Goal: Task Accomplishment & Management: Use online tool/utility

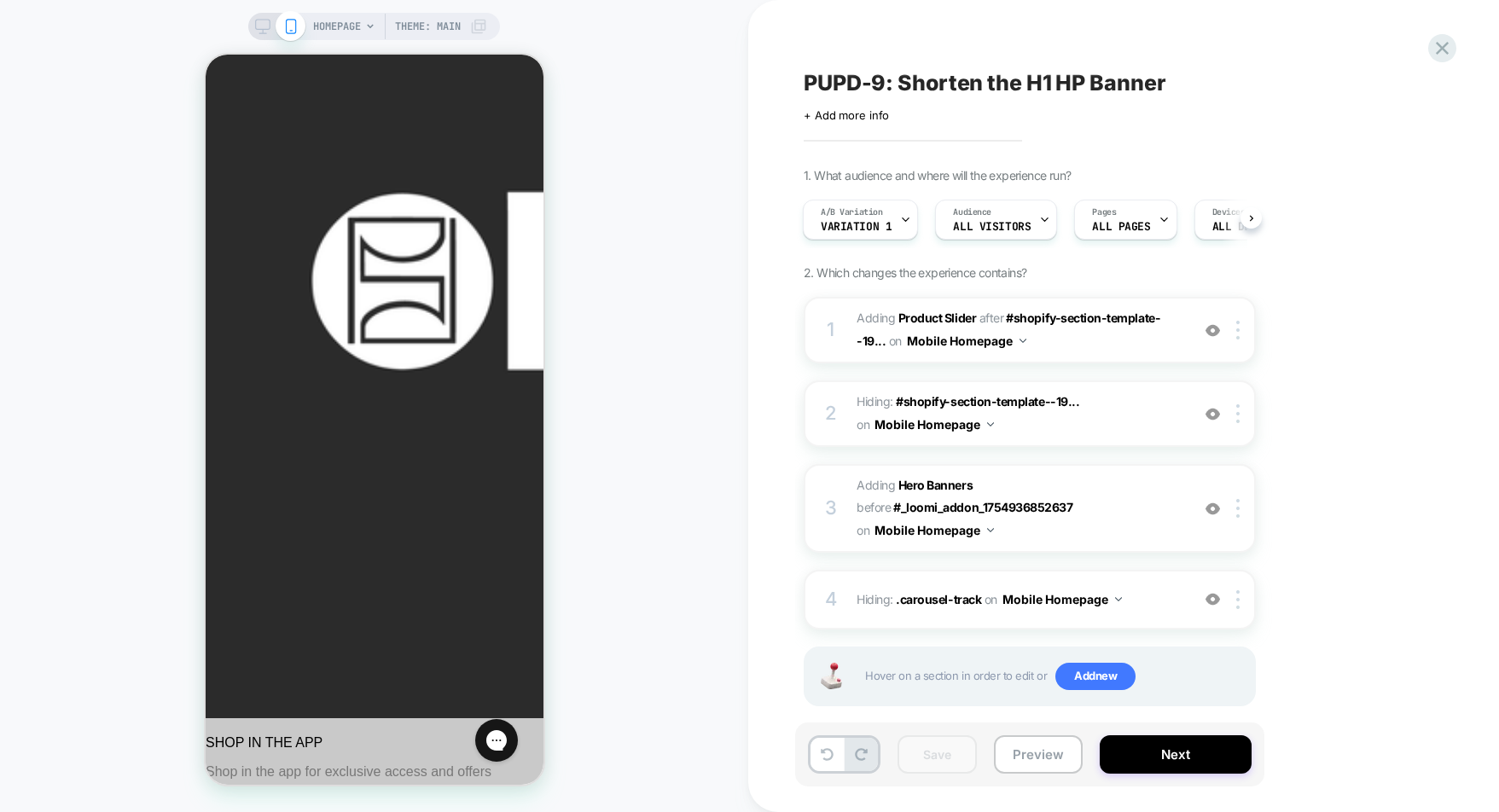
scroll to position [213, 0]
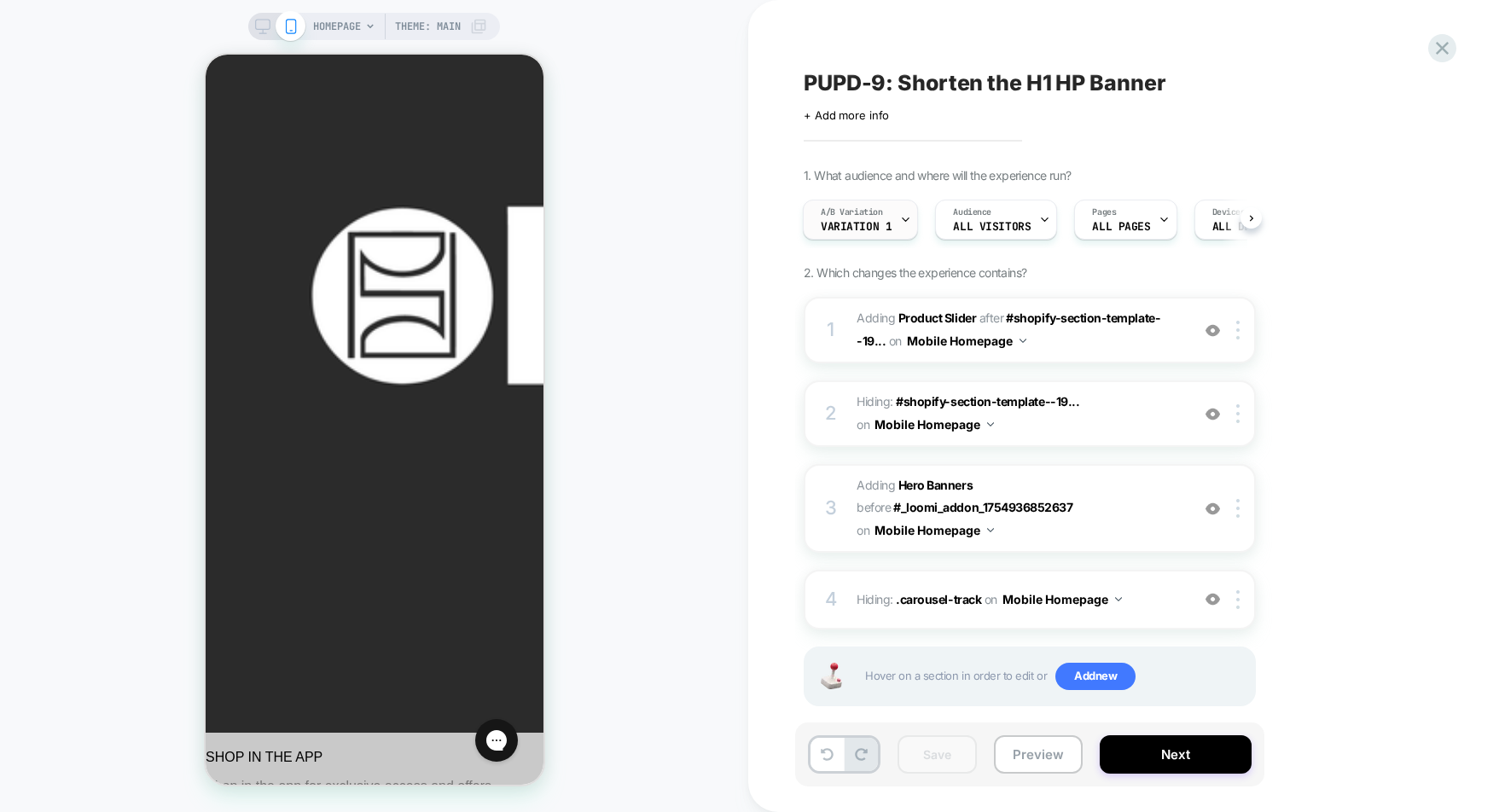
click at [896, 217] on div "A/B Variation Variation 1" at bounding box center [857, 220] width 105 height 38
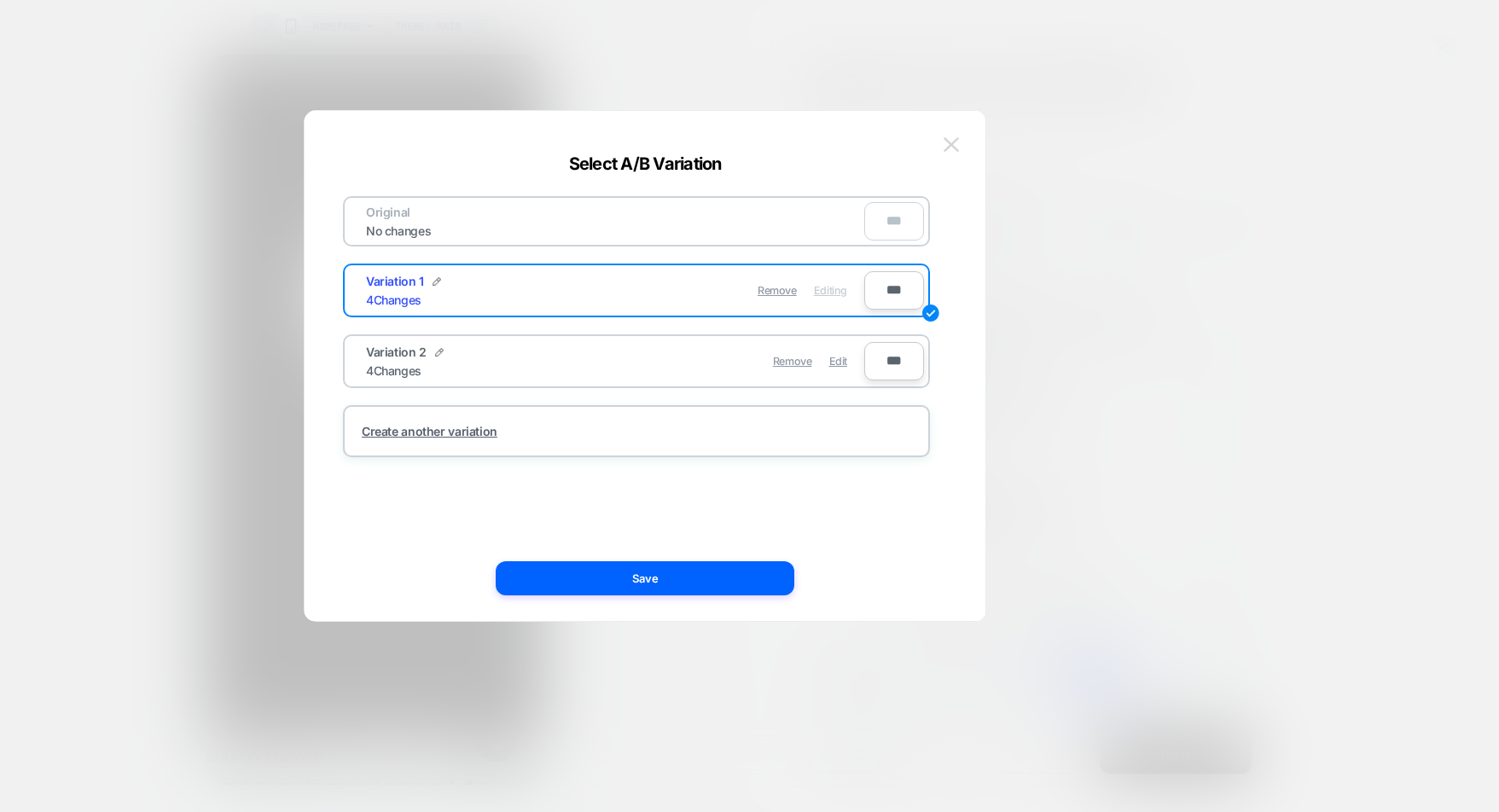
click at [944, 151] on img at bounding box center [951, 144] width 15 height 15
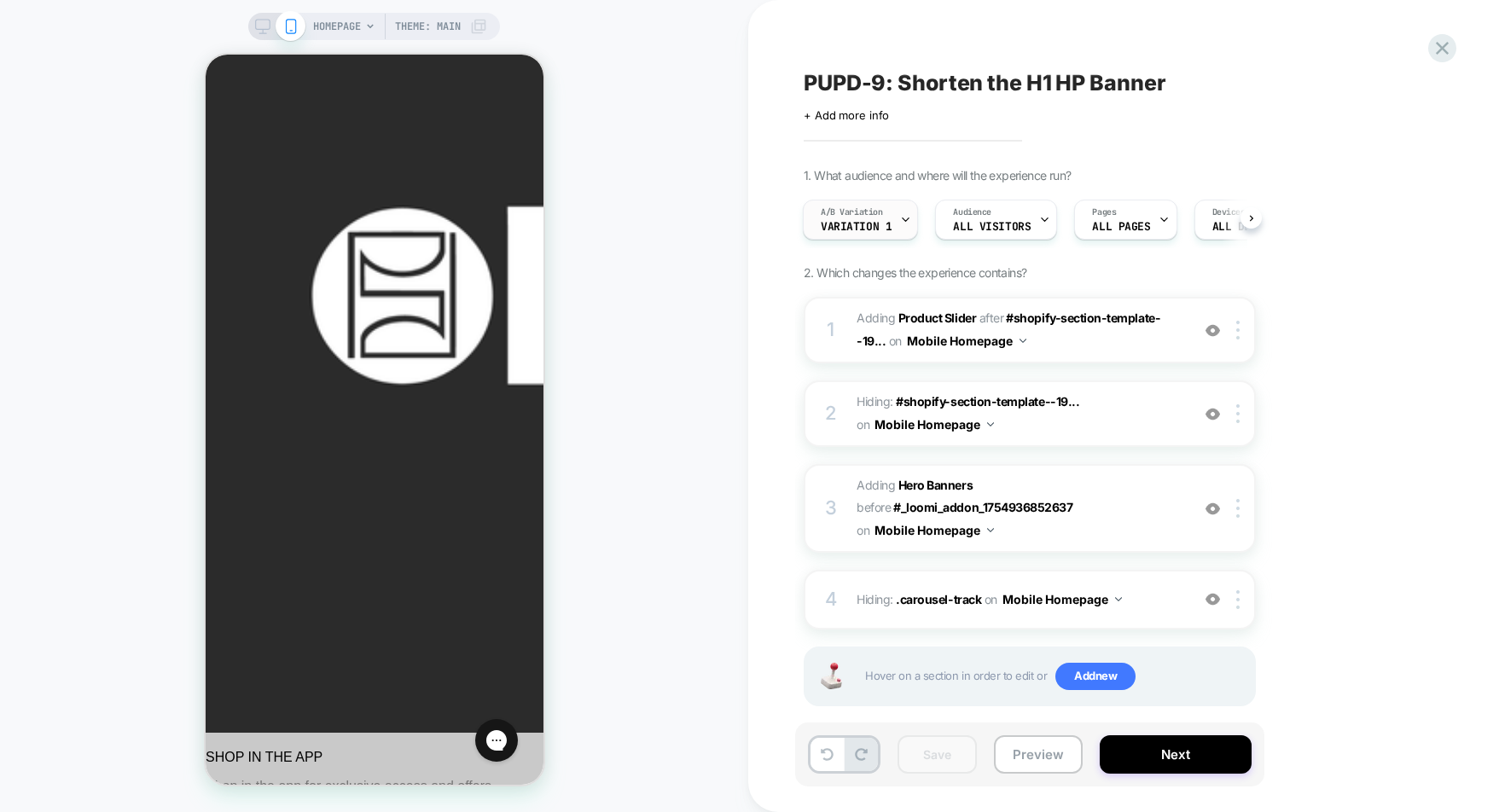
click at [904, 220] on icon at bounding box center [906, 220] width 11 height 11
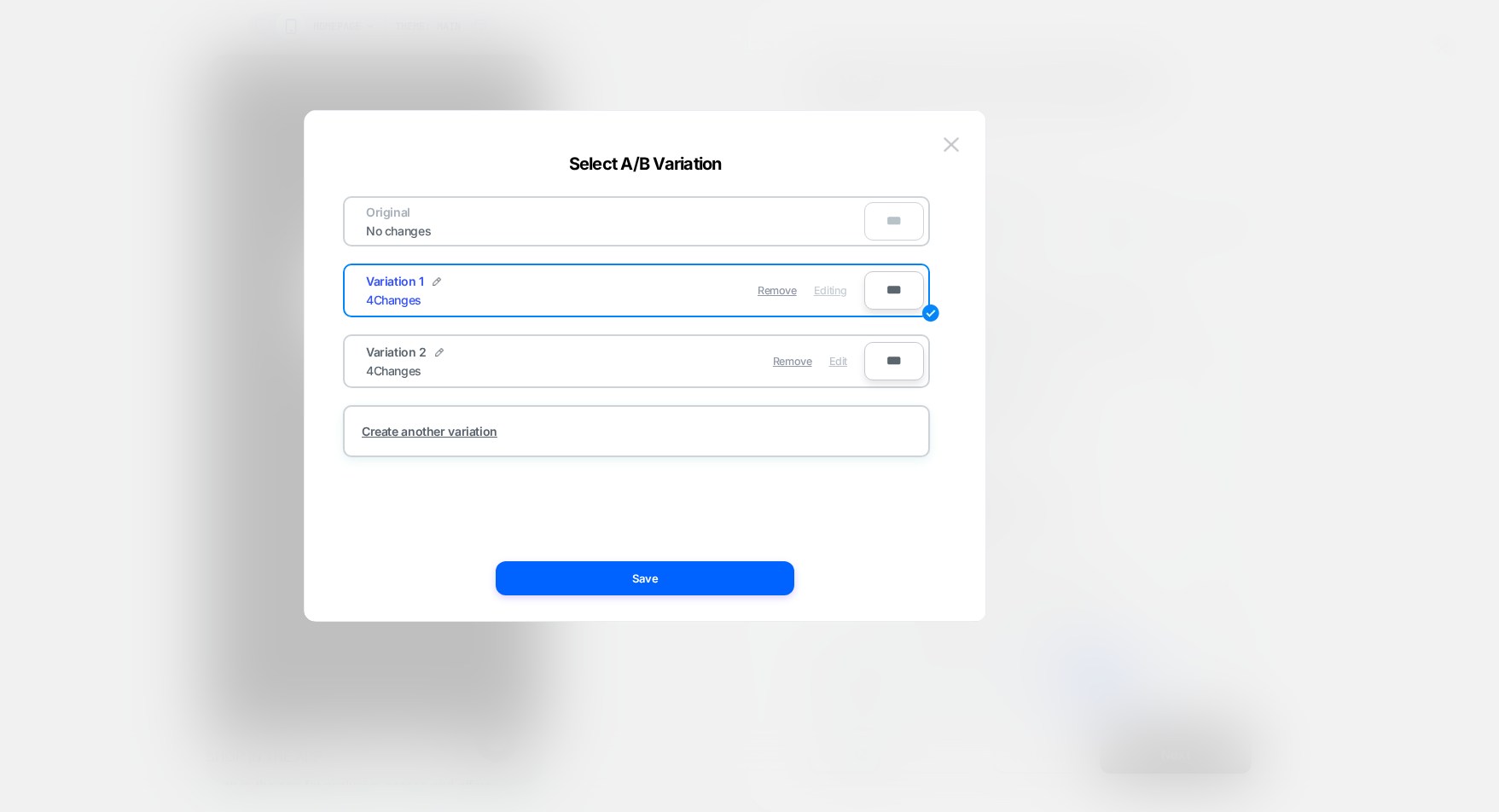
click at [844, 366] on span "Edit" at bounding box center [838, 361] width 18 height 13
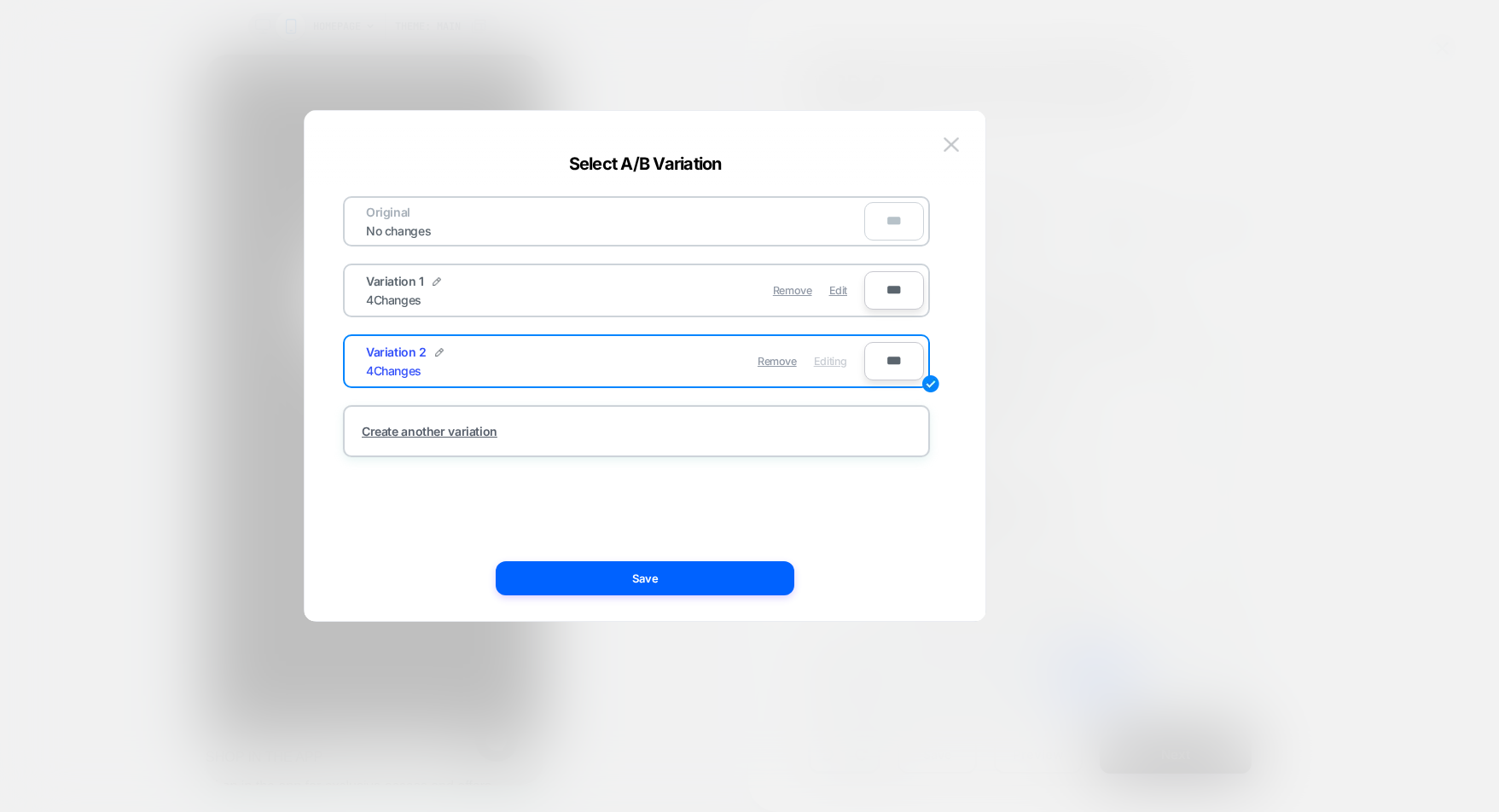
scroll to position [0, 0]
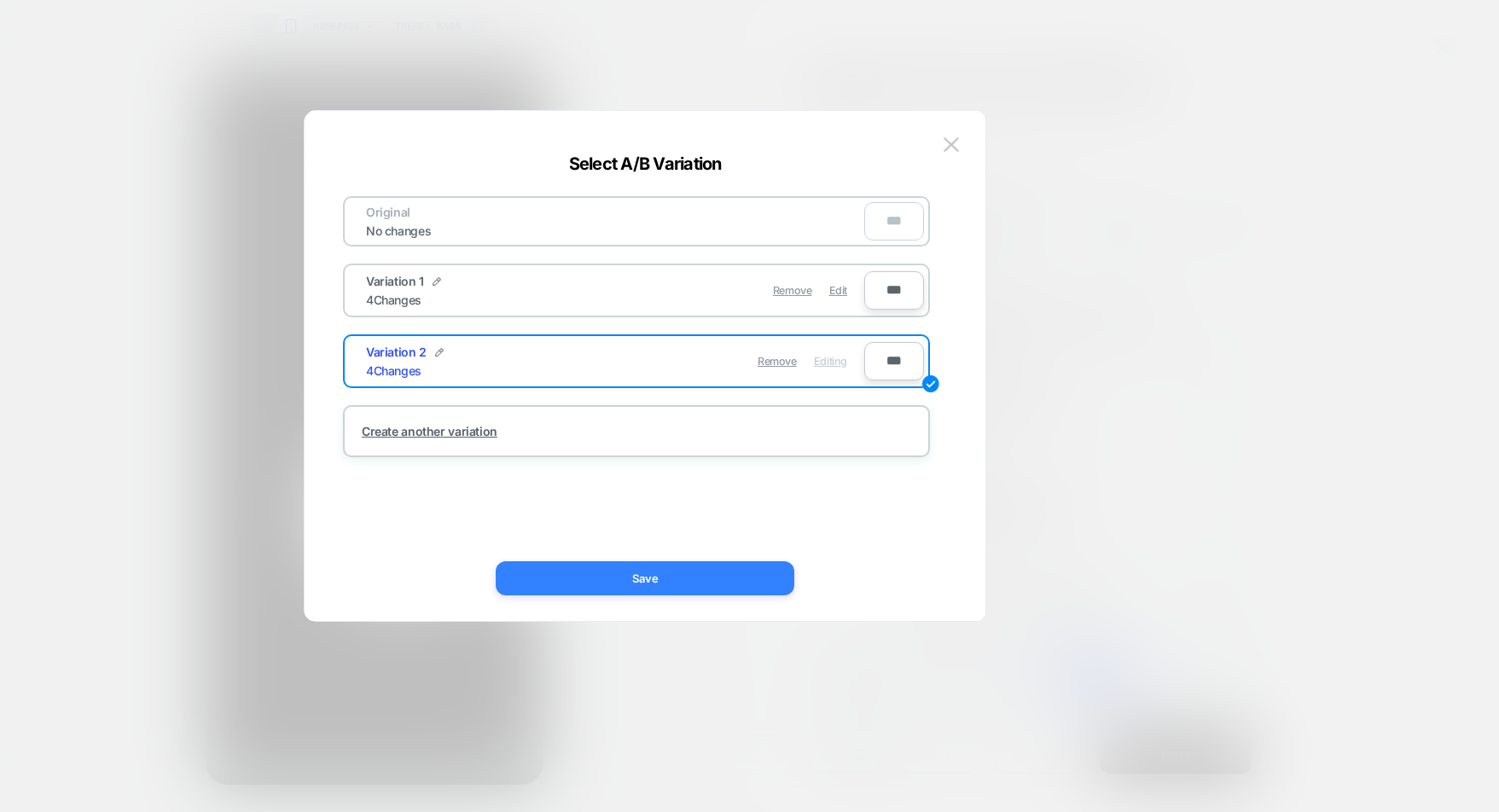
click at [667, 585] on button "Save" at bounding box center [644, 579] width 299 height 34
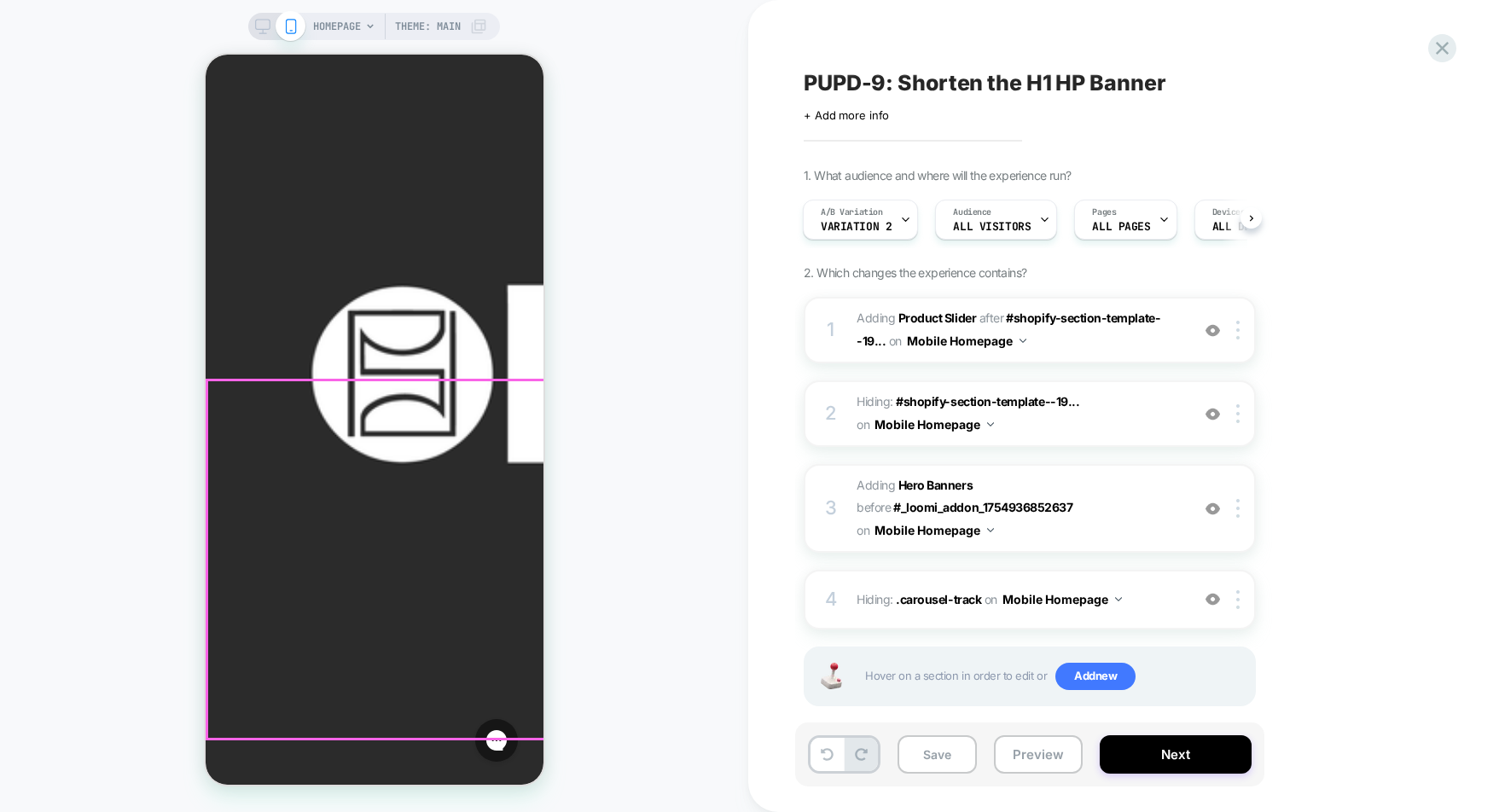
scroll to position [164, 0]
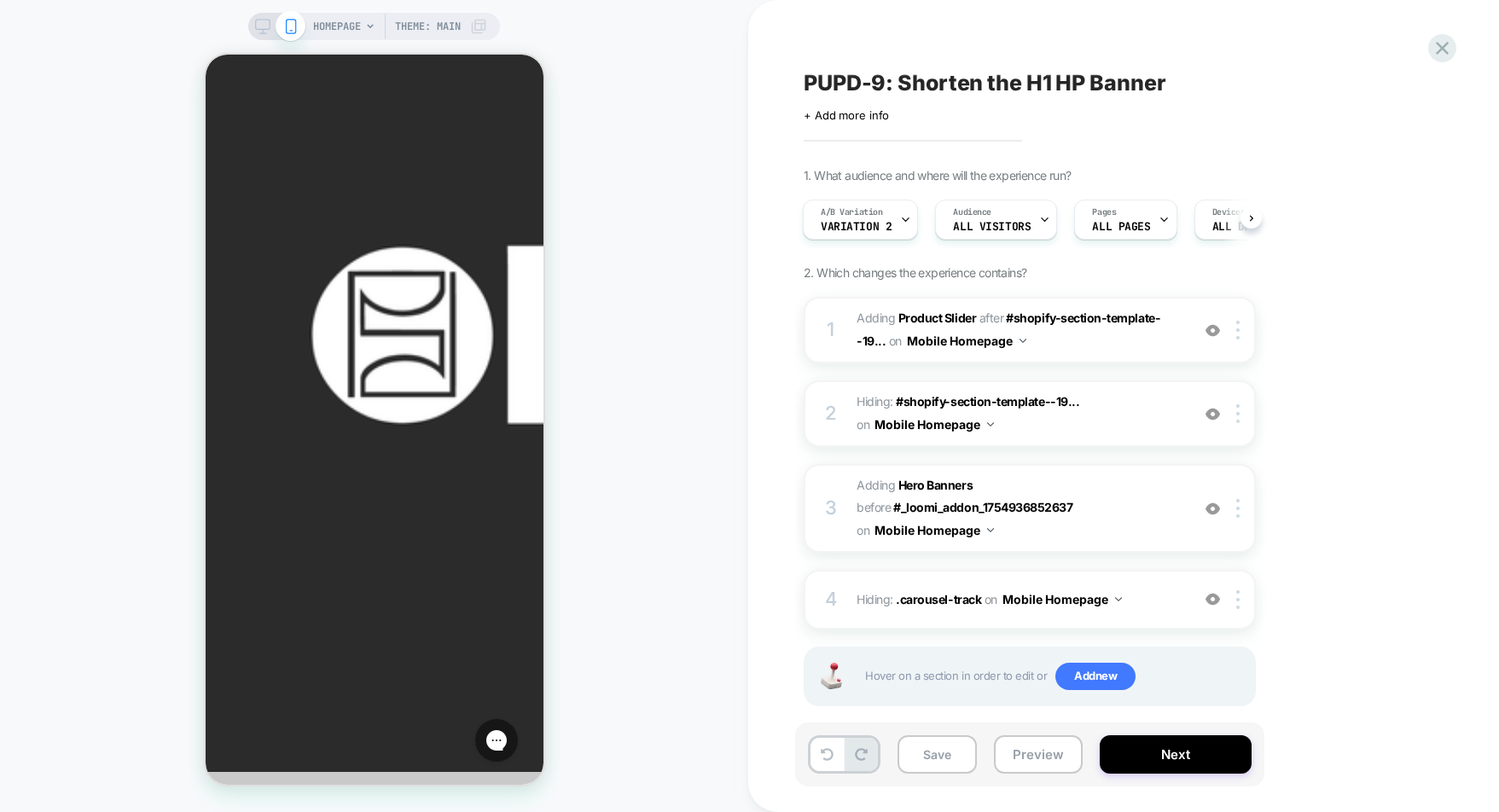
drag, startPoint x: 699, startPoint y: 424, endPoint x: 545, endPoint y: 441, distance: 154.9
click at [699, 424] on div "HOMEPAGE Theme: MAIN" at bounding box center [374, 406] width 749 height 778
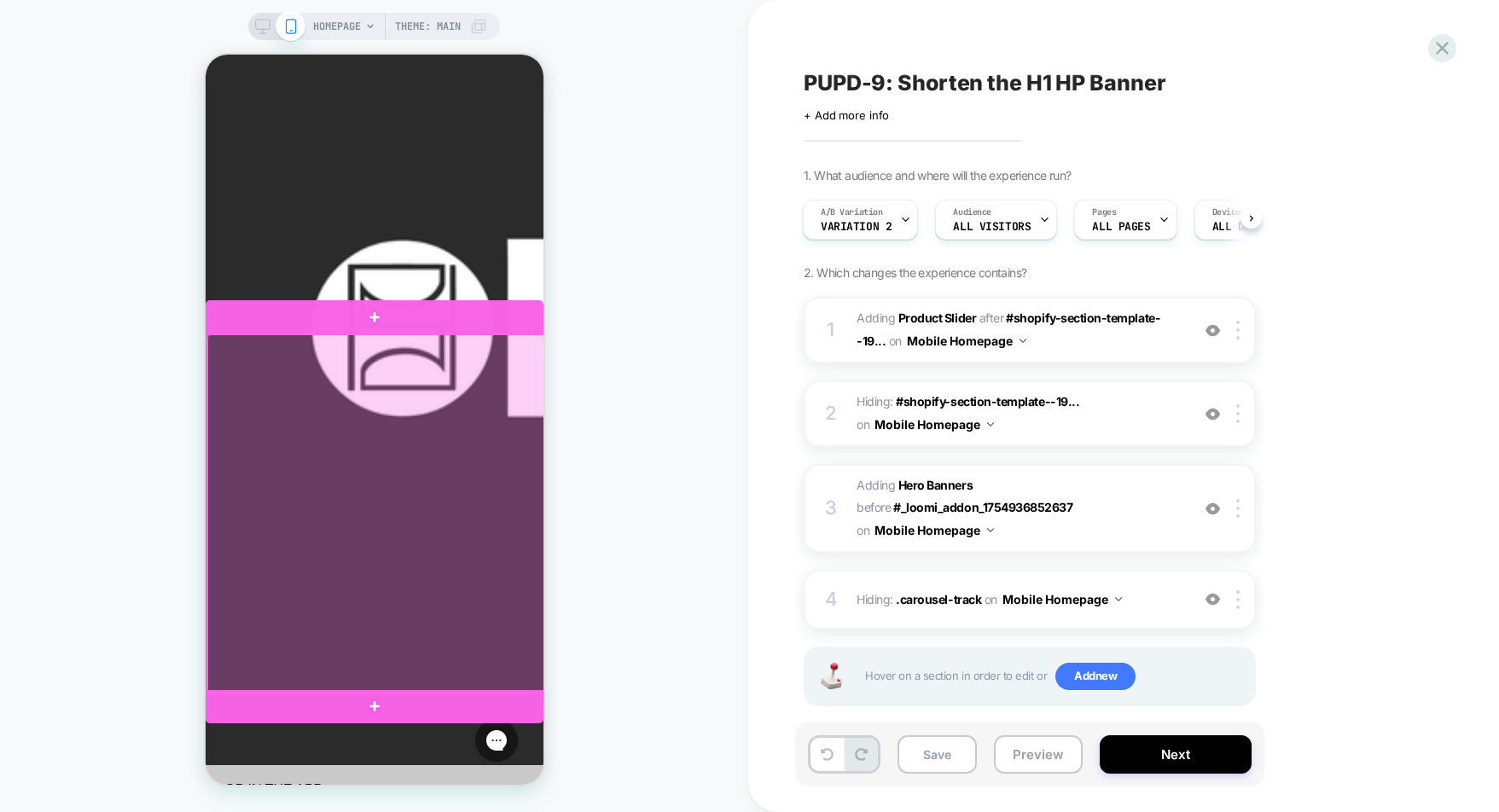
scroll to position [185, 0]
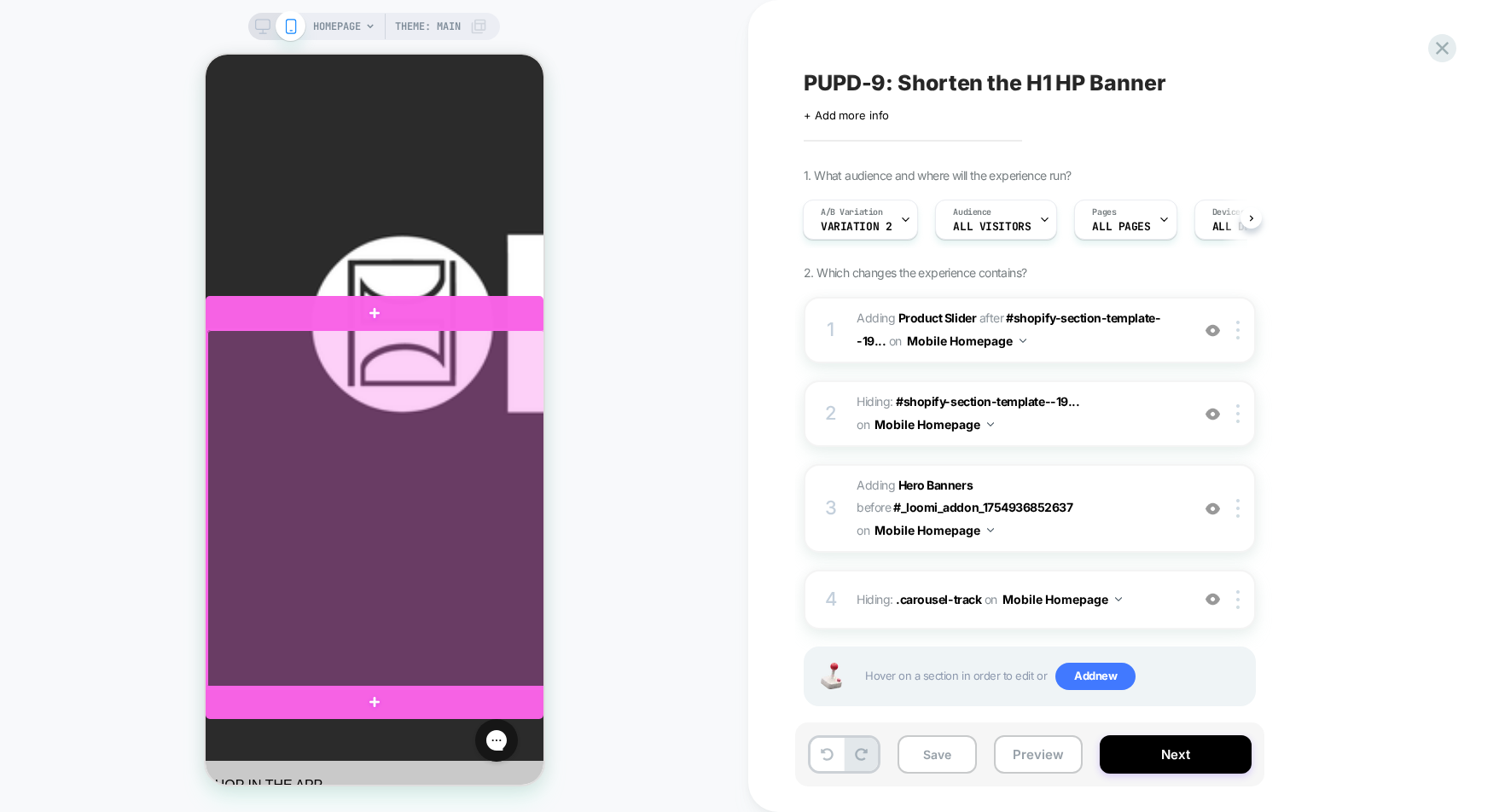
click at [388, 452] on div at bounding box center [376, 509] width 338 height 357
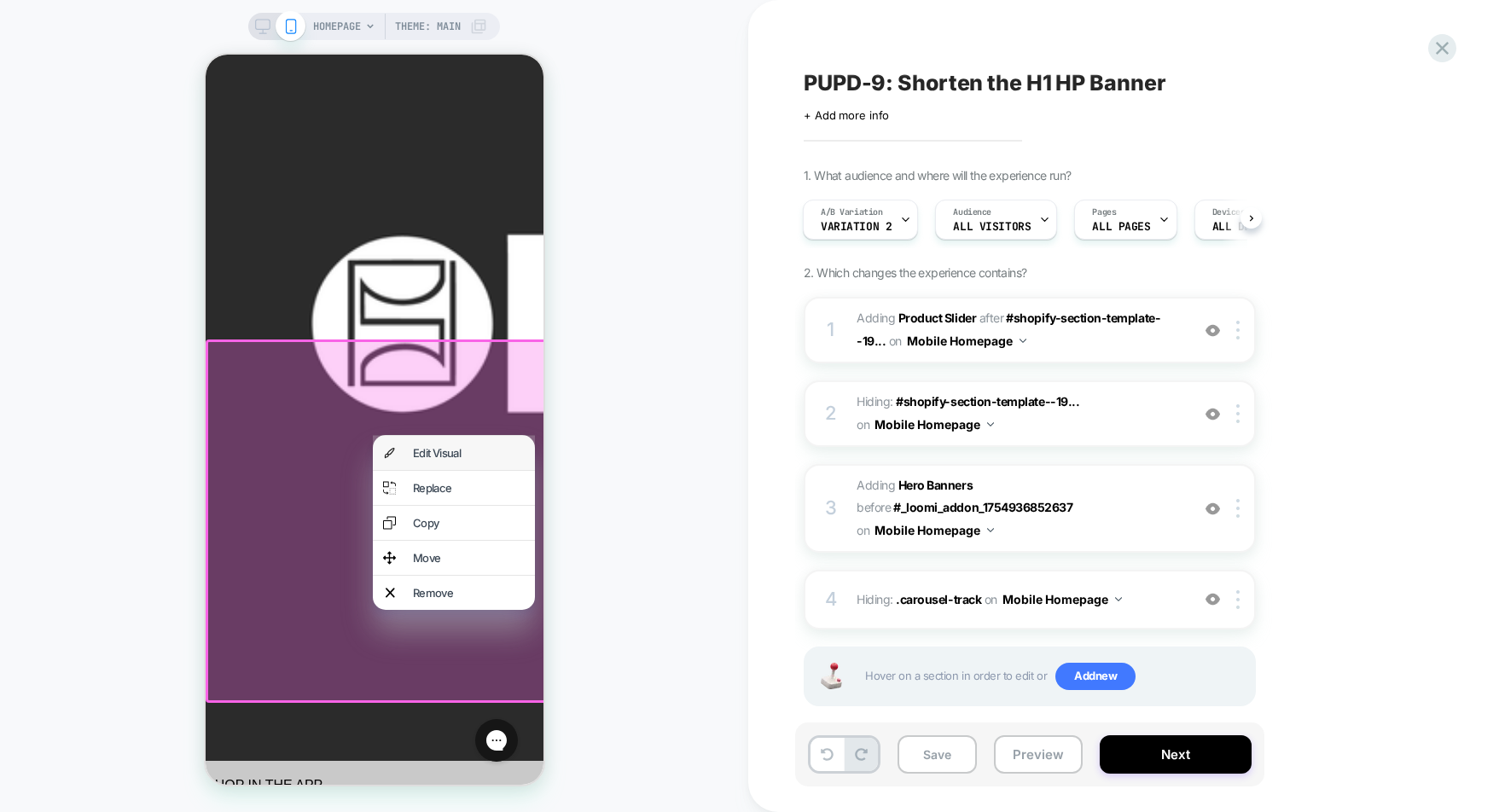
click at [404, 452] on div "Edit Visual" at bounding box center [453, 454] width 162 height 34
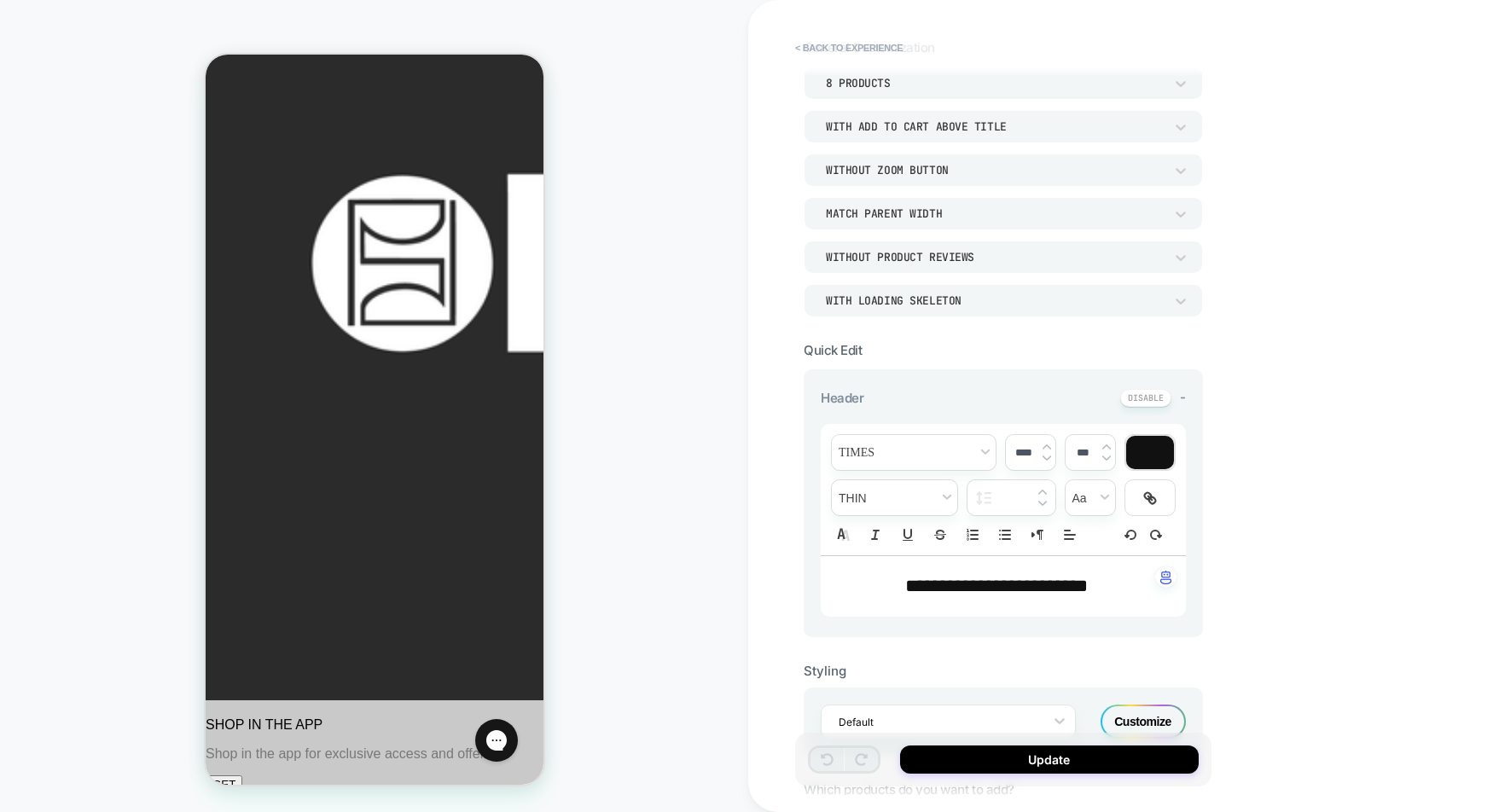
scroll to position [956, 0]
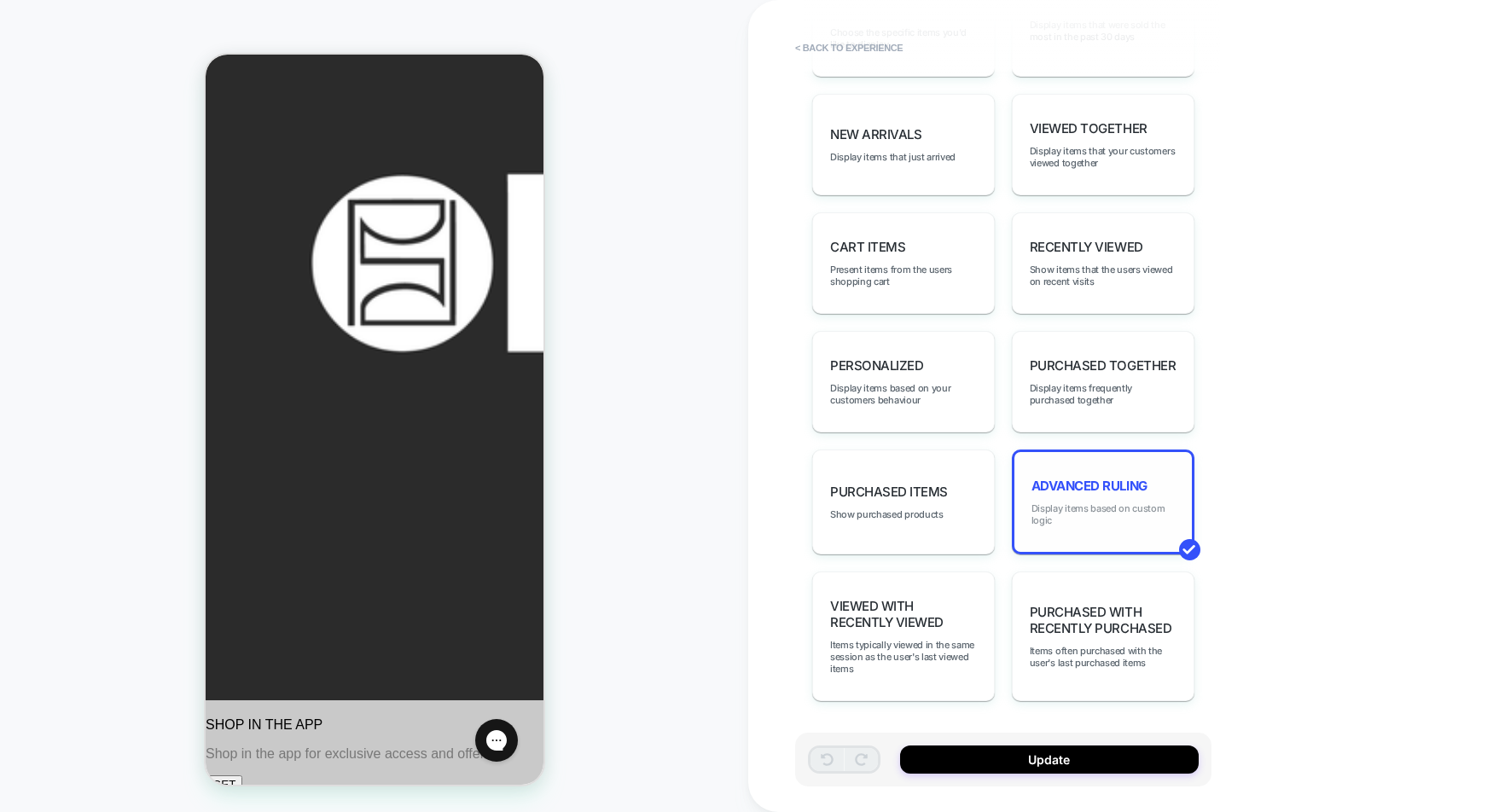
click at [1089, 508] on span "Display items based on custom logic" at bounding box center [1103, 514] width 143 height 24
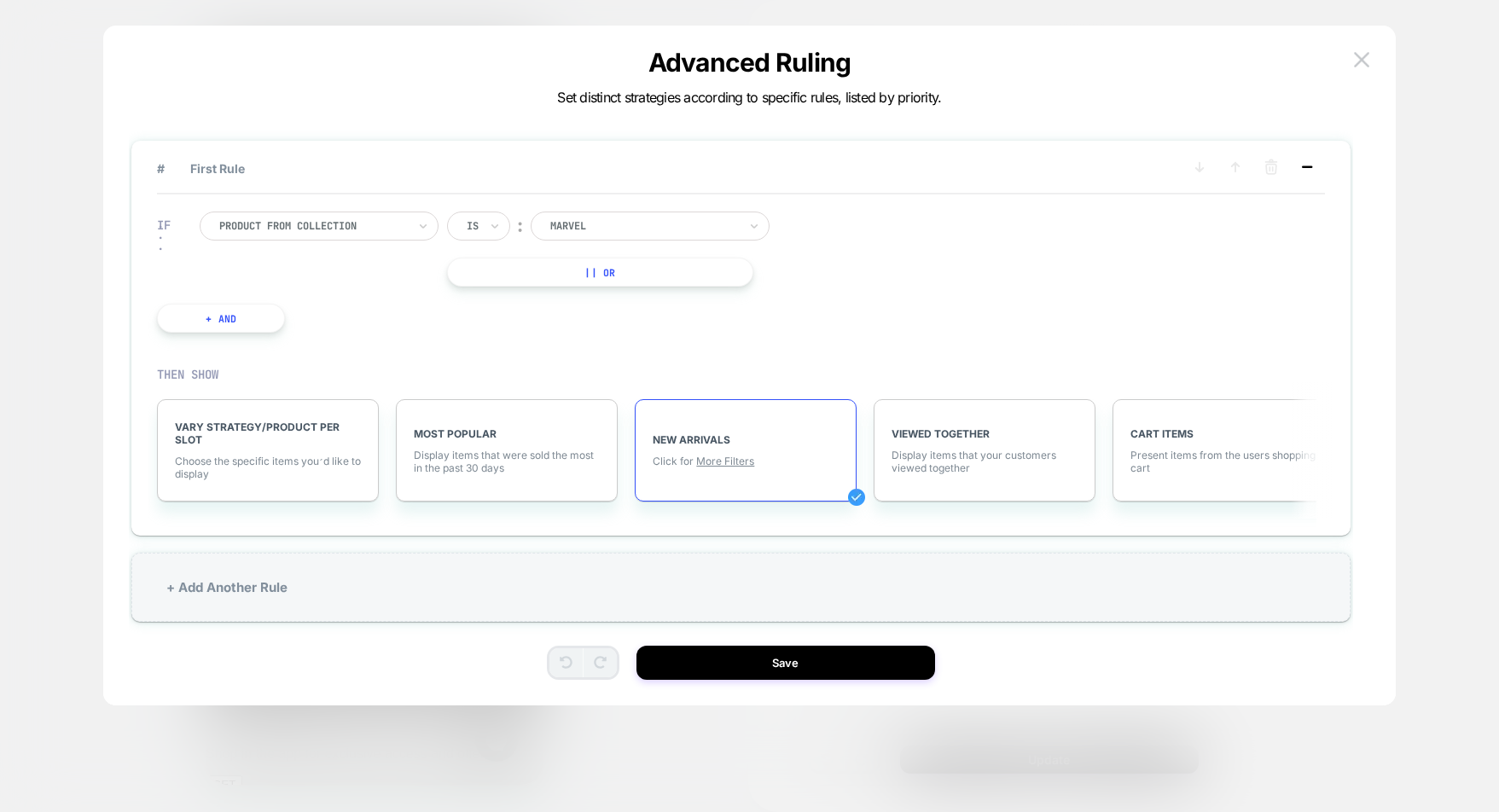
click at [1308, 169] on icon at bounding box center [1307, 167] width 17 height 17
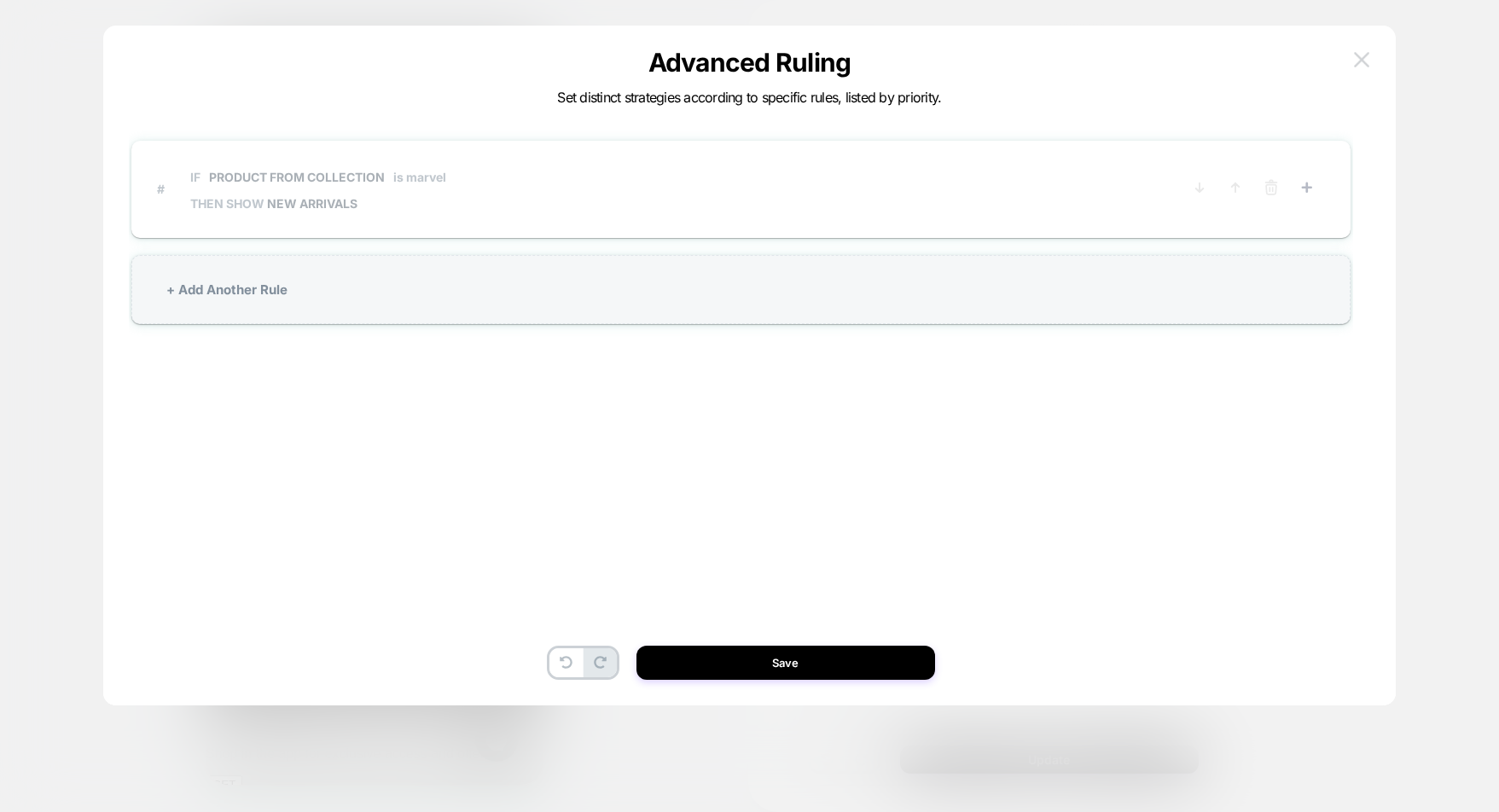
click at [1366, 59] on img at bounding box center [1362, 59] width 15 height 15
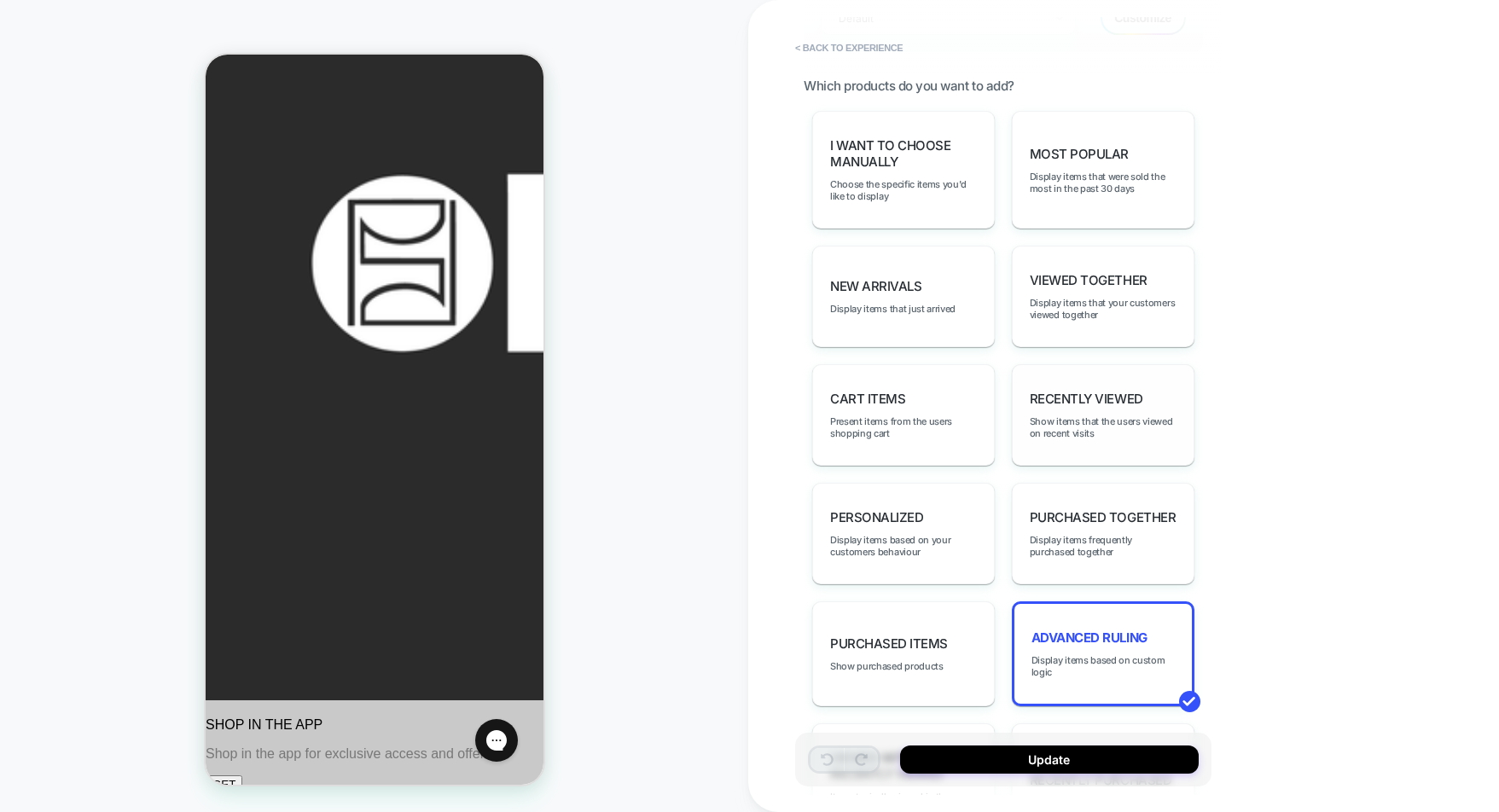
scroll to position [802, 0]
click at [1151, 193] on span "Display items that were sold the most in the past 30 days" at bounding box center [1103, 185] width 147 height 24
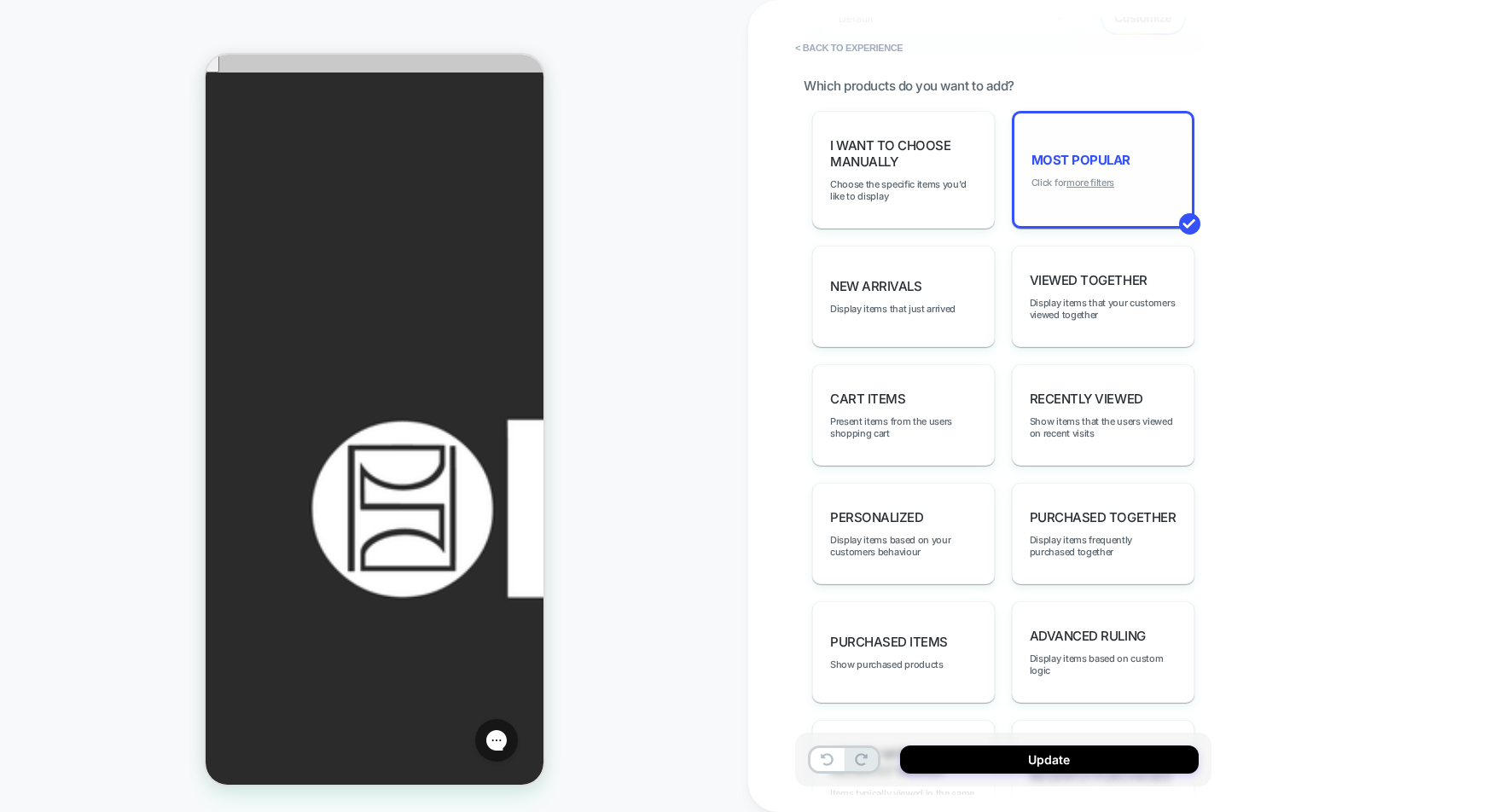
scroll to position [808, 0]
click at [1102, 183] on u "more filters" at bounding box center [1091, 179] width 48 height 12
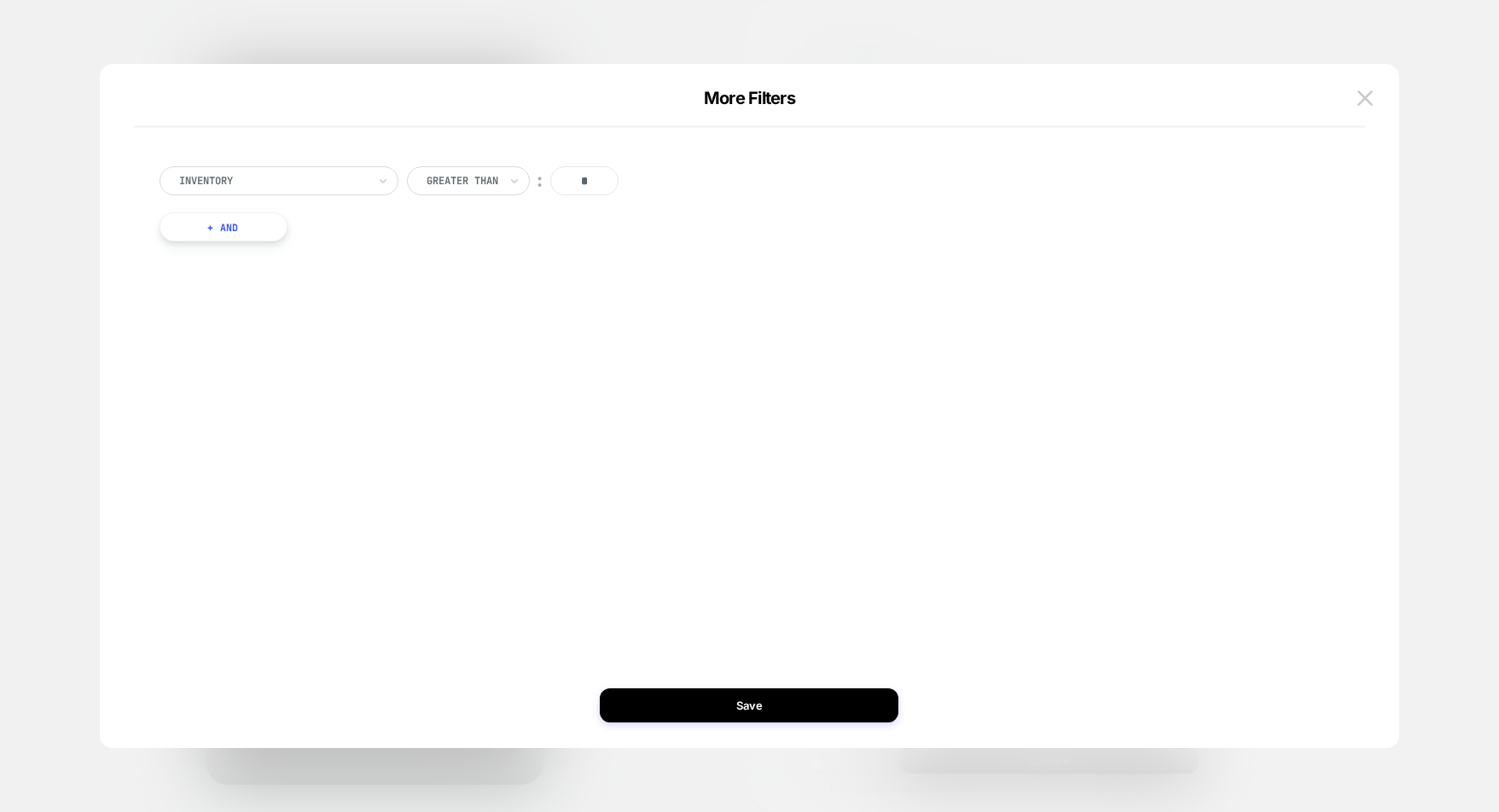
click at [236, 226] on button "+ And" at bounding box center [223, 227] width 128 height 29
click at [606, 245] on div at bounding box center [646, 244] width 188 height 15
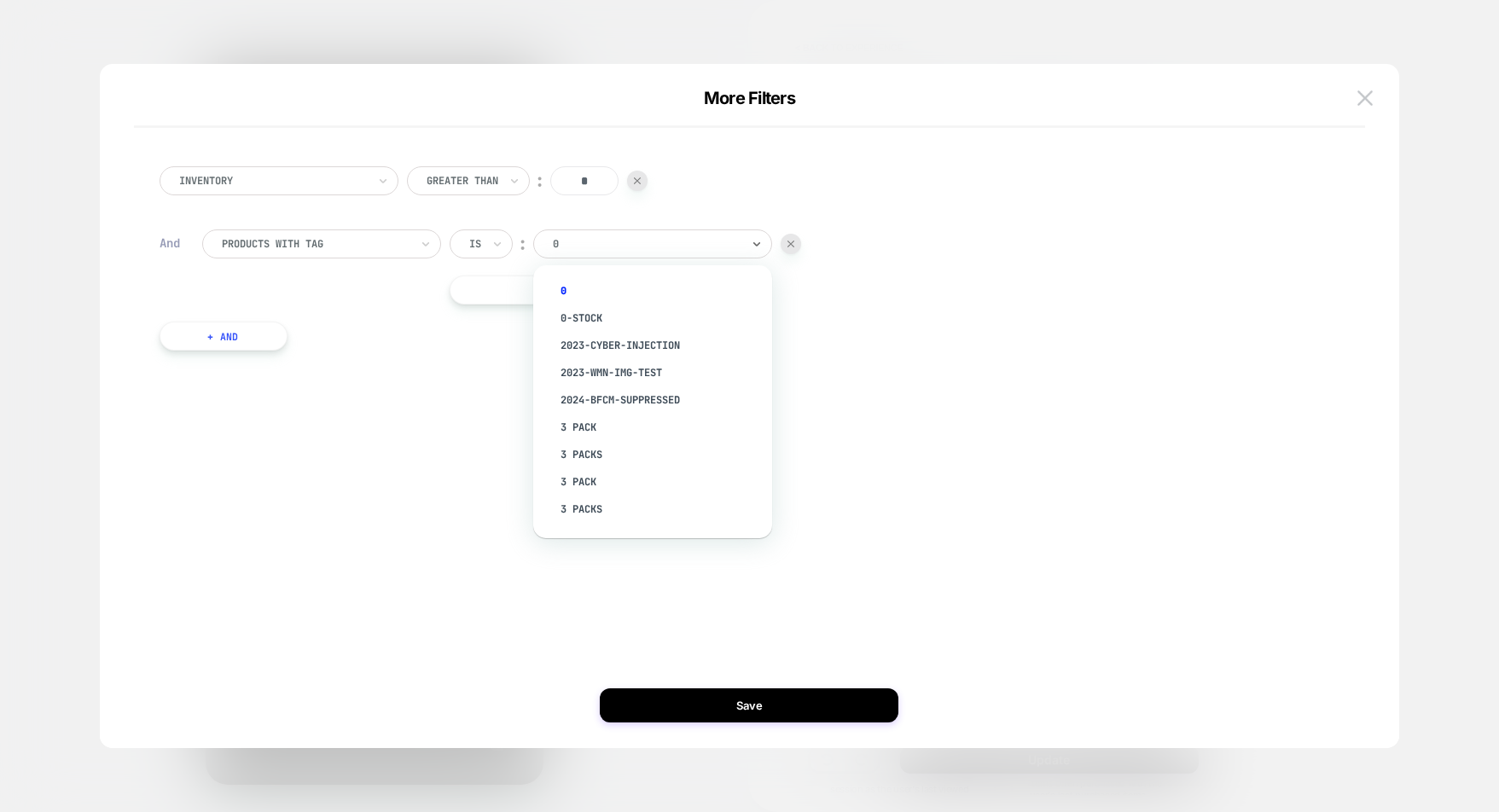
scroll to position [819, 0]
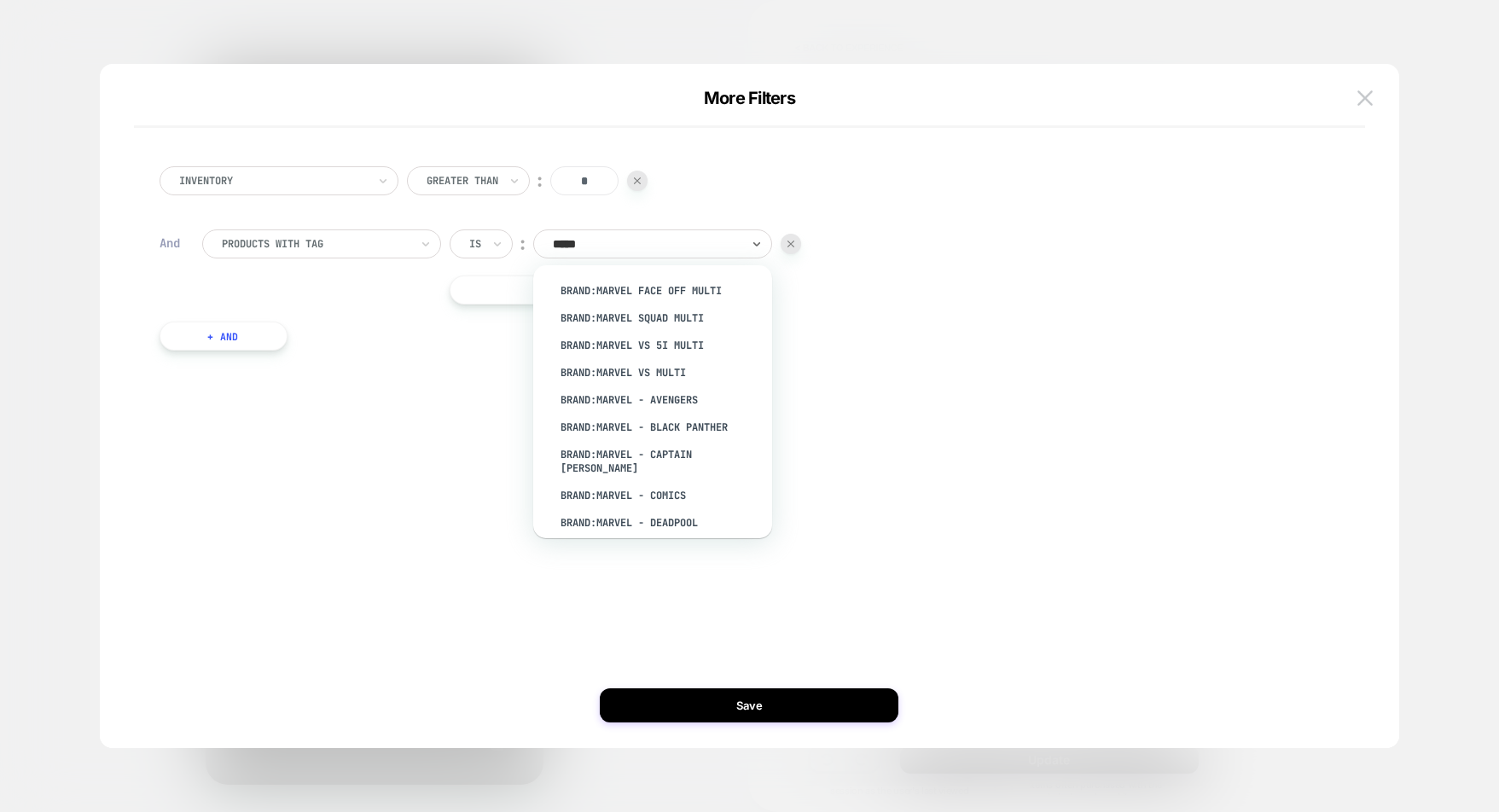
type input "******"
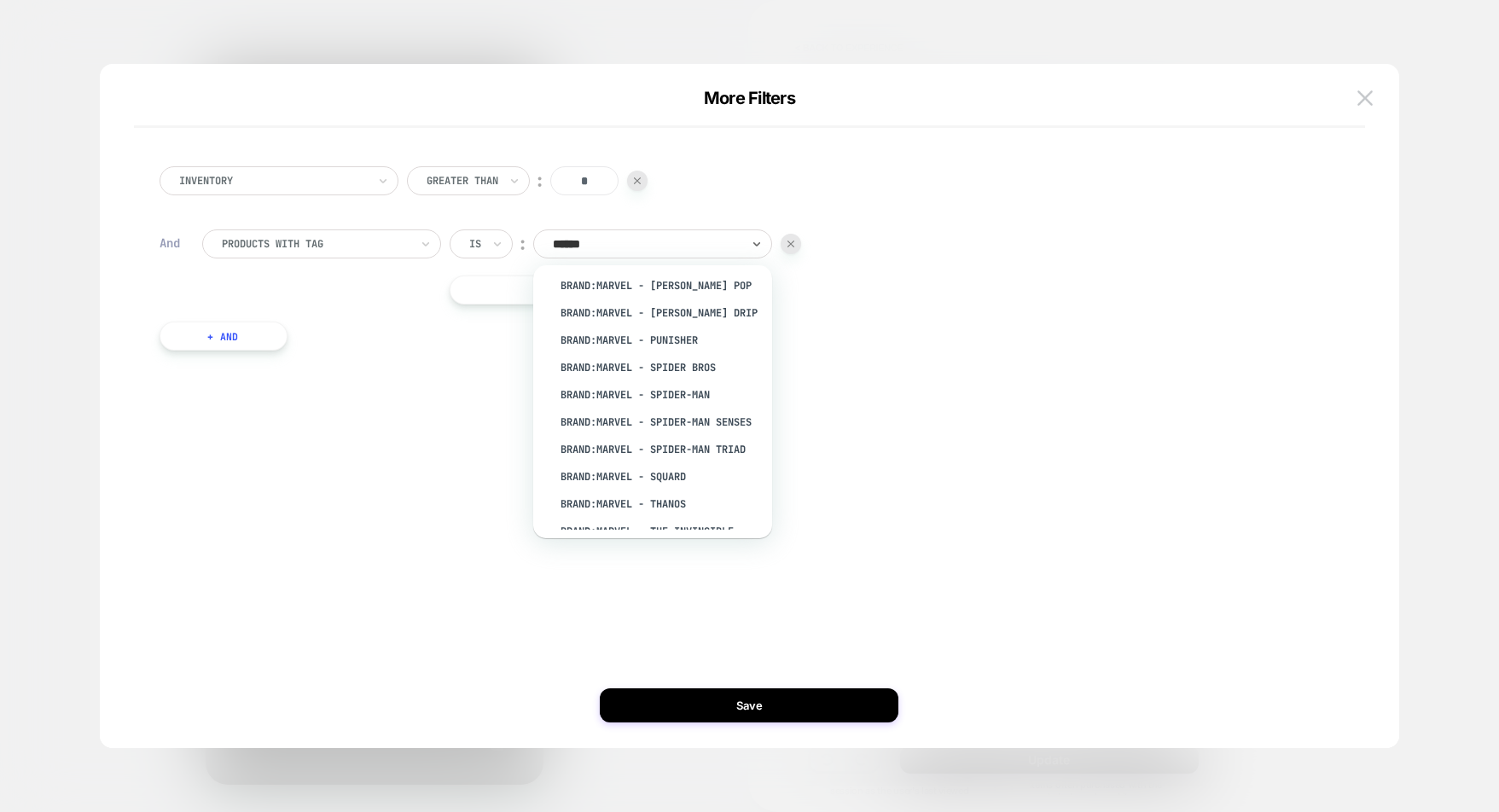
scroll to position [690, 0]
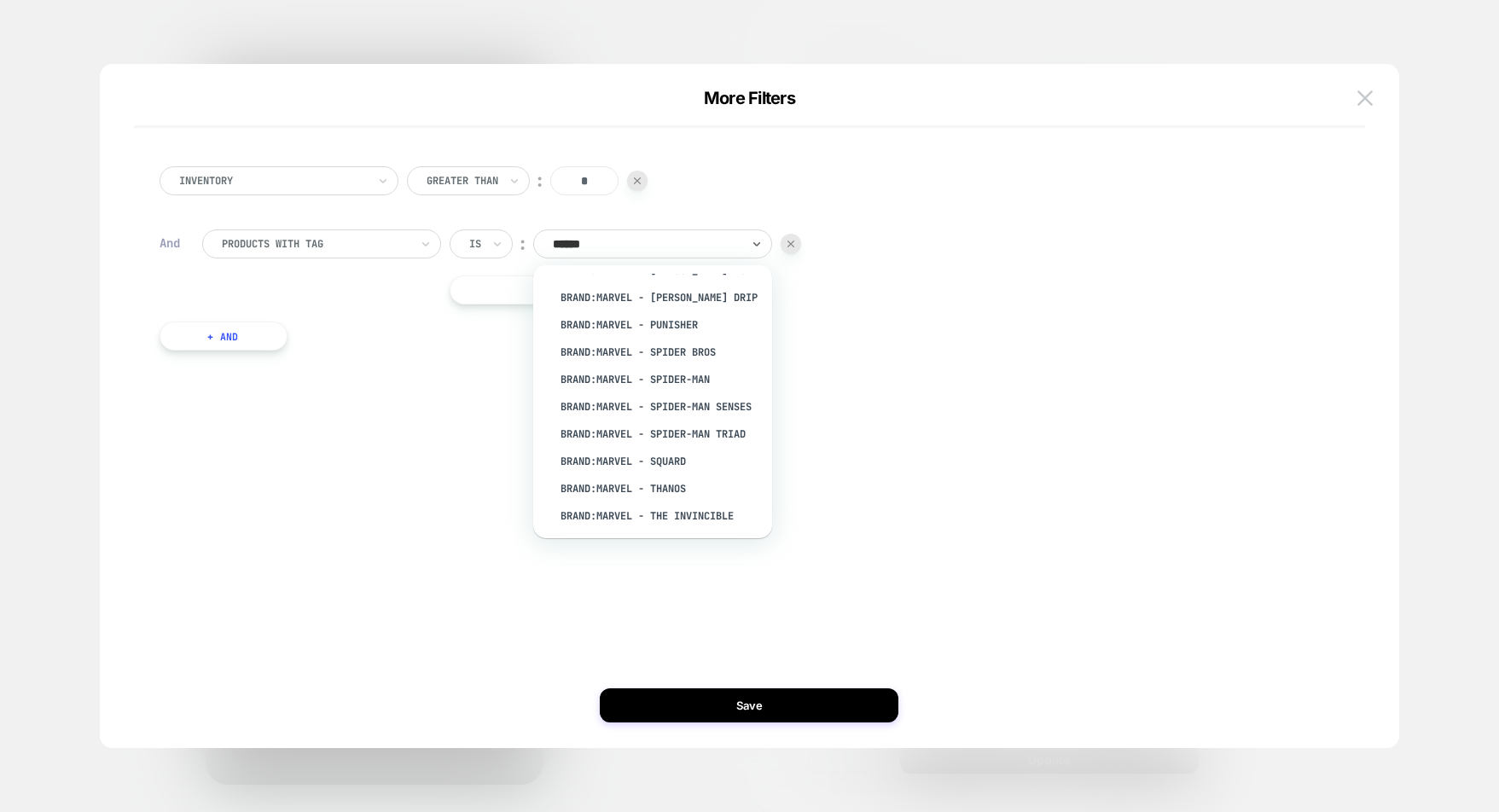
drag, startPoint x: 912, startPoint y: 337, endPoint x: 625, endPoint y: 309, distance: 288.4
click at [907, 337] on div "Inventory Greater Than ︰ * And products with tag Is ︰ option Brand:Marvel - Spi…" at bounding box center [741, 259] width 1181 height 236
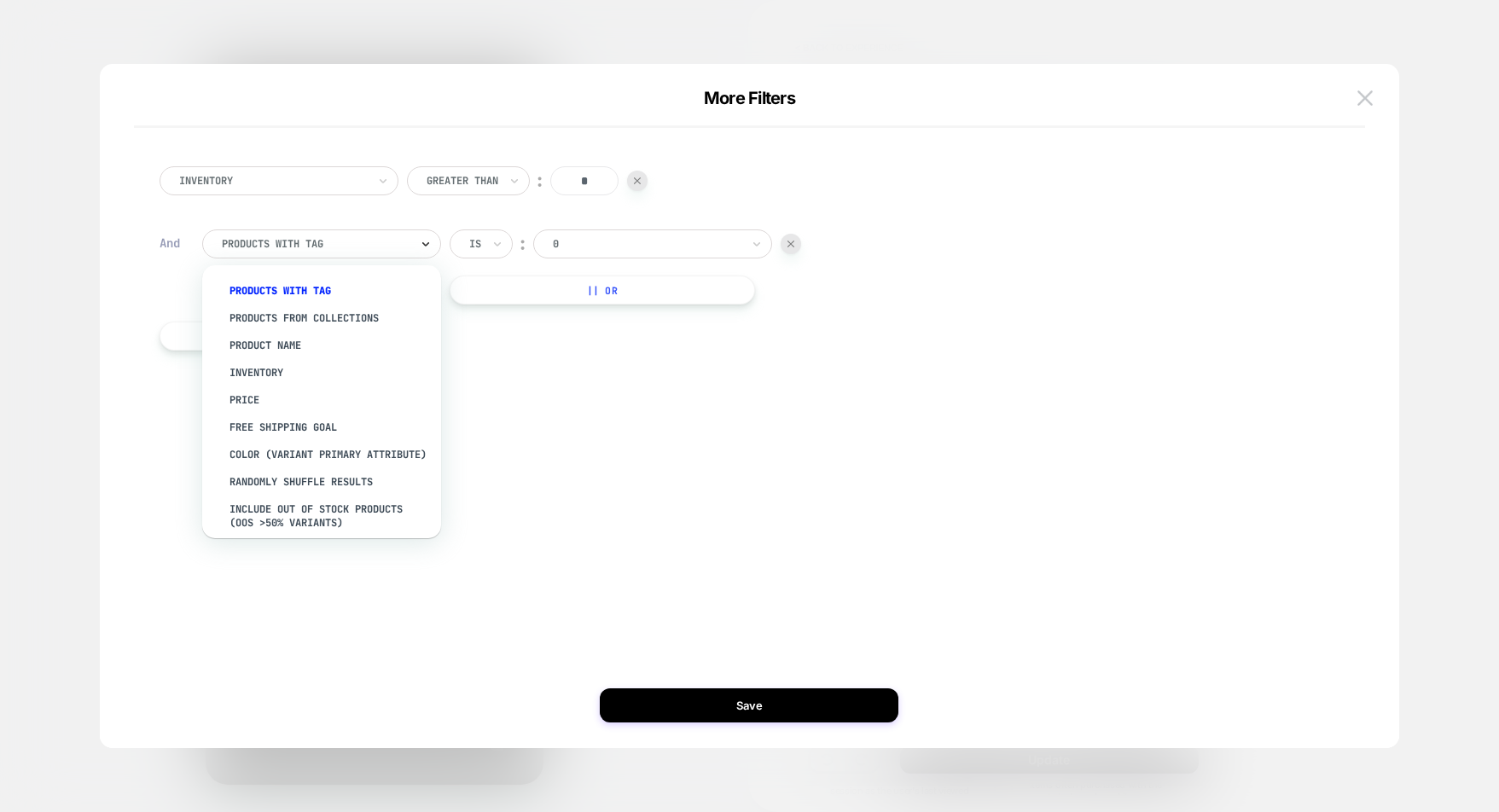
click at [423, 245] on icon at bounding box center [426, 244] width 12 height 17
click at [348, 317] on div "products from collections" at bounding box center [330, 317] width 222 height 27
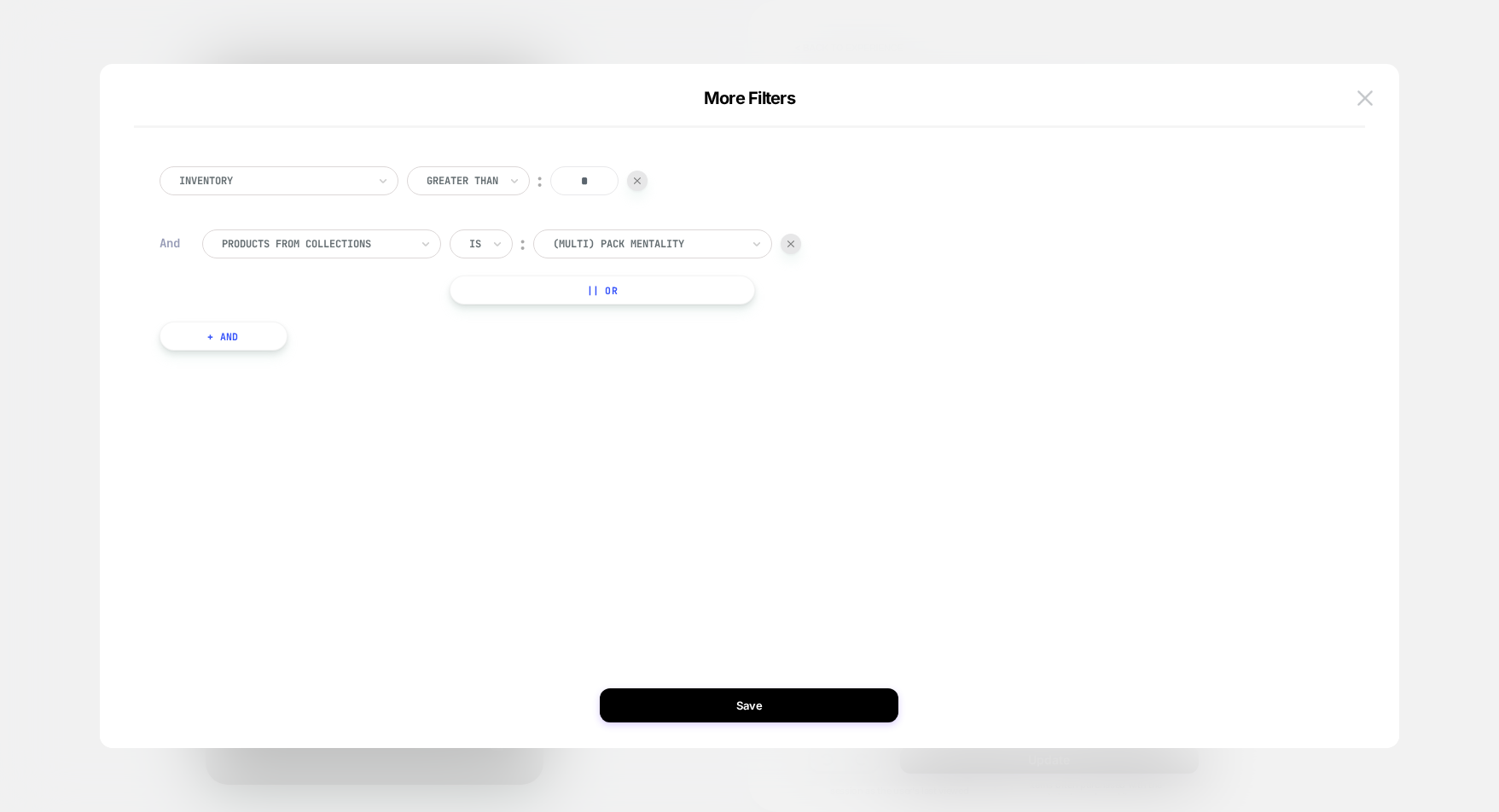
click at [679, 244] on div at bounding box center [646, 244] width 188 height 15
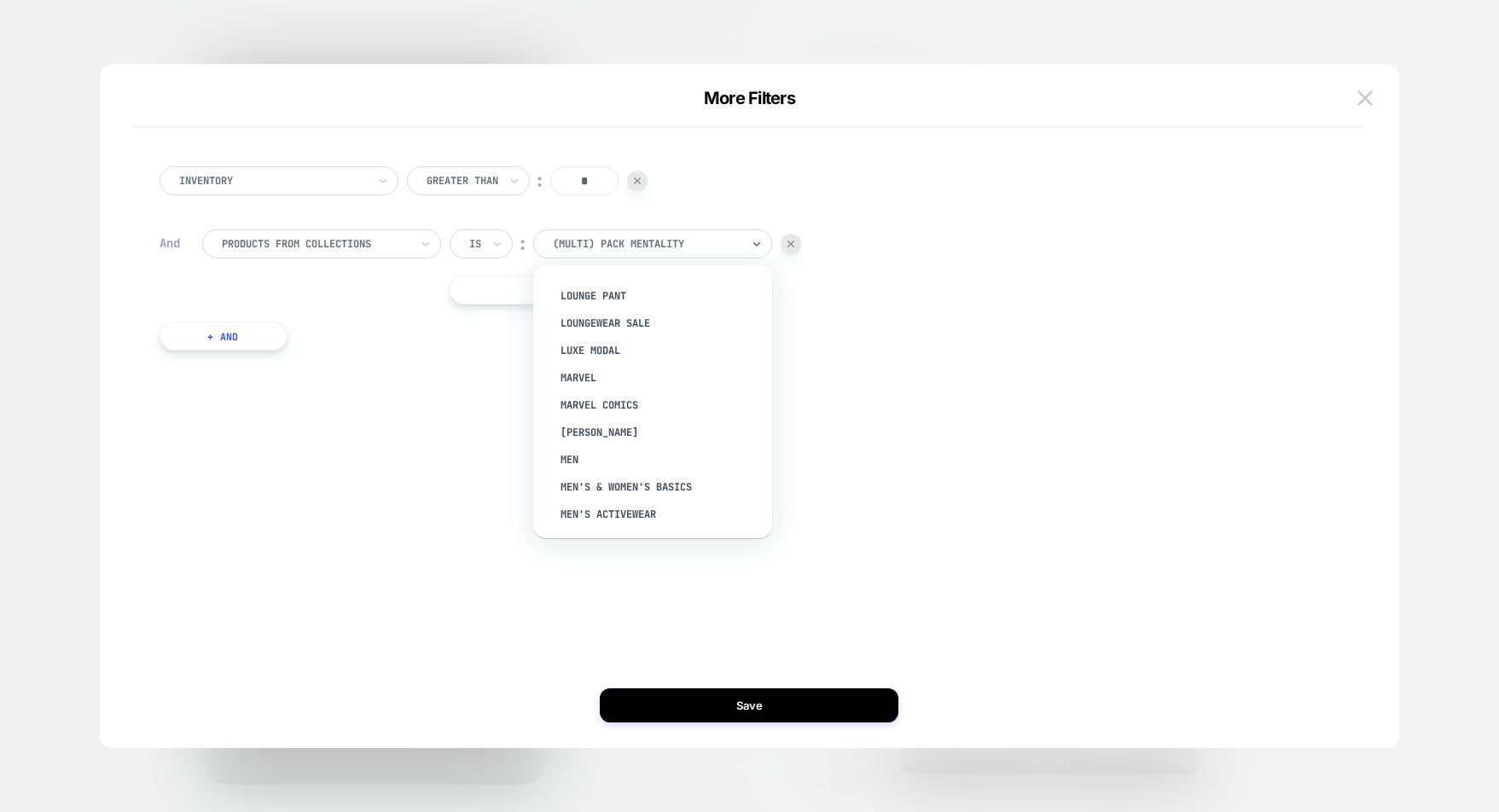
scroll to position [3291, 0]
click at [596, 386] on div "Marvel" at bounding box center [661, 372] width 222 height 27
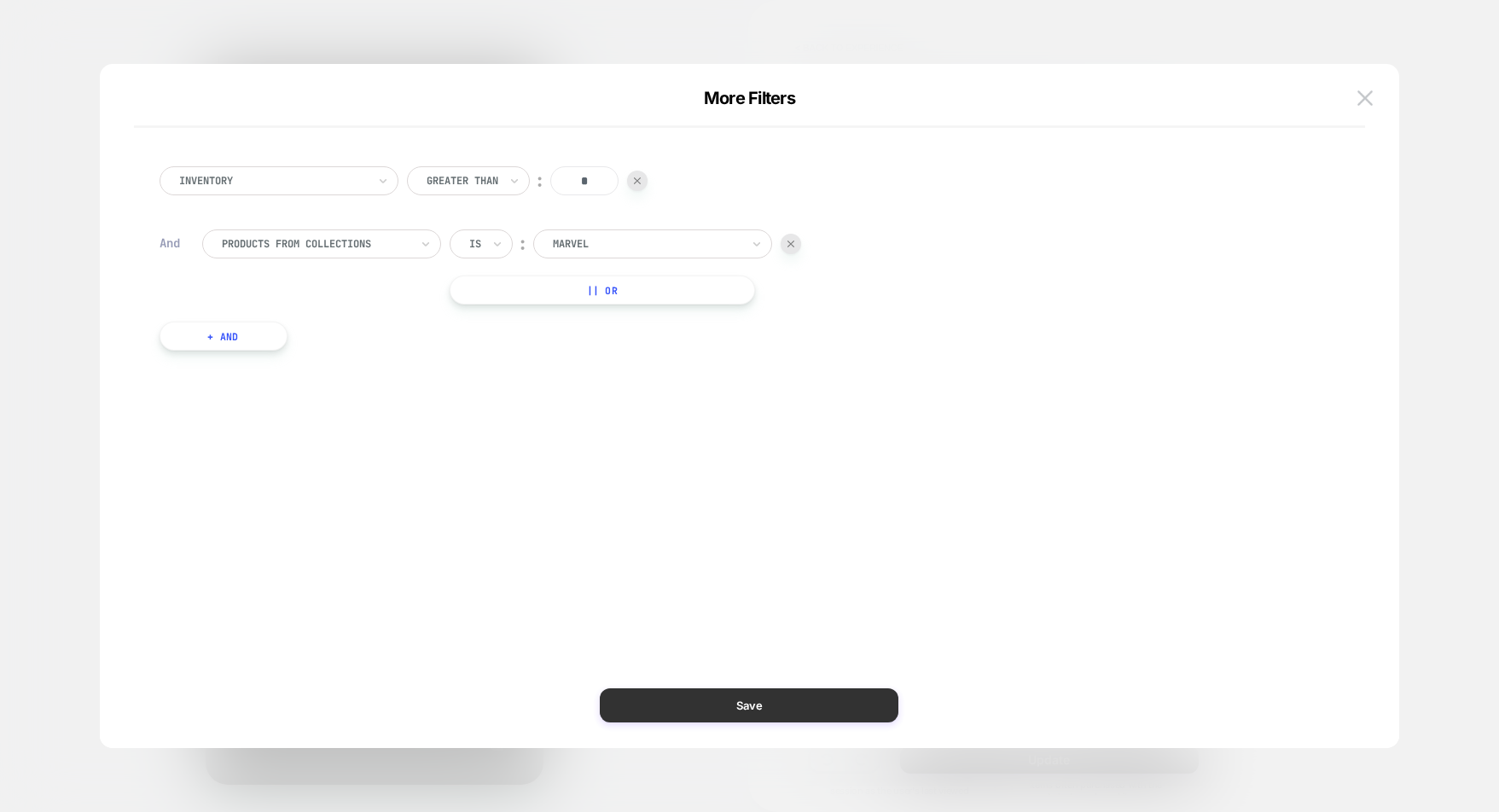
click at [764, 705] on button "Save" at bounding box center [749, 706] width 299 height 34
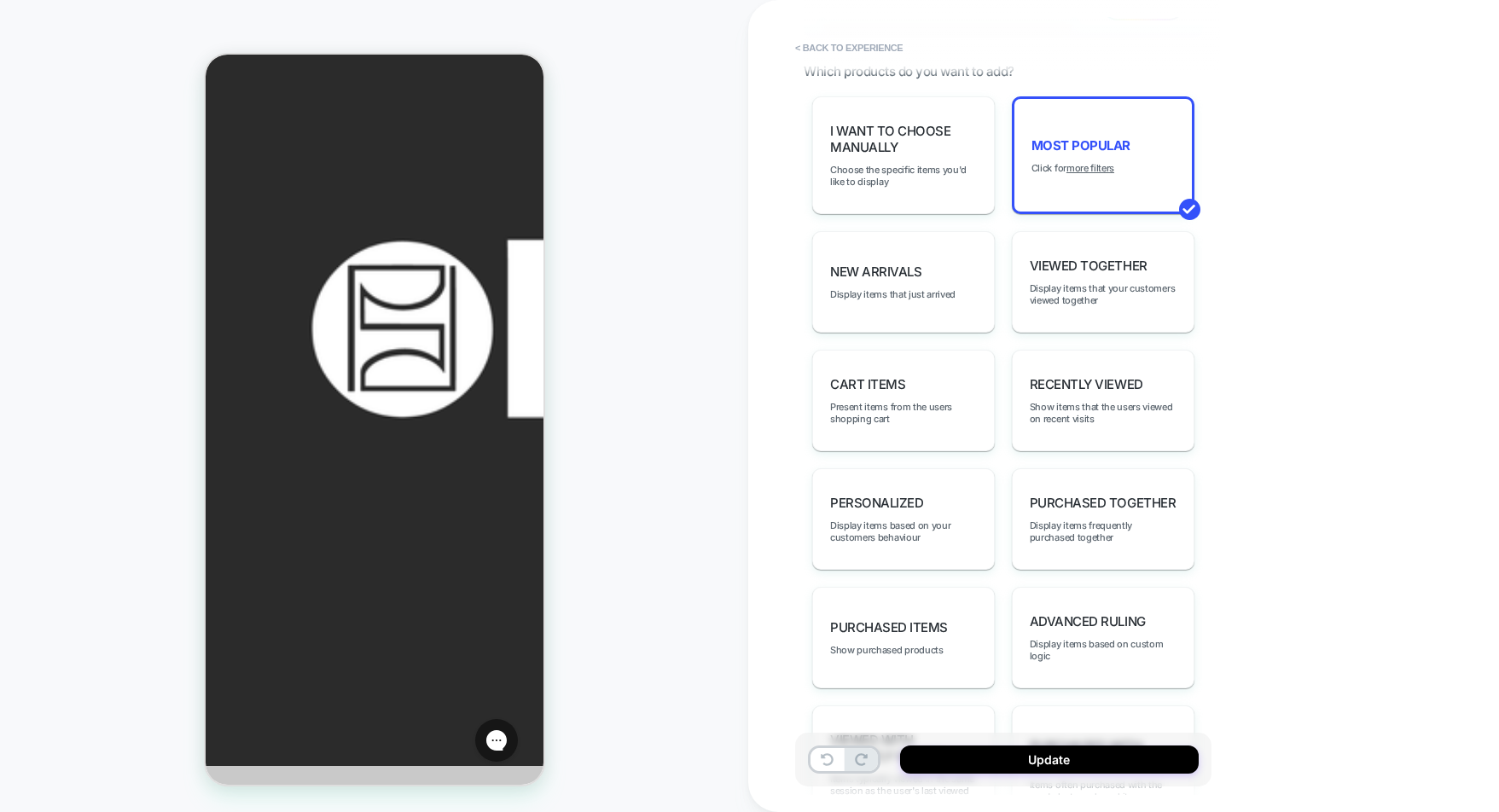
scroll to position [181, 0]
click at [997, 761] on button "Update" at bounding box center [1049, 759] width 299 height 28
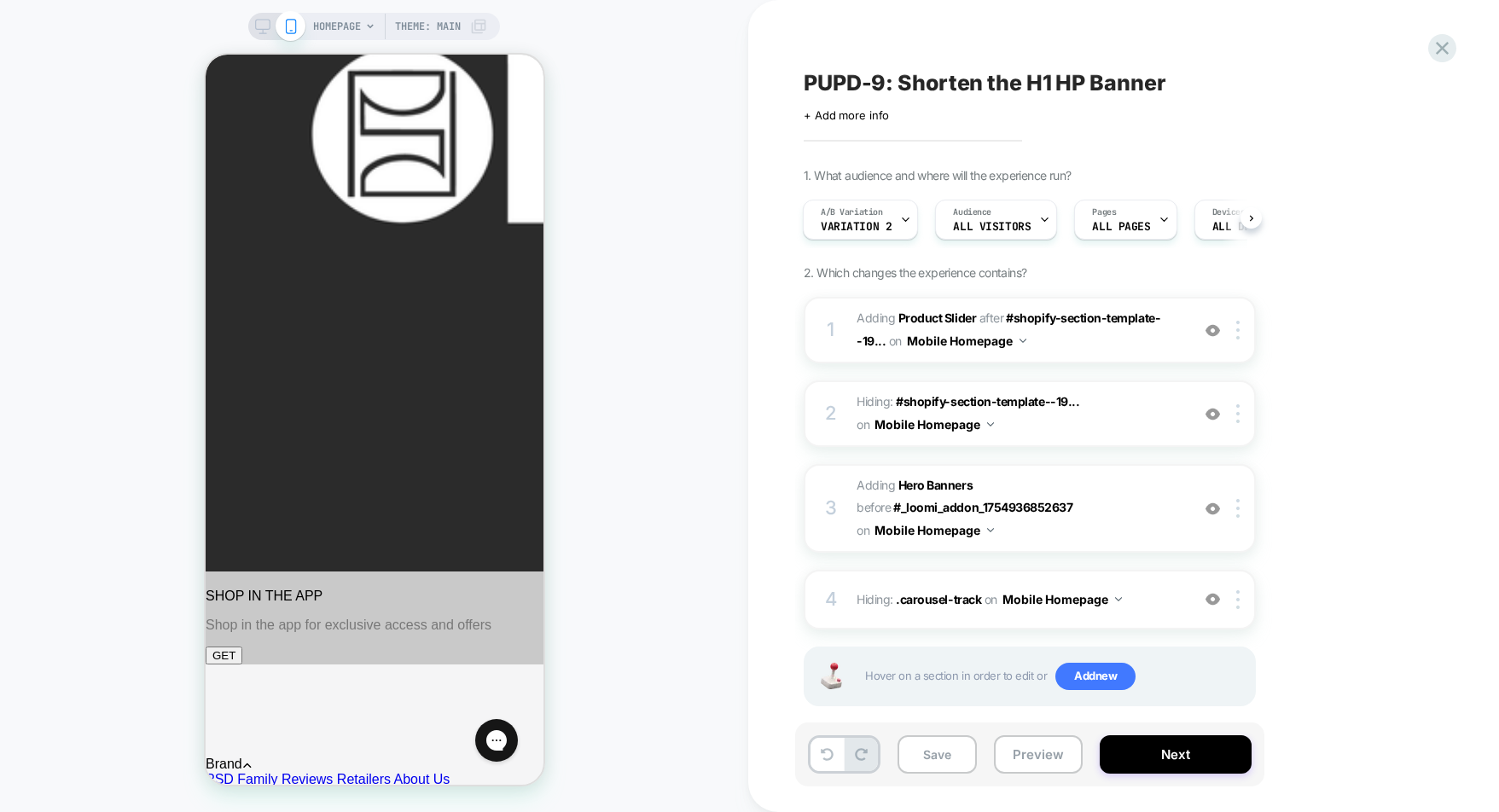
scroll to position [378, 0]
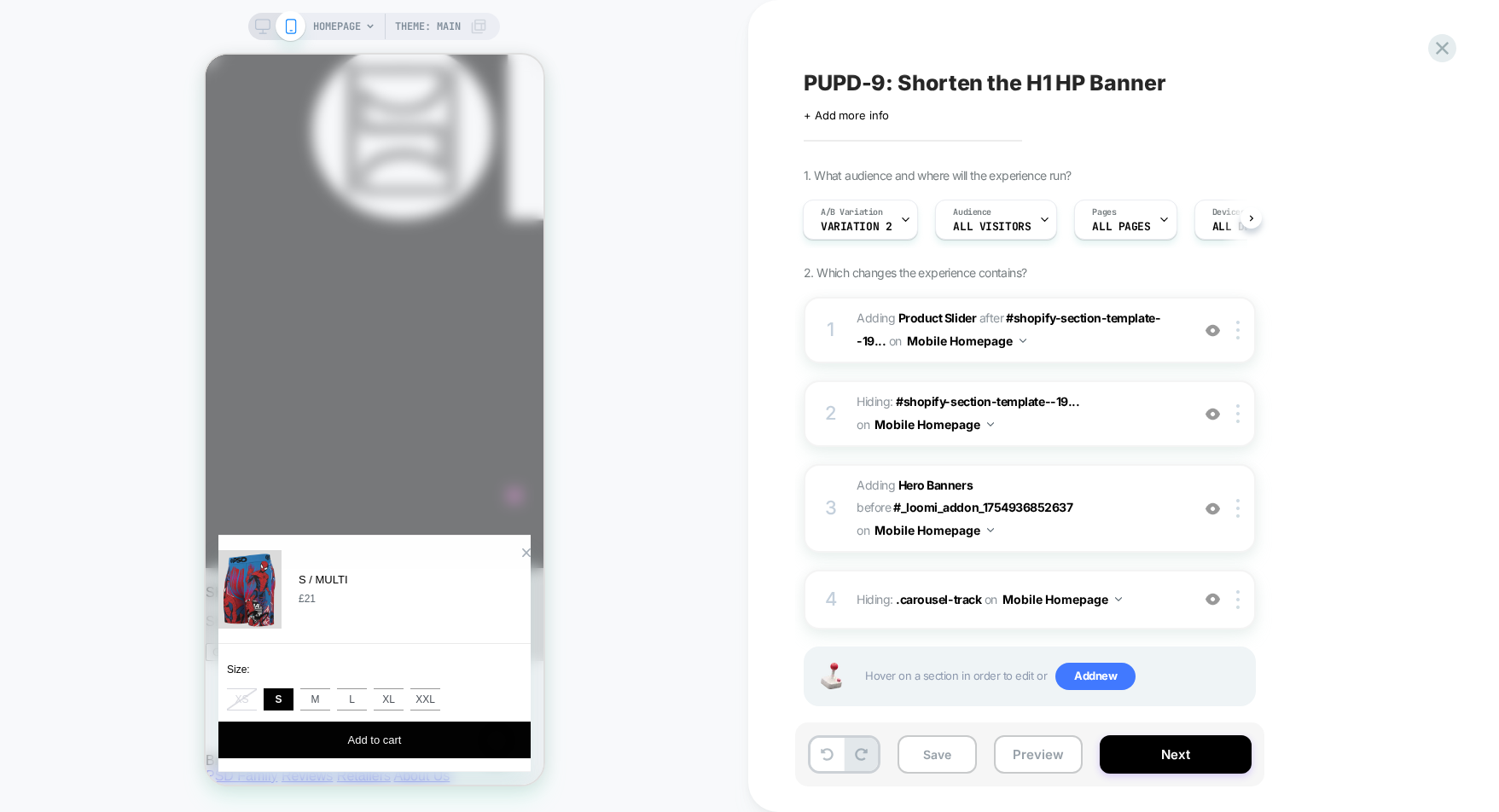
click at [522, 548] on div "Zoom Button" at bounding box center [526, 553] width 9 height 9
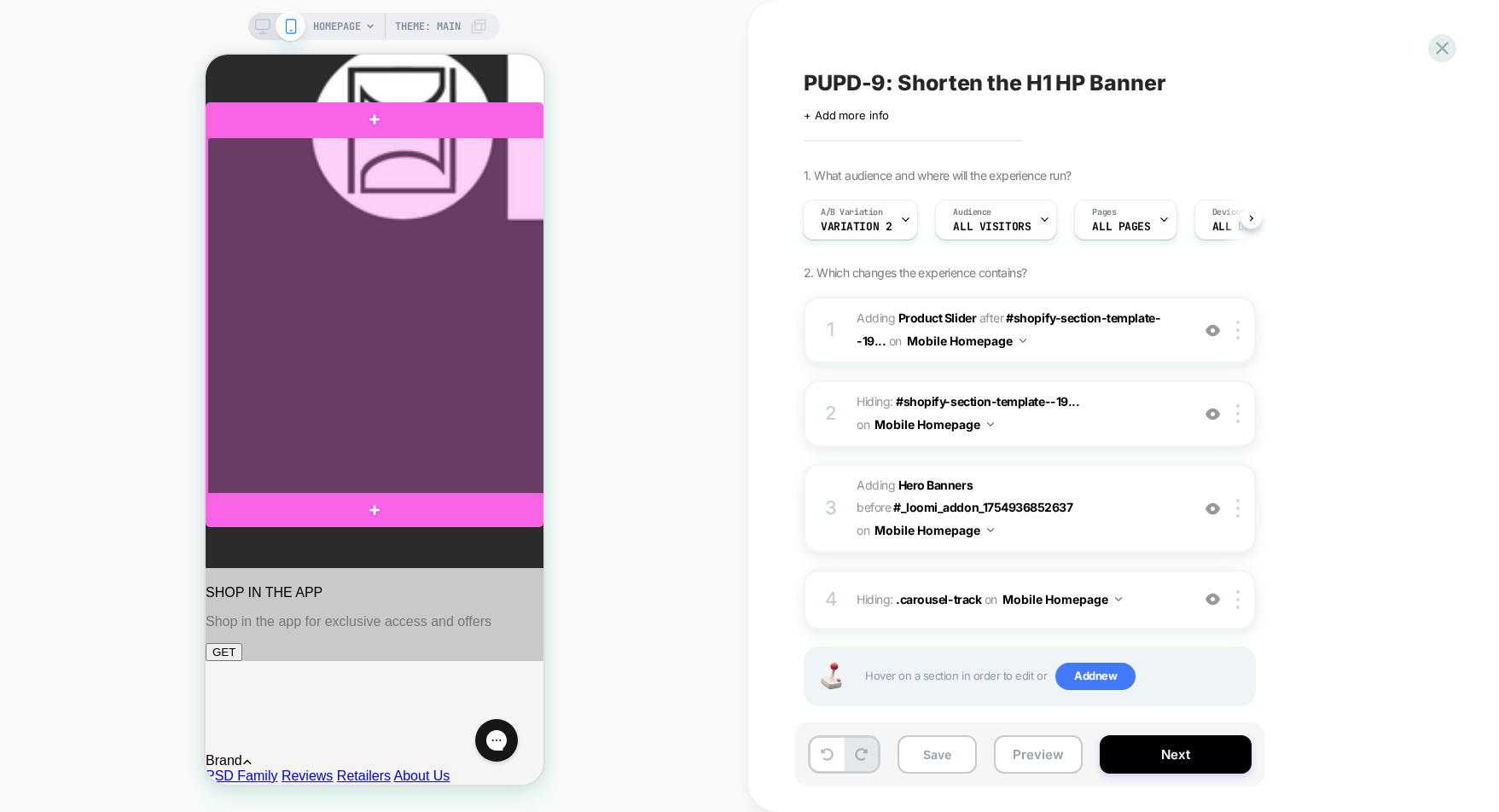
click at [276, 210] on div at bounding box center [376, 316] width 338 height 357
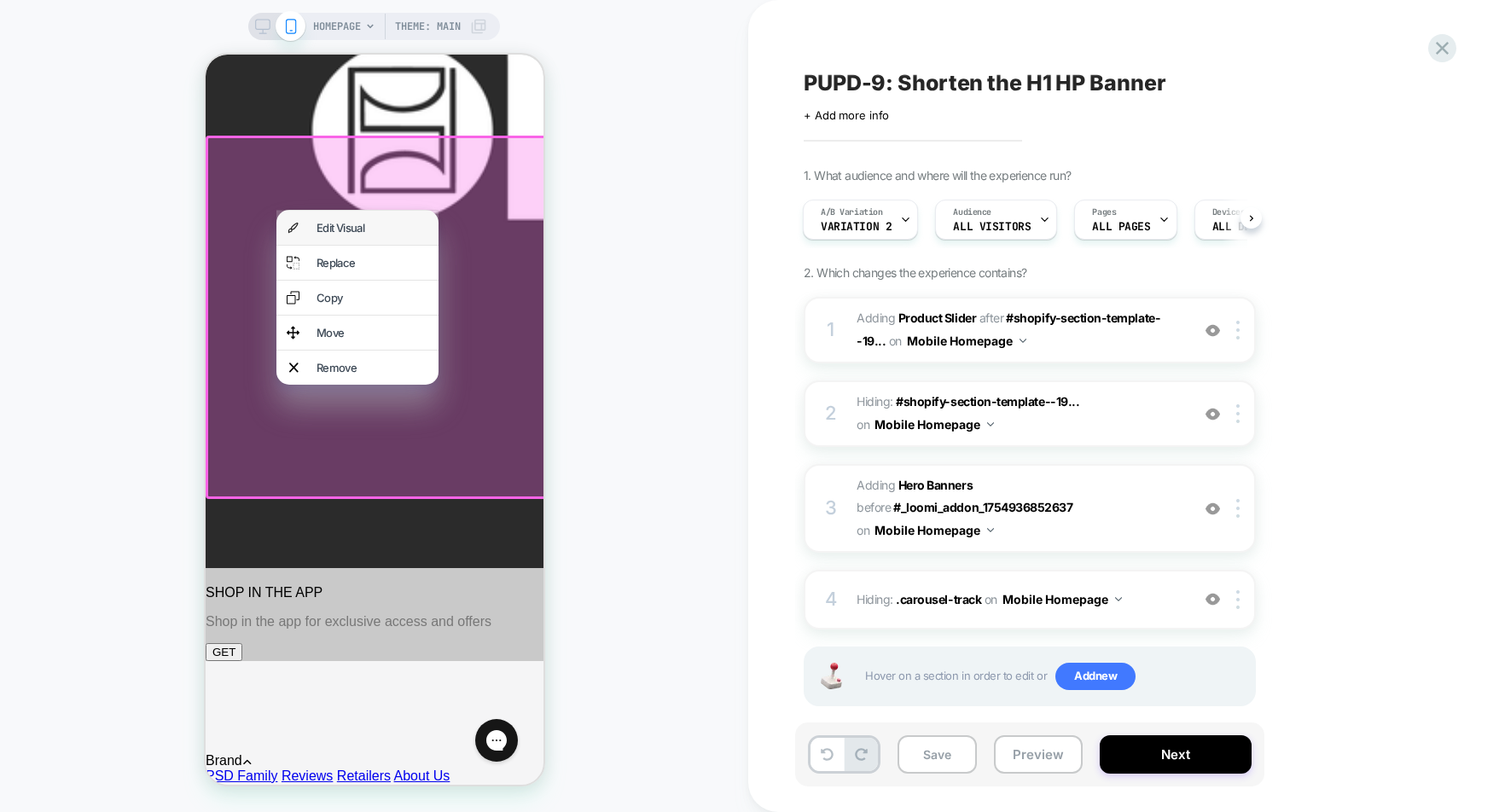
click at [294, 229] on img at bounding box center [292, 228] width 13 height 14
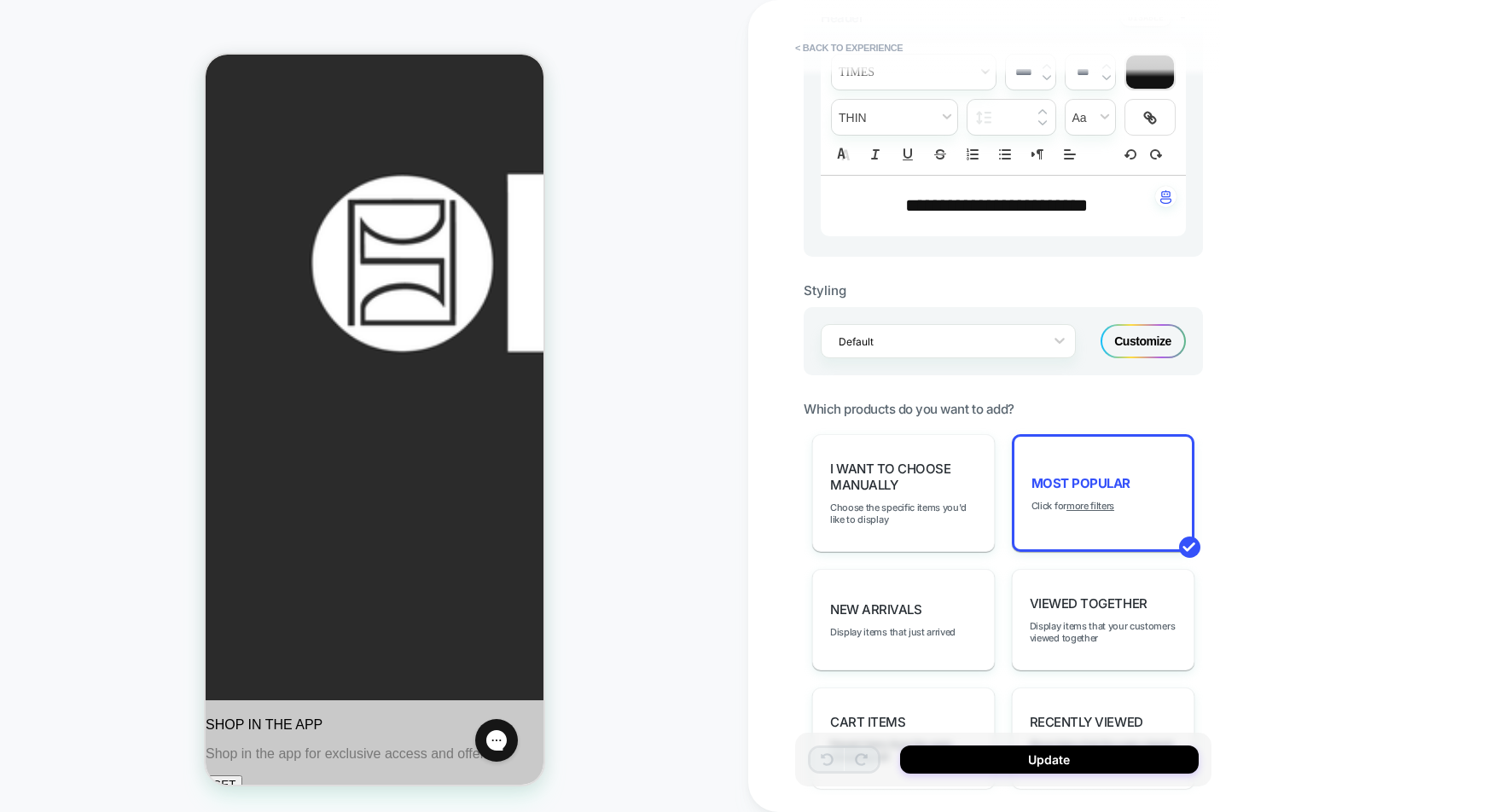
scroll to position [424, 0]
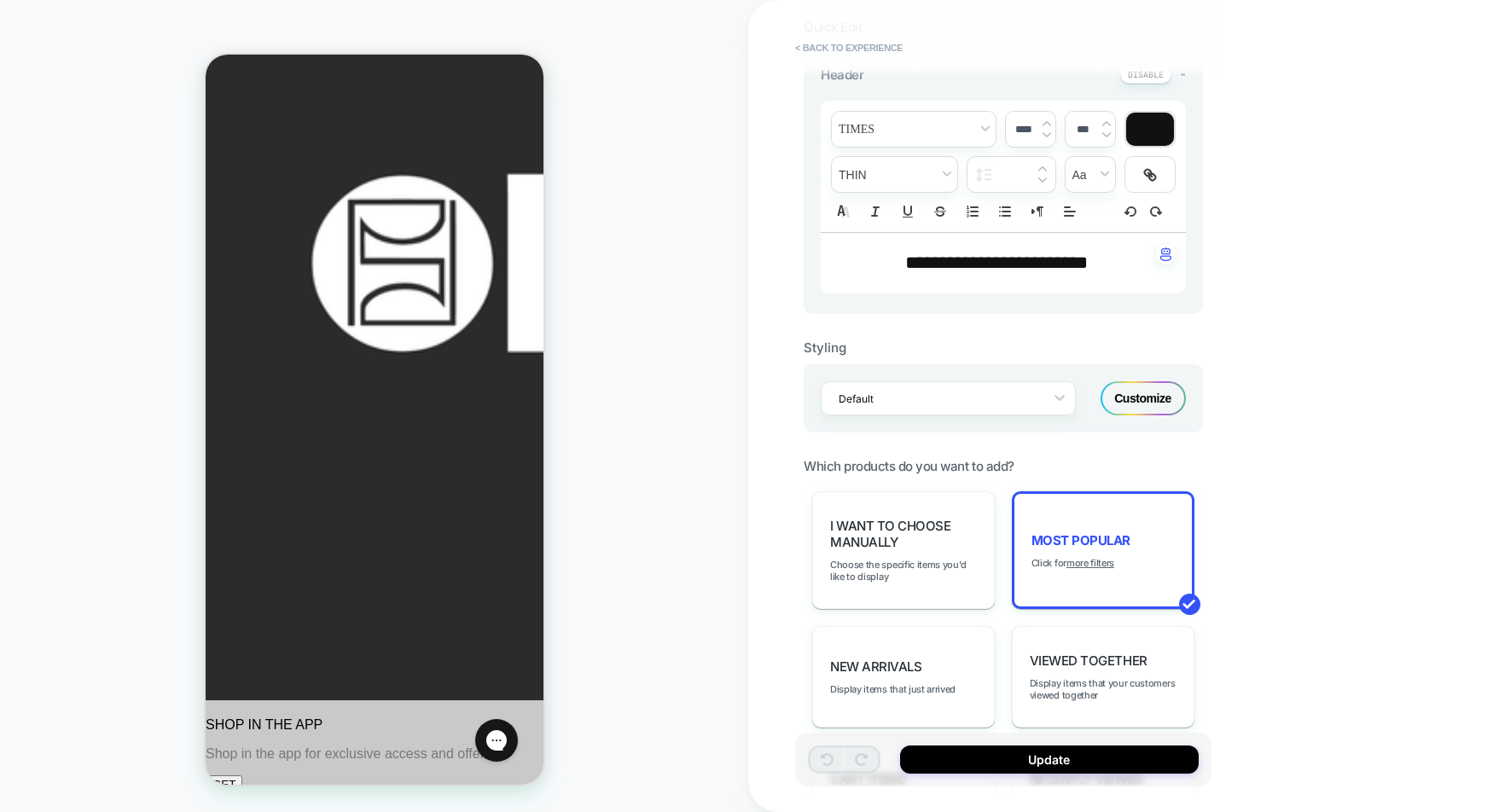
click at [1146, 391] on div "Customize" at bounding box center [1143, 398] width 85 height 34
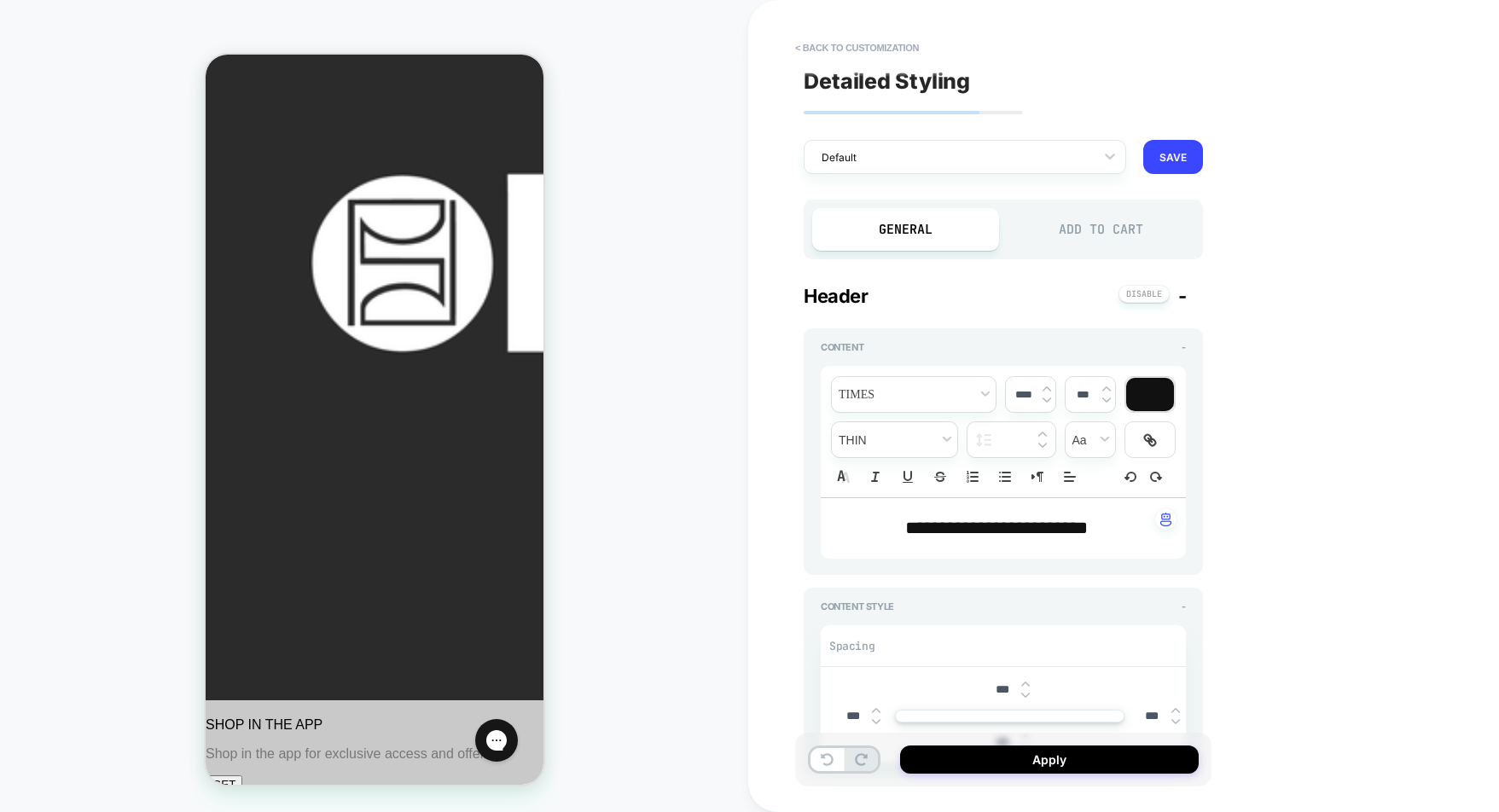
drag, startPoint x: 1105, startPoint y: 248, endPoint x: 1205, endPoint y: 233, distance: 101.1
click at [1205, 233] on div "**********" at bounding box center [1004, 406] width 416 height 778
click at [1258, 397] on div "**********" at bounding box center [1124, 406] width 751 height 812
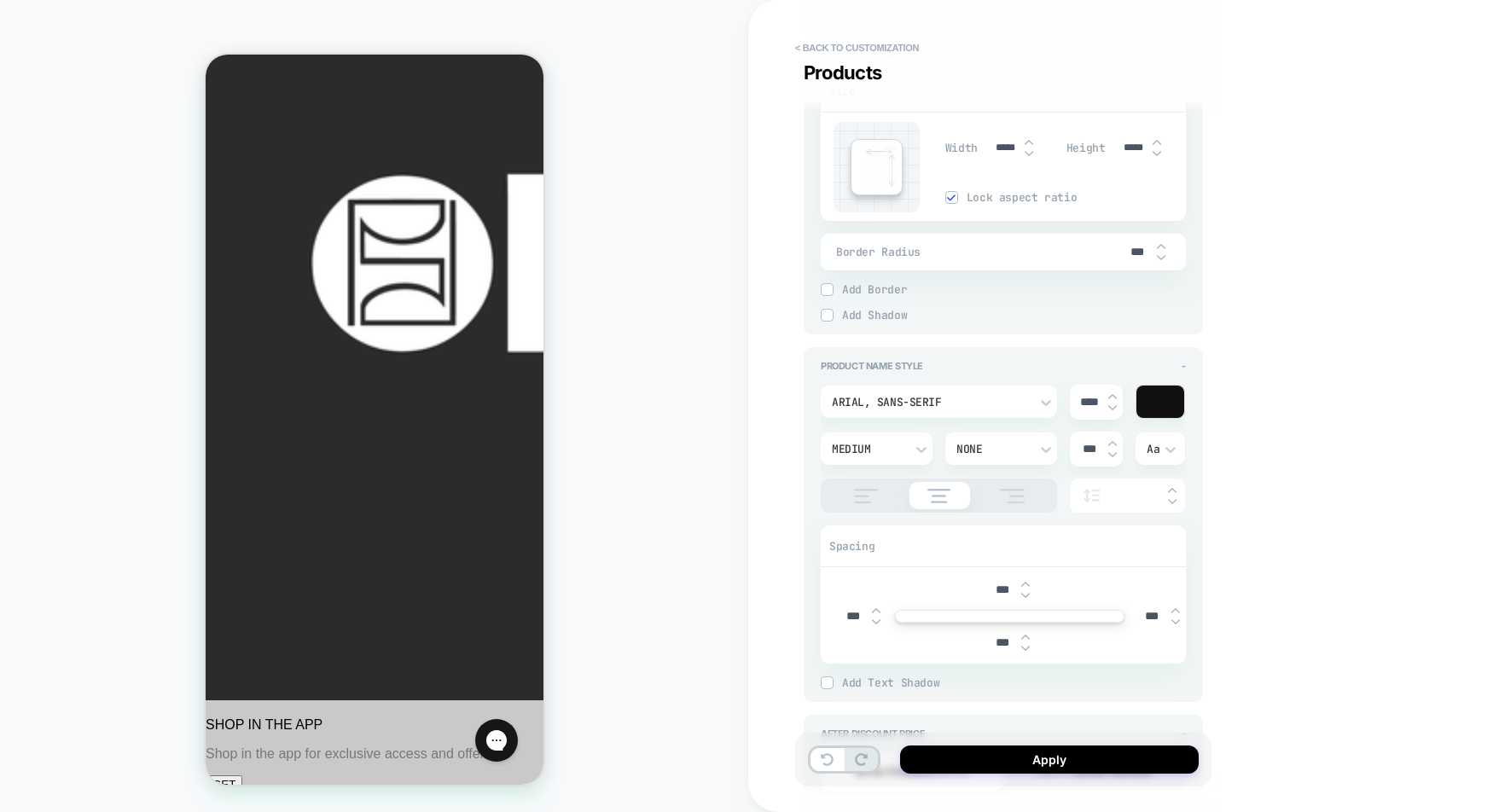
scroll to position [827, 0]
click at [863, 504] on div at bounding box center [939, 494] width 237 height 34
click at [864, 498] on img at bounding box center [866, 494] width 43 height 15
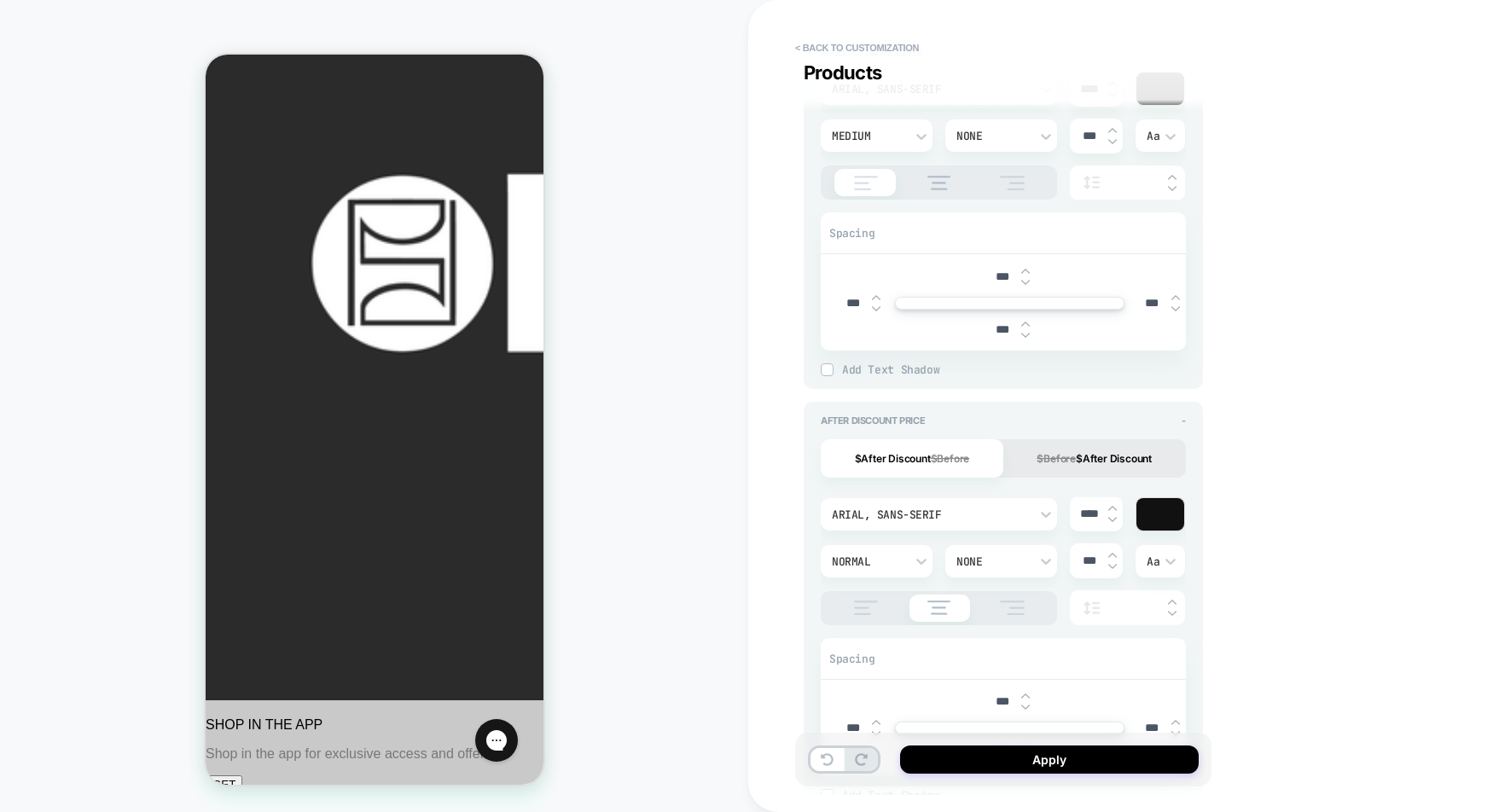
scroll to position [1158, 0]
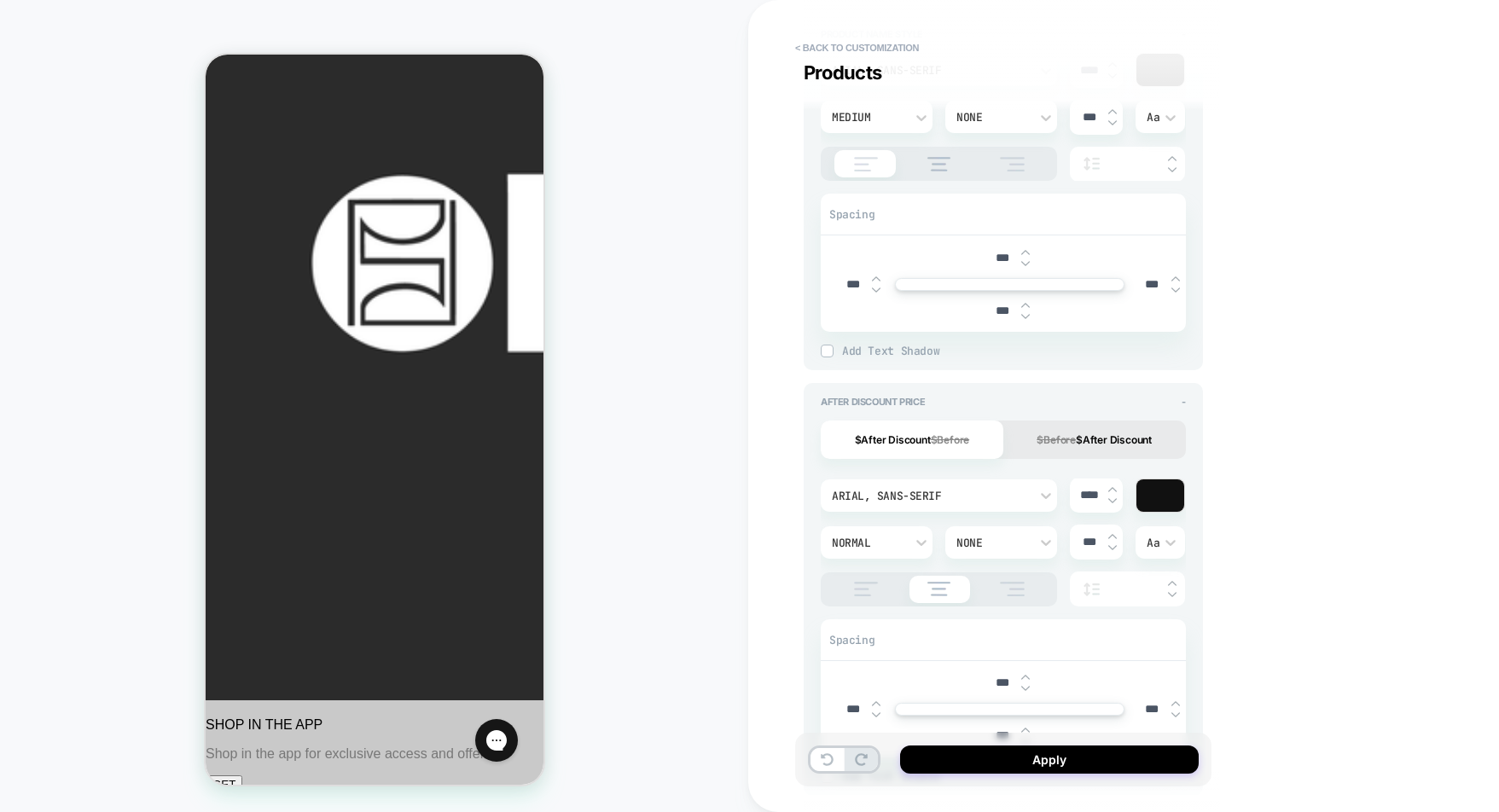
click at [859, 582] on img at bounding box center [866, 589] width 43 height 15
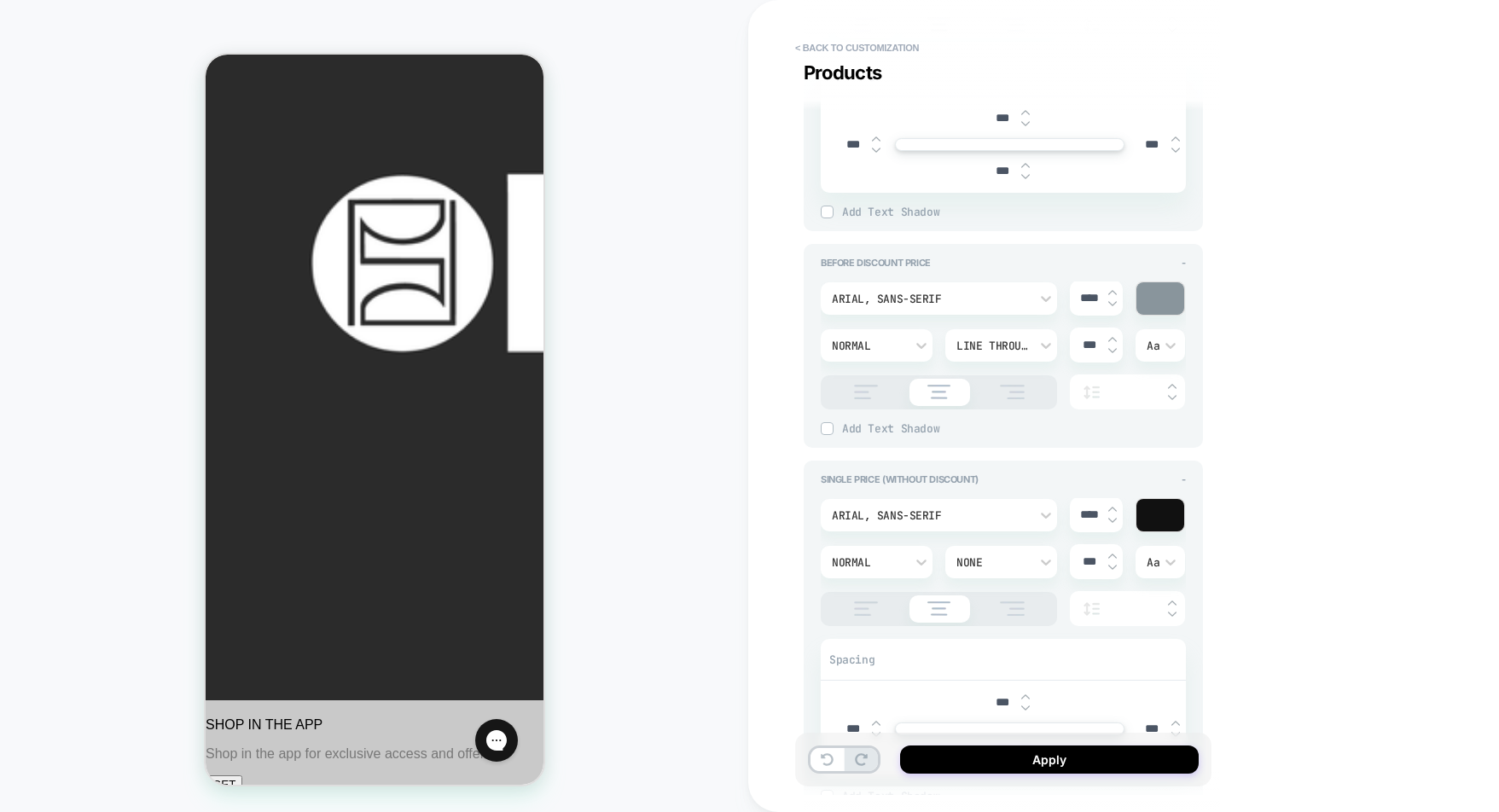
scroll to position [1742, 0]
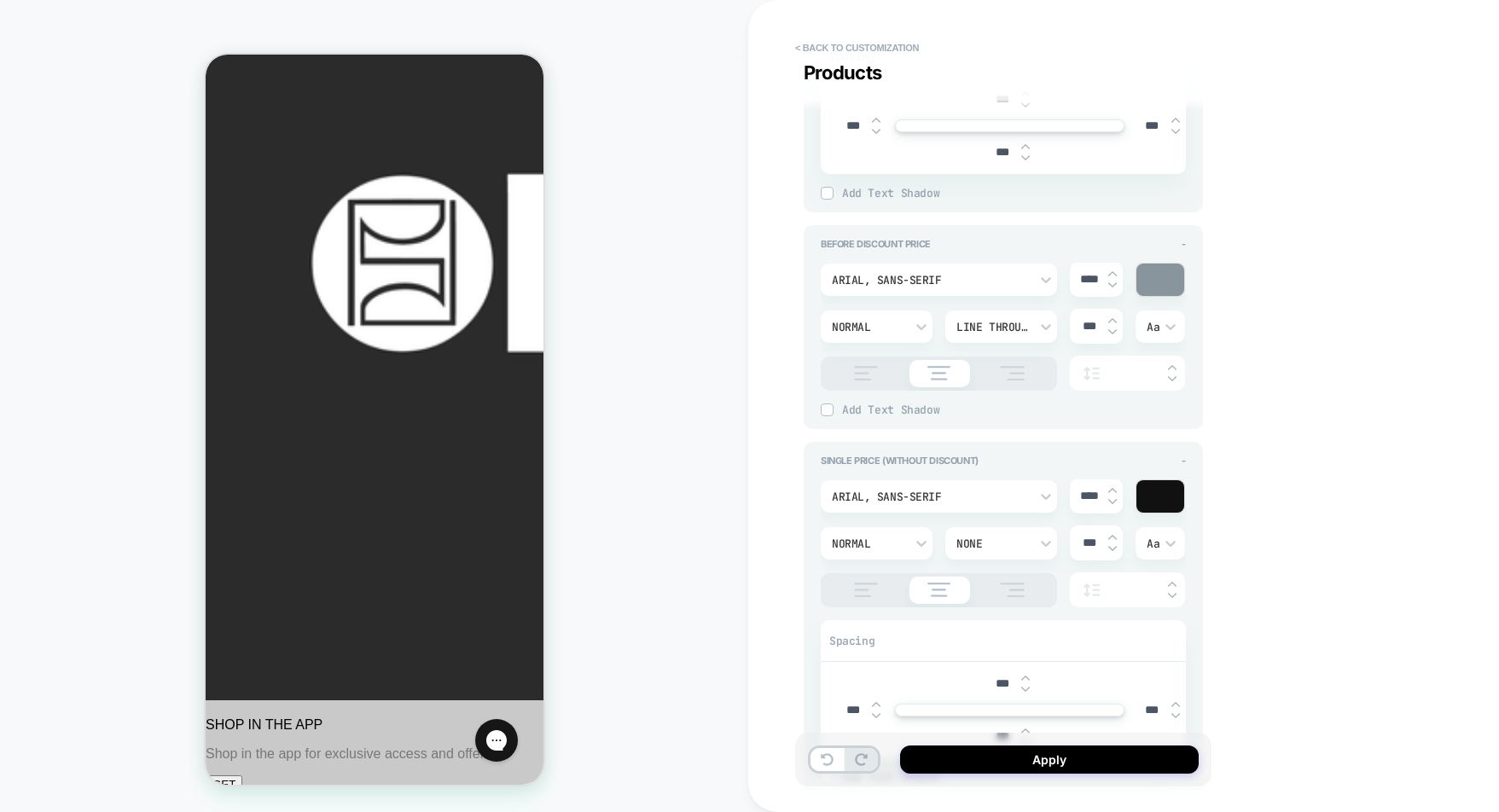
drag, startPoint x: 866, startPoint y: 377, endPoint x: 841, endPoint y: 494, distance: 119.6
click at [866, 377] on img at bounding box center [866, 373] width 43 height 15
click at [853, 592] on img at bounding box center [866, 590] width 43 height 15
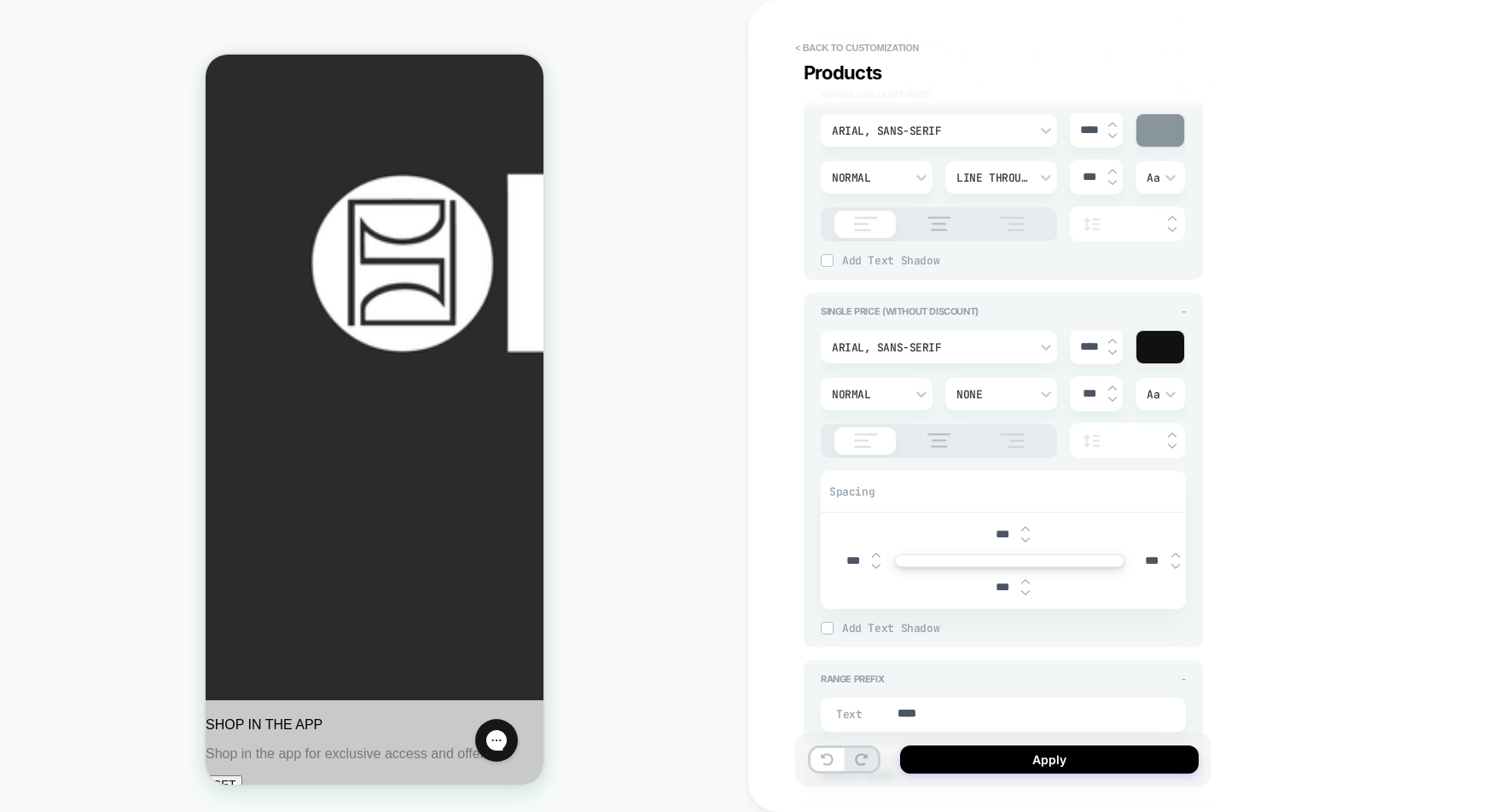
scroll to position [1901, 0]
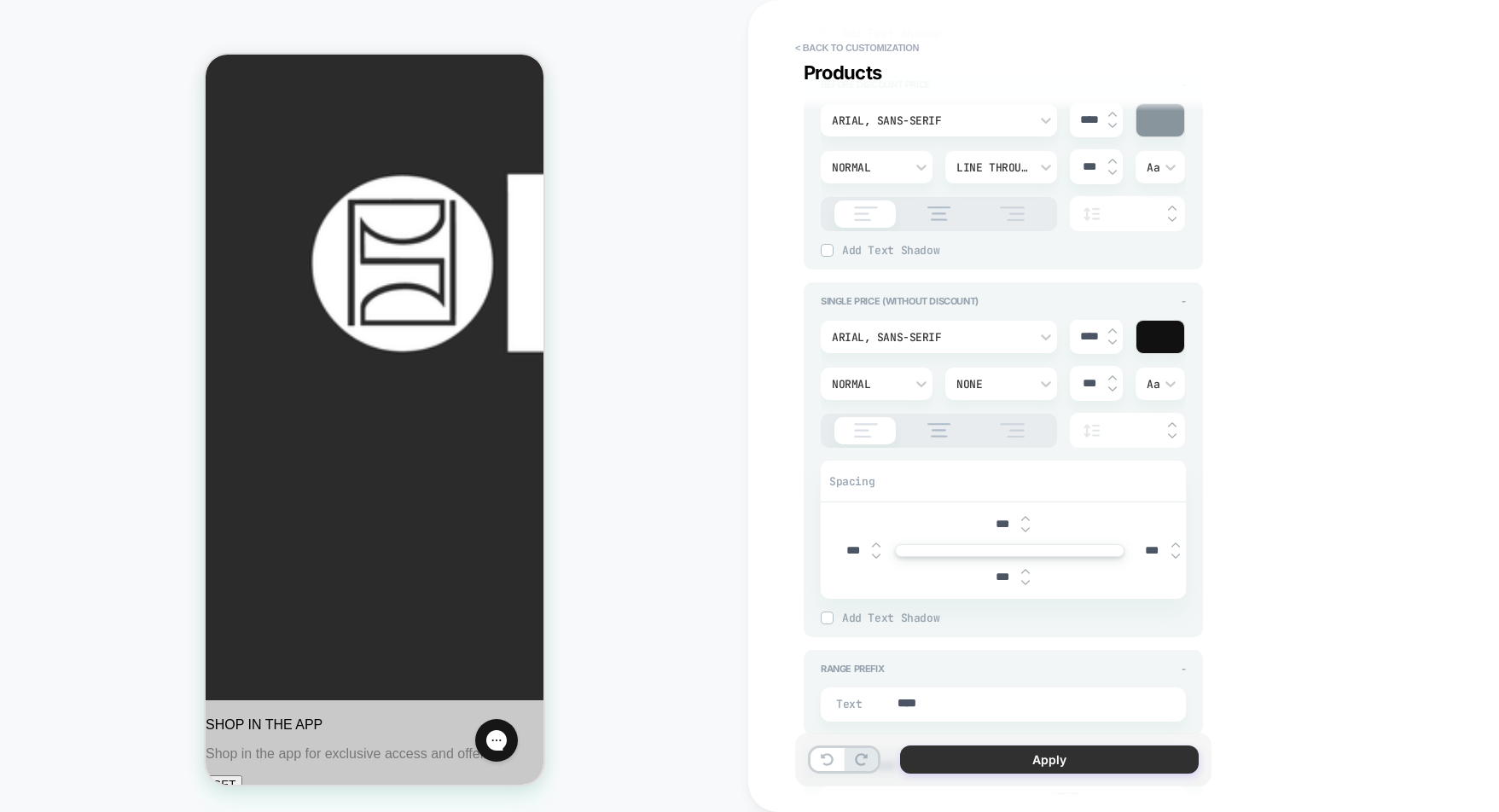
click at [1008, 761] on button "Apply" at bounding box center [1049, 759] width 299 height 28
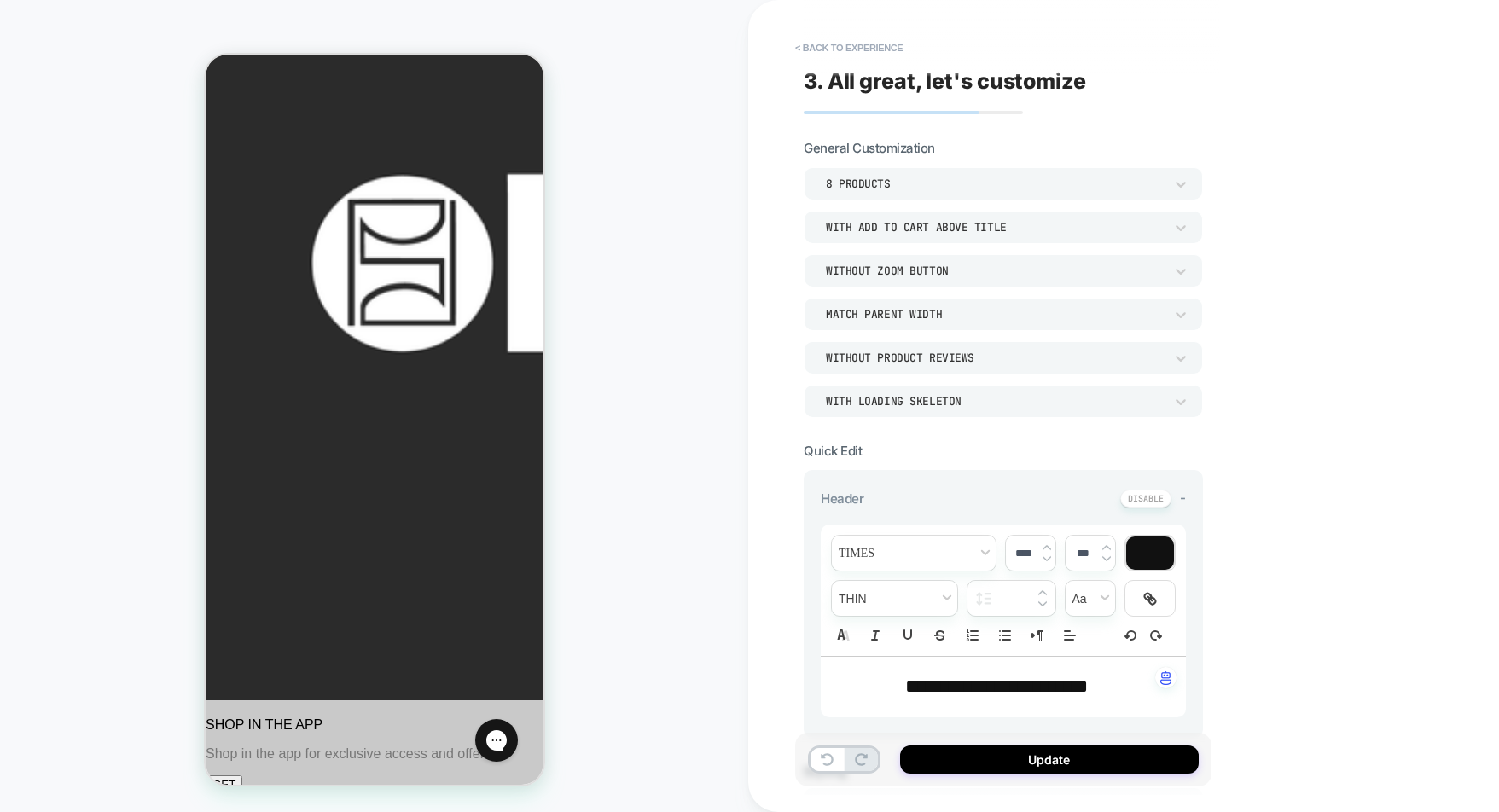
drag, startPoint x: 802, startPoint y: 46, endPoint x: 1134, endPoint y: 701, distance: 734.3
click at [1164, 223] on div "**********" at bounding box center [1012, 406] width 416 height 812
click at [1076, 766] on button "Update" at bounding box center [1049, 759] width 299 height 28
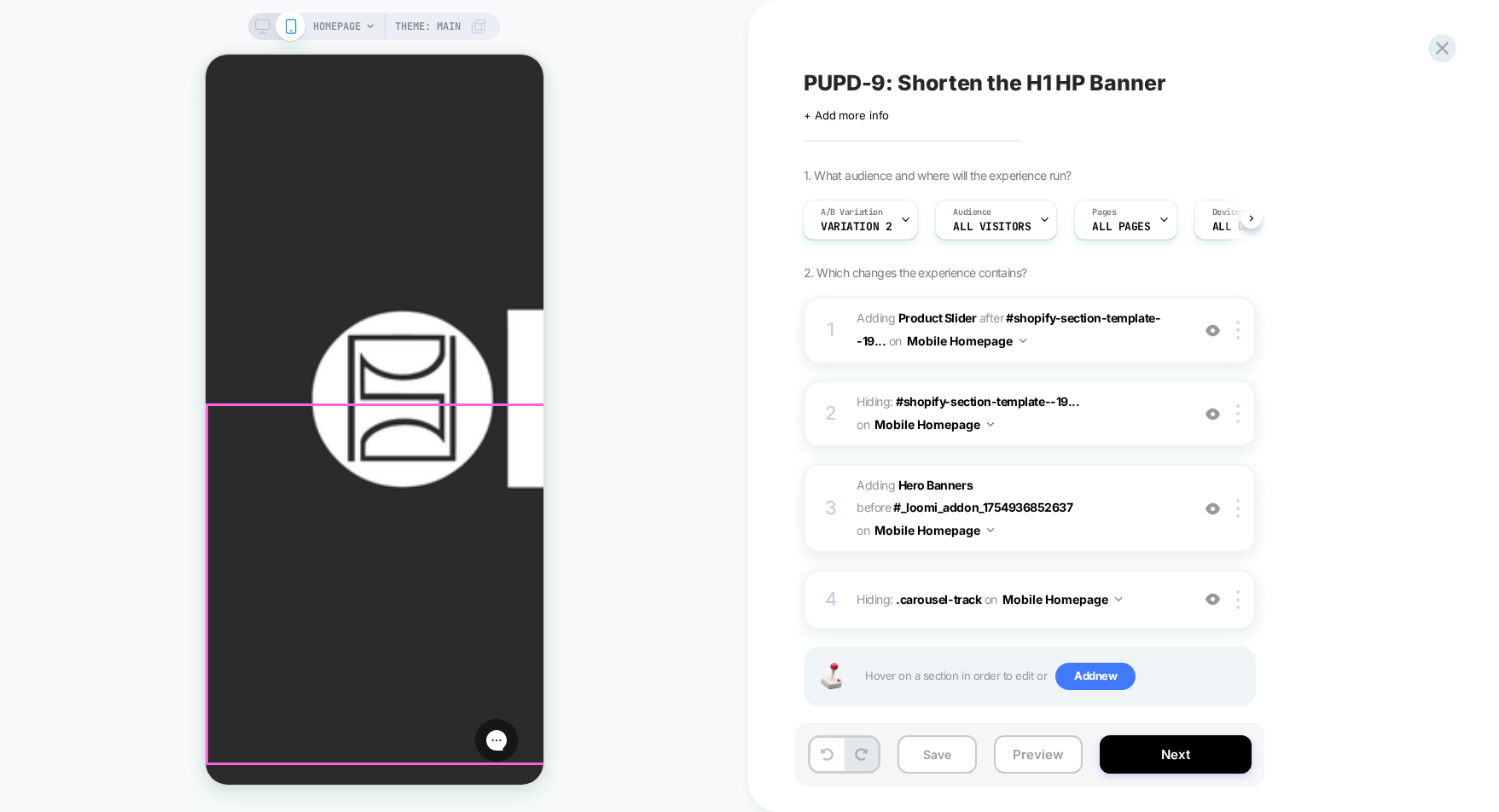
scroll to position [123, 0]
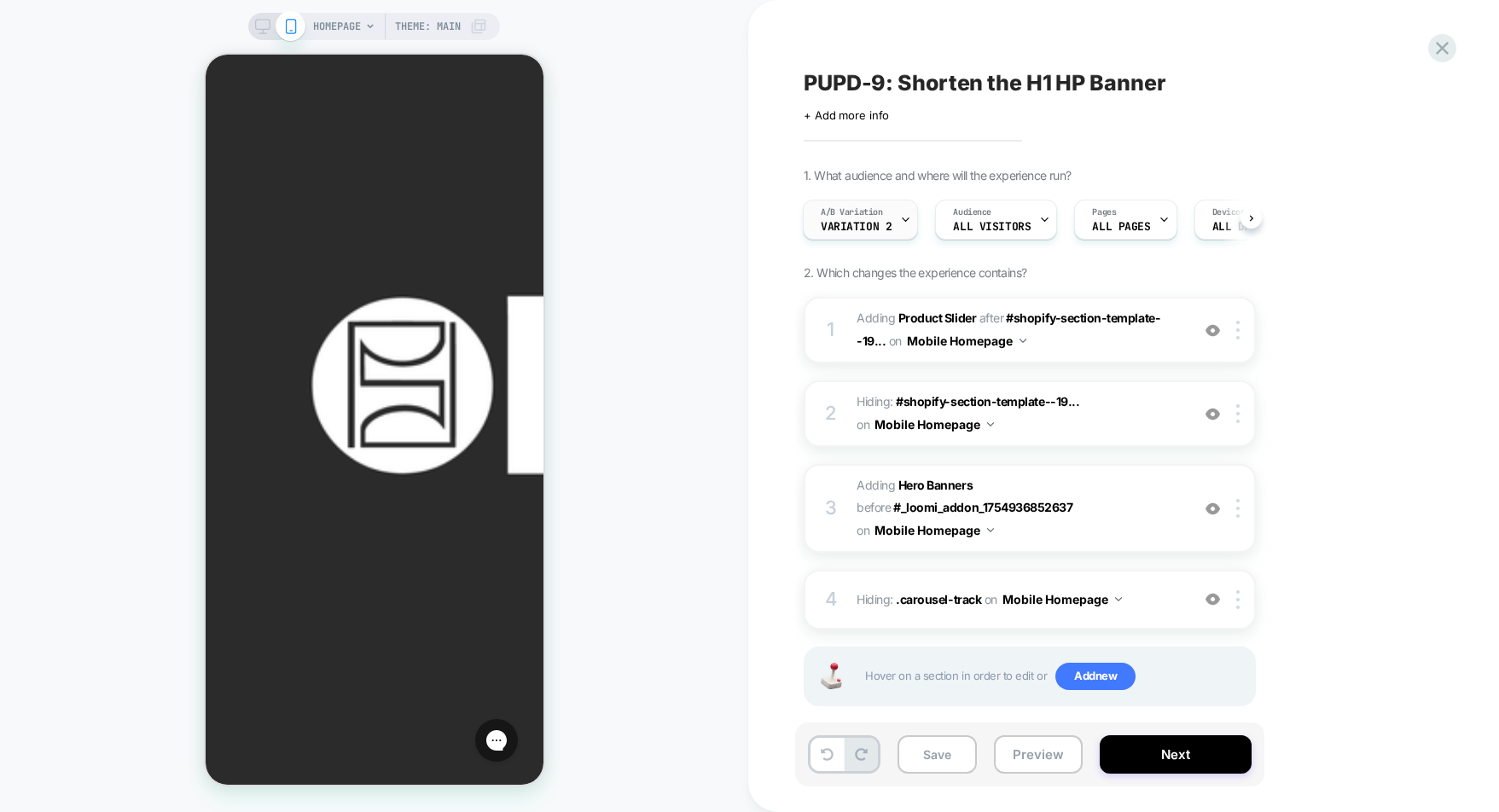
click at [873, 223] on span "Variation 2" at bounding box center [857, 227] width 71 height 12
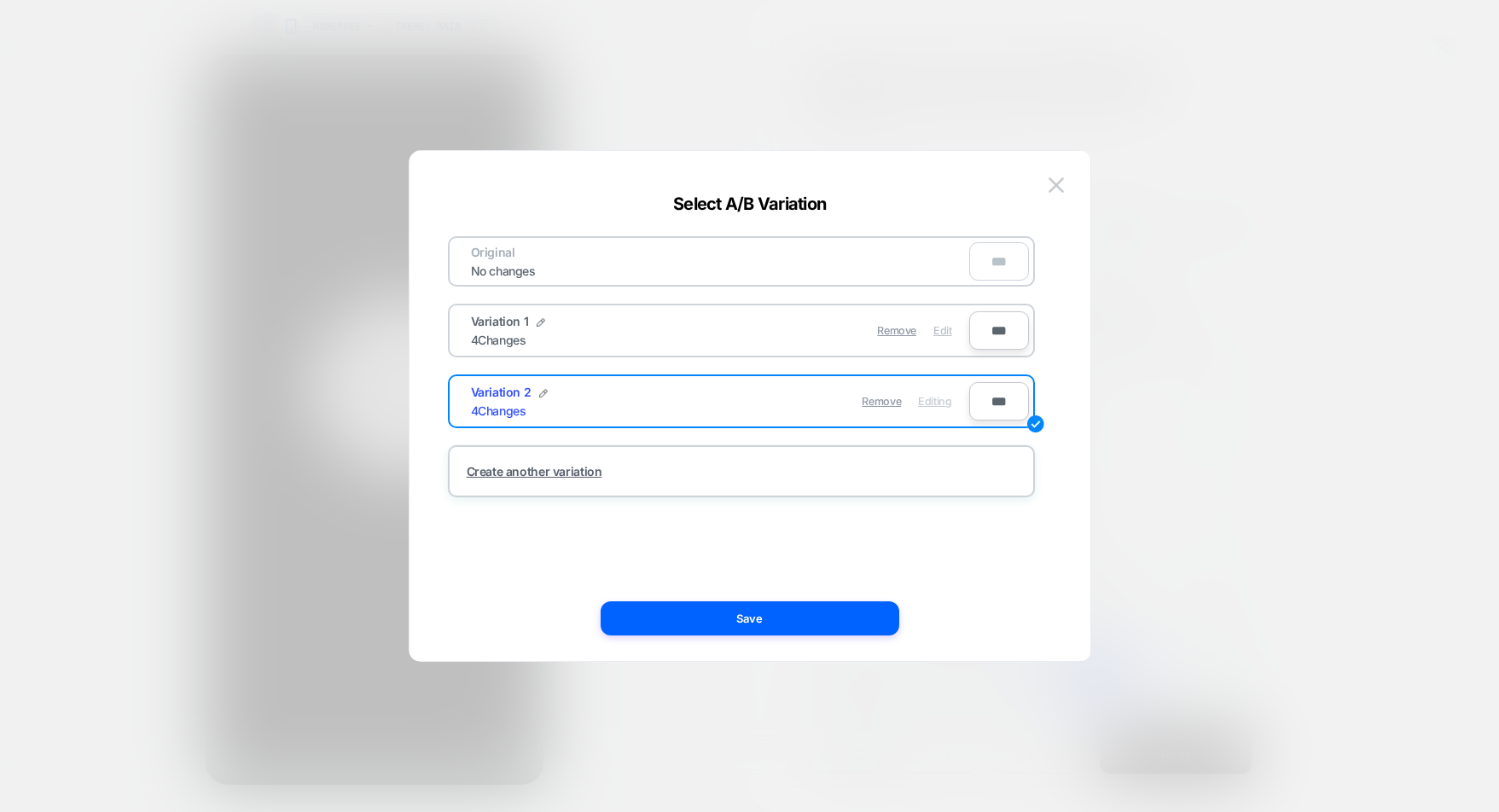
click at [946, 337] on span "Edit" at bounding box center [943, 330] width 18 height 13
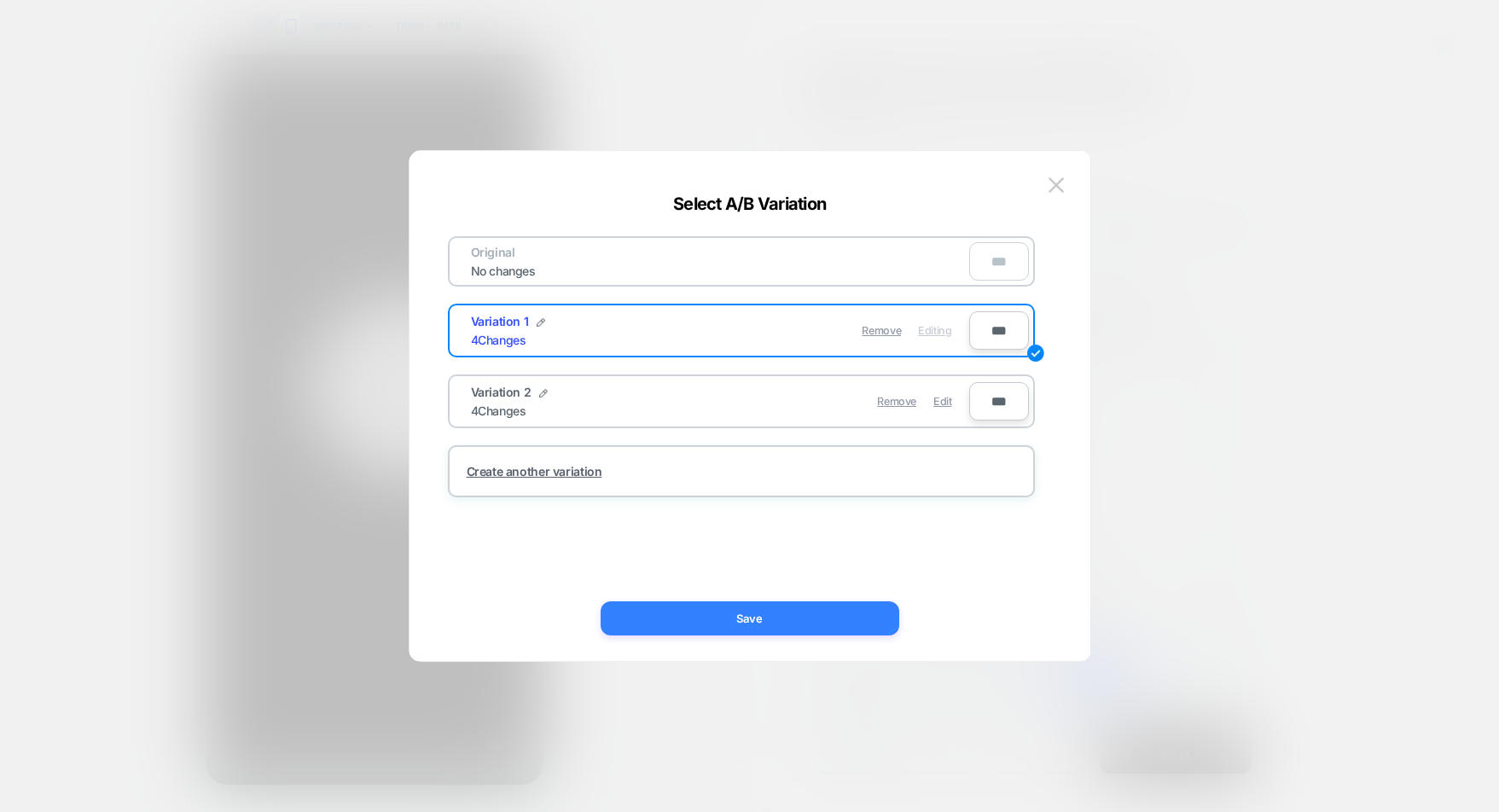
click at [837, 610] on button "Save" at bounding box center [750, 619] width 299 height 34
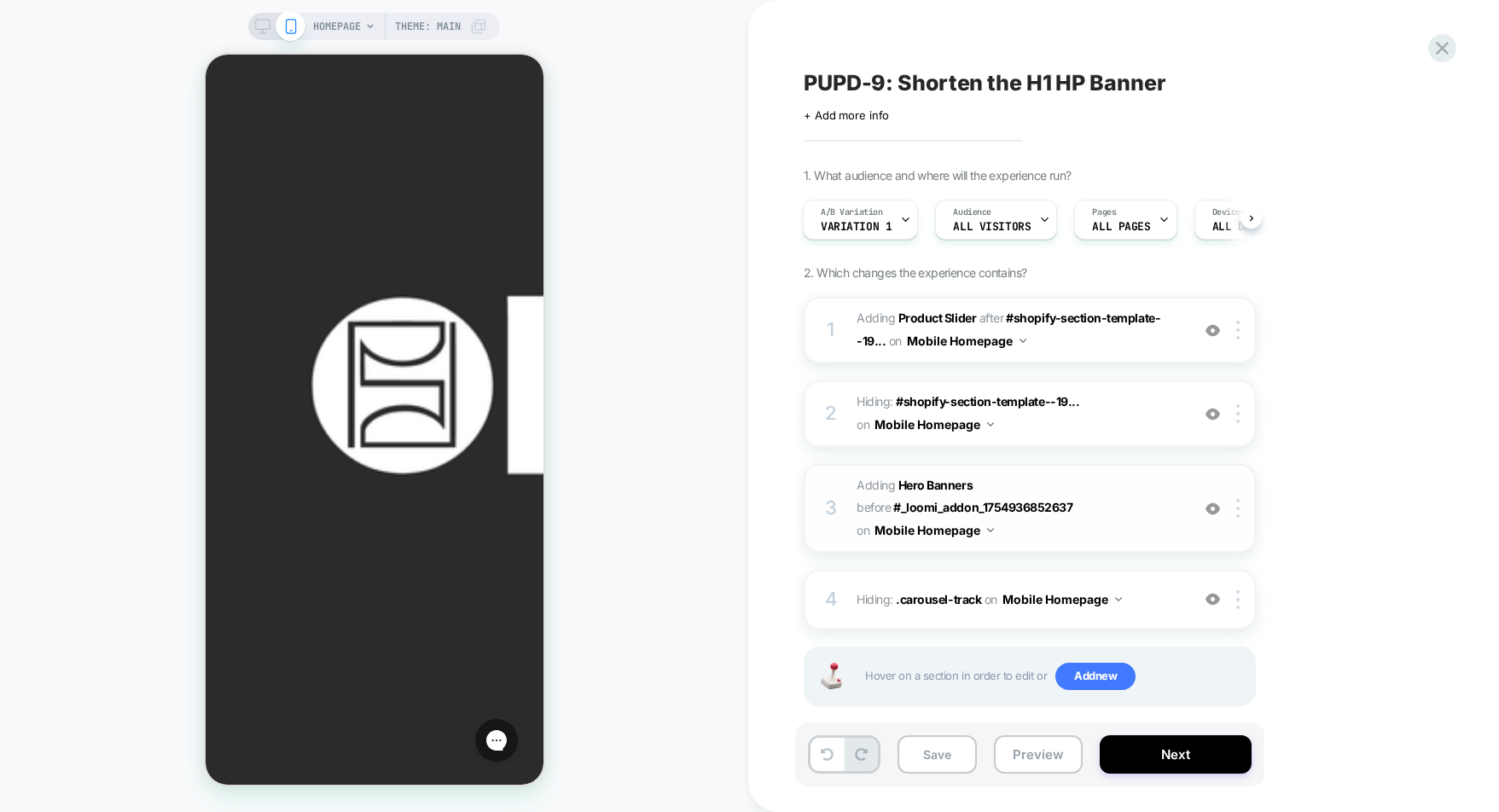
scroll to position [22, 0]
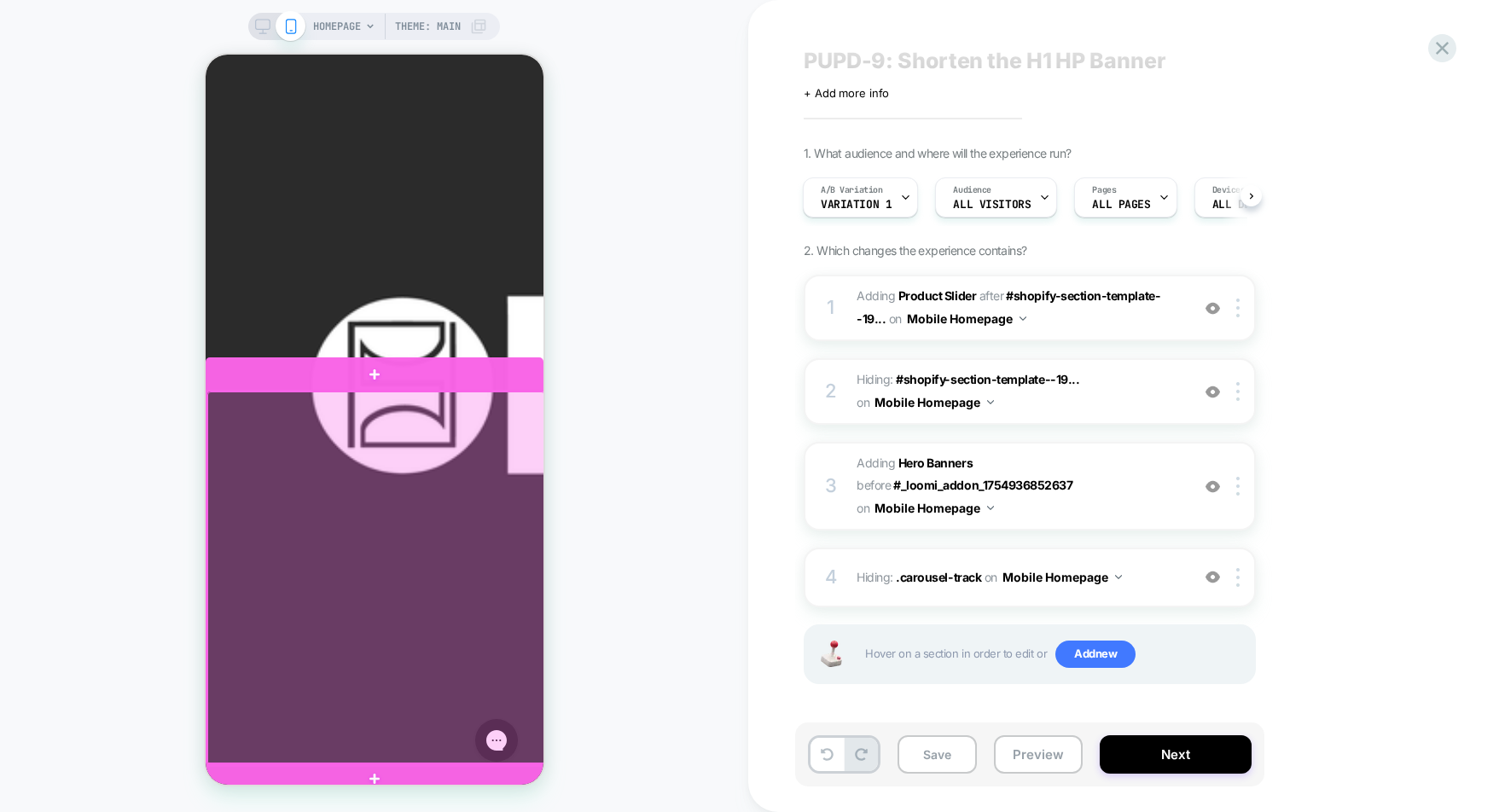
click at [351, 699] on div at bounding box center [376, 578] width 338 height 373
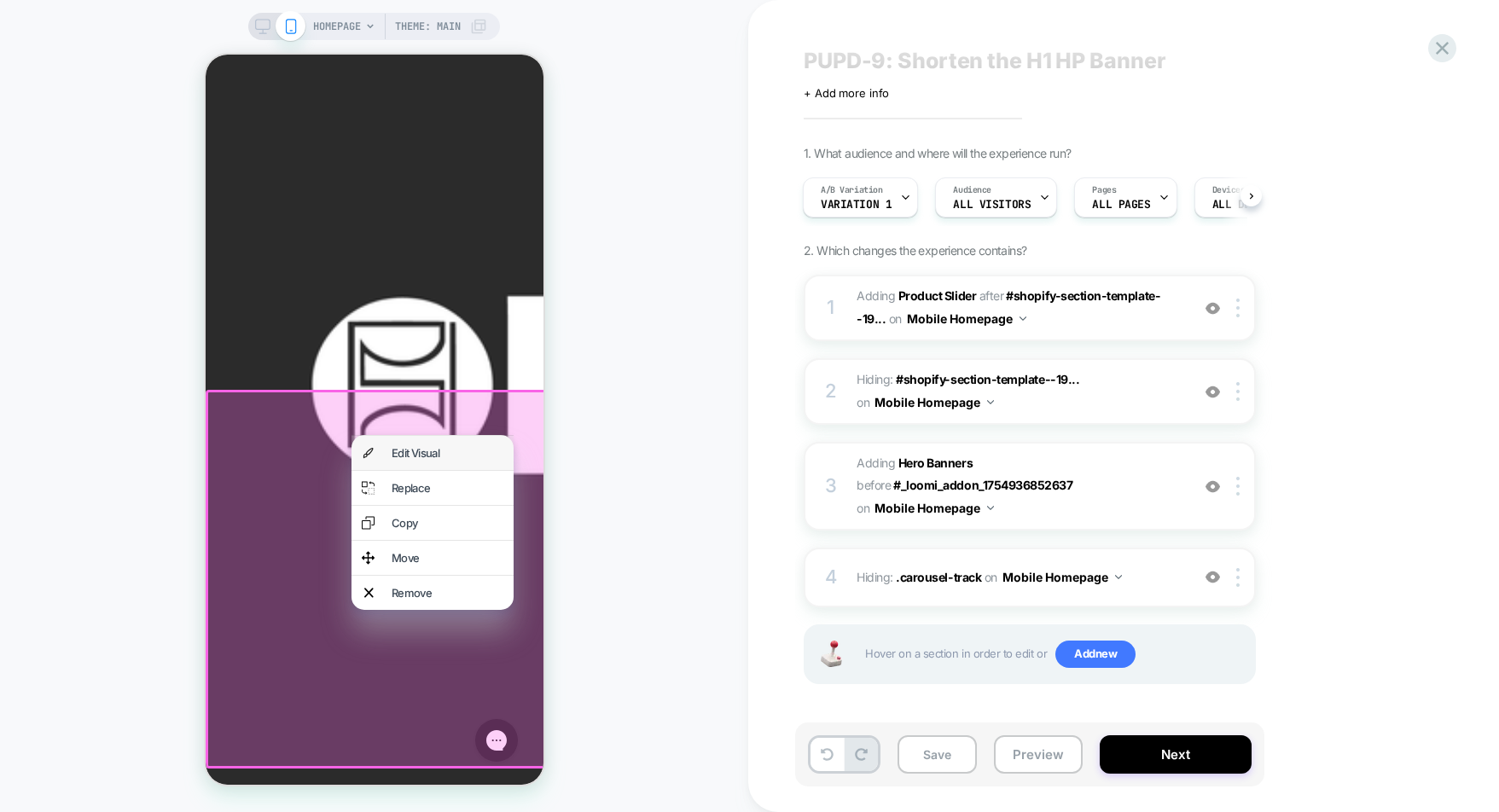
click at [416, 467] on div "Edit Visual" at bounding box center [432, 454] width 162 height 34
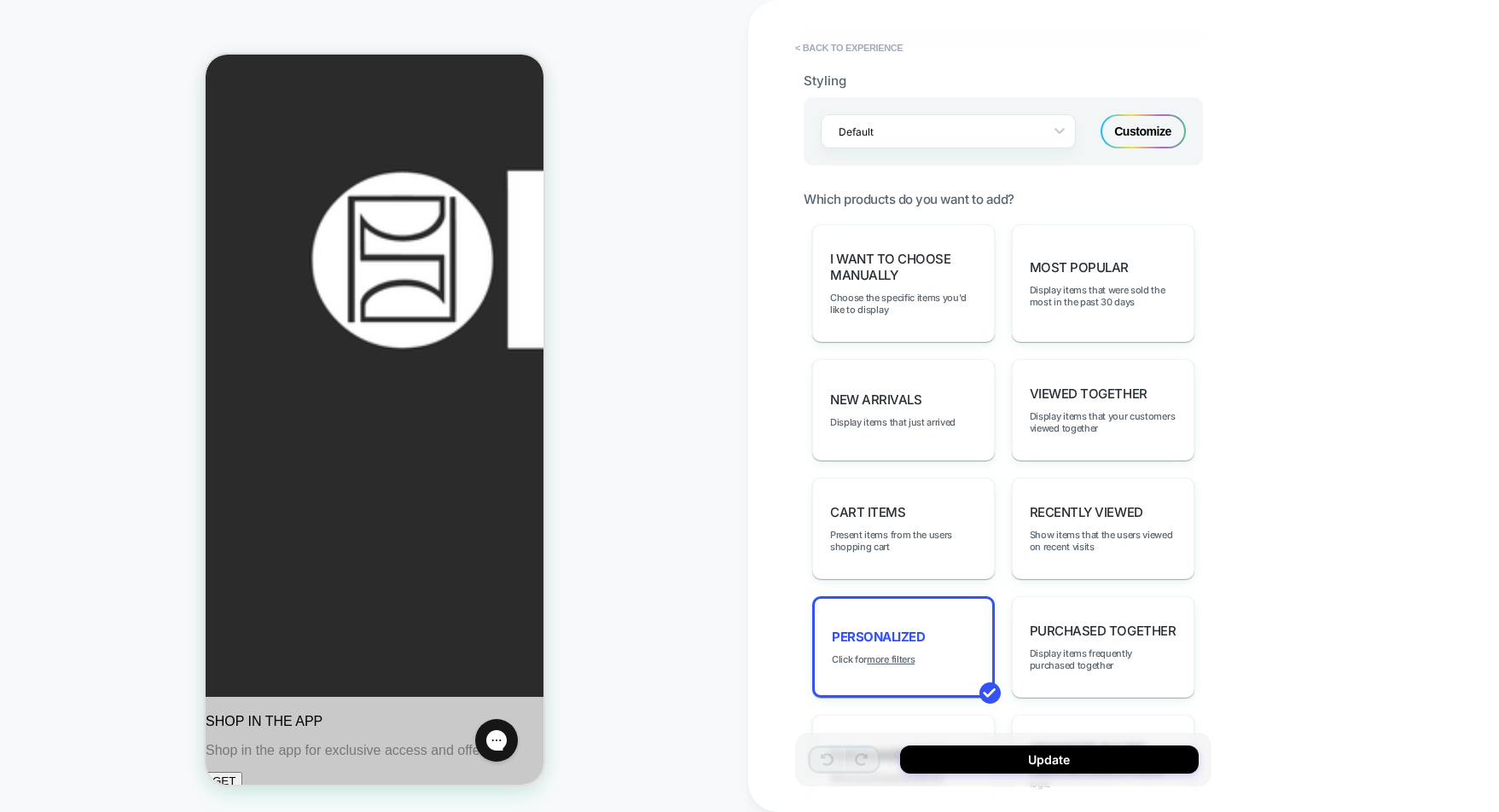
scroll to position [253, 0]
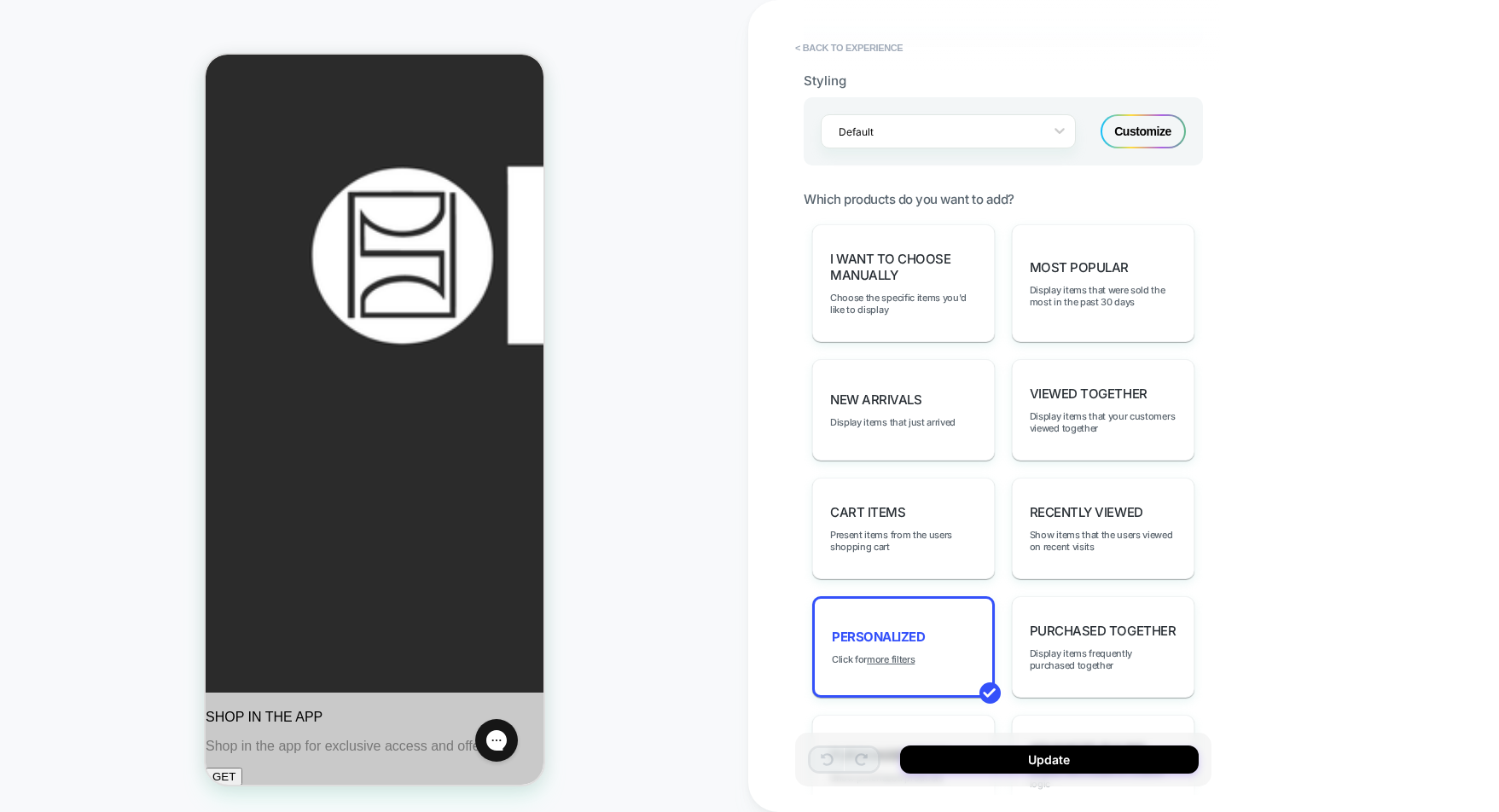
click at [1117, 126] on div "Customize" at bounding box center [1143, 132] width 85 height 34
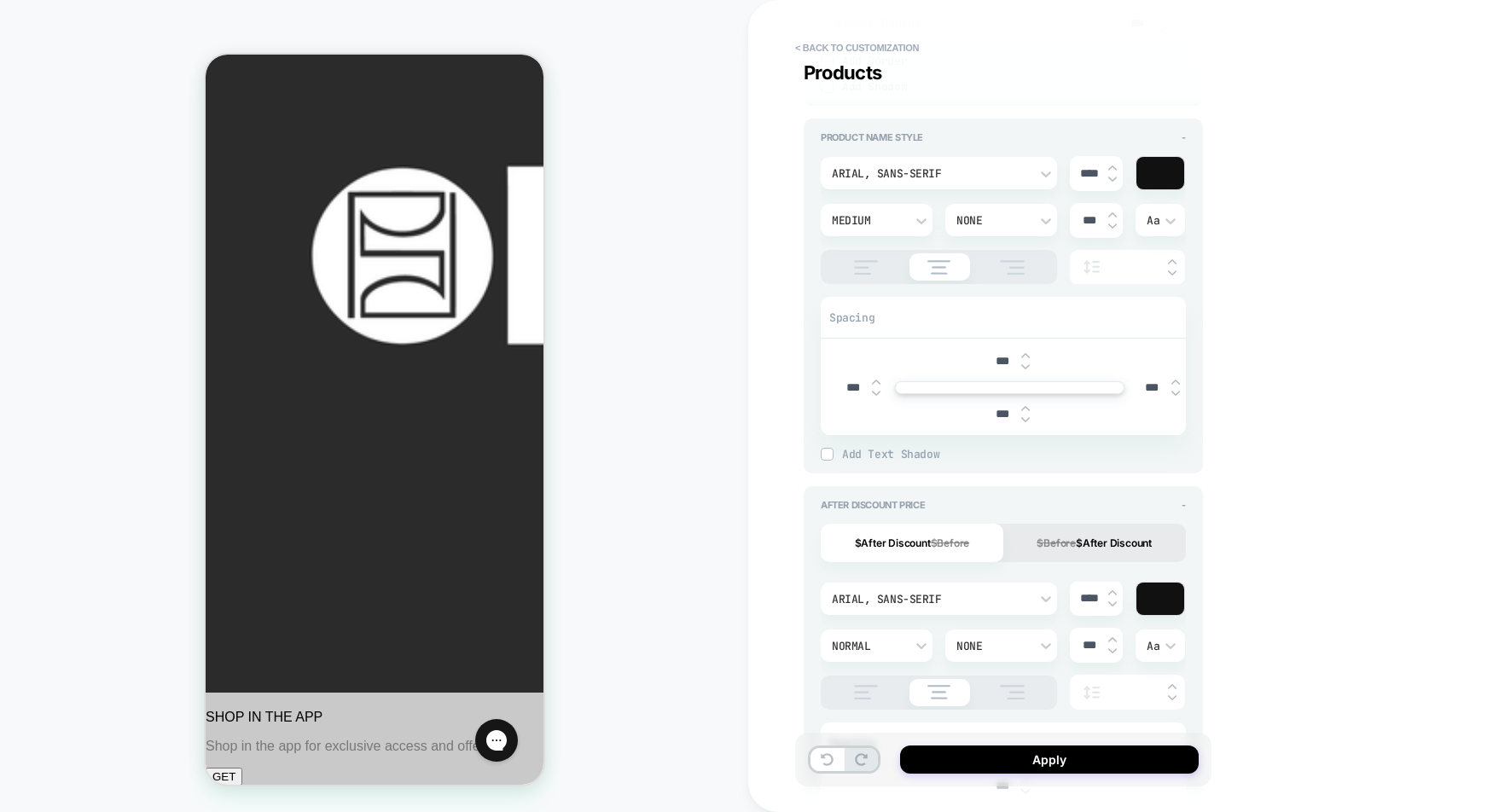
scroll to position [1057, 0]
click at [857, 262] on img at bounding box center [866, 265] width 43 height 15
click at [853, 694] on img at bounding box center [866, 690] width 43 height 15
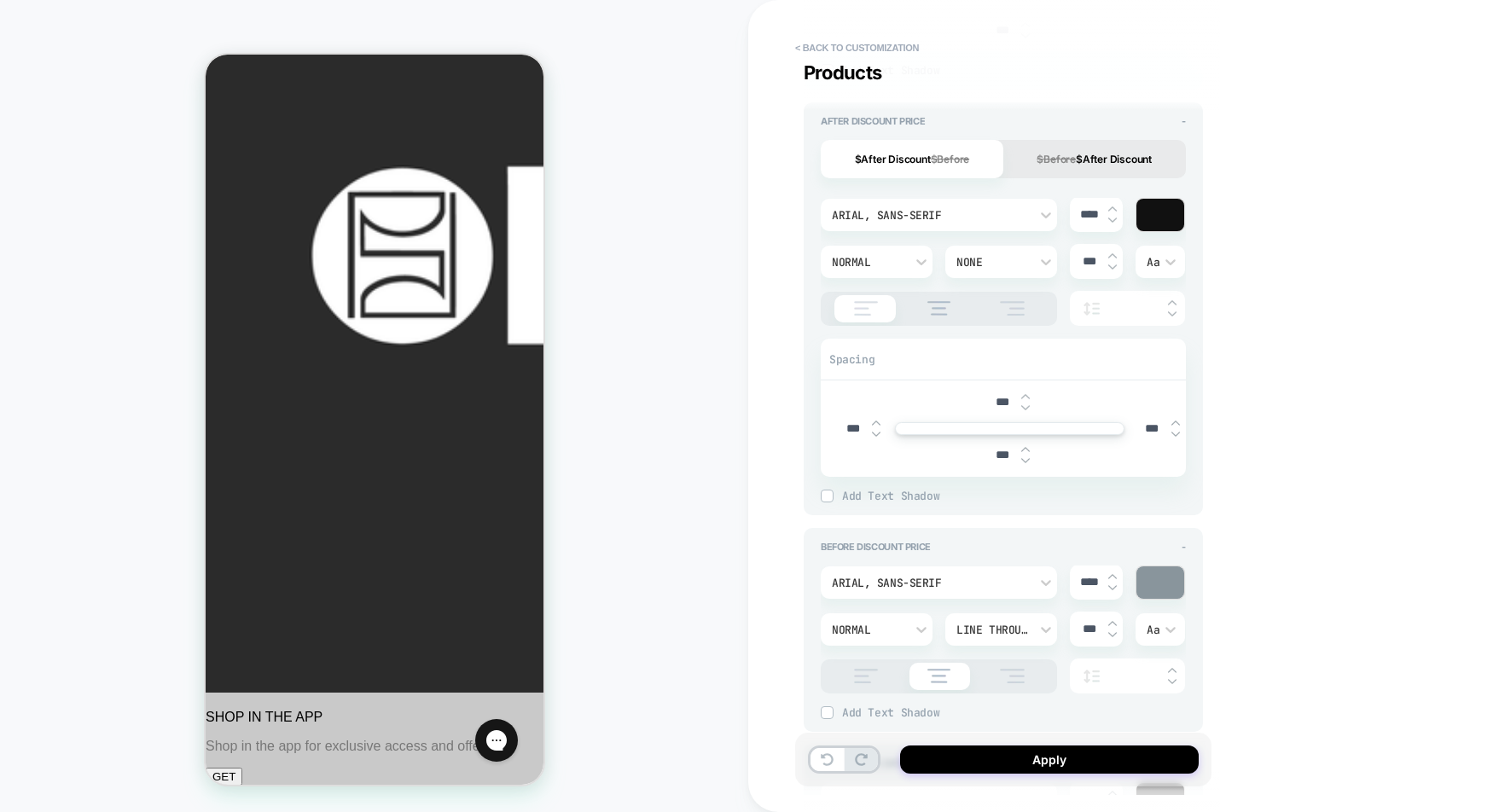
scroll to position [1478, 0]
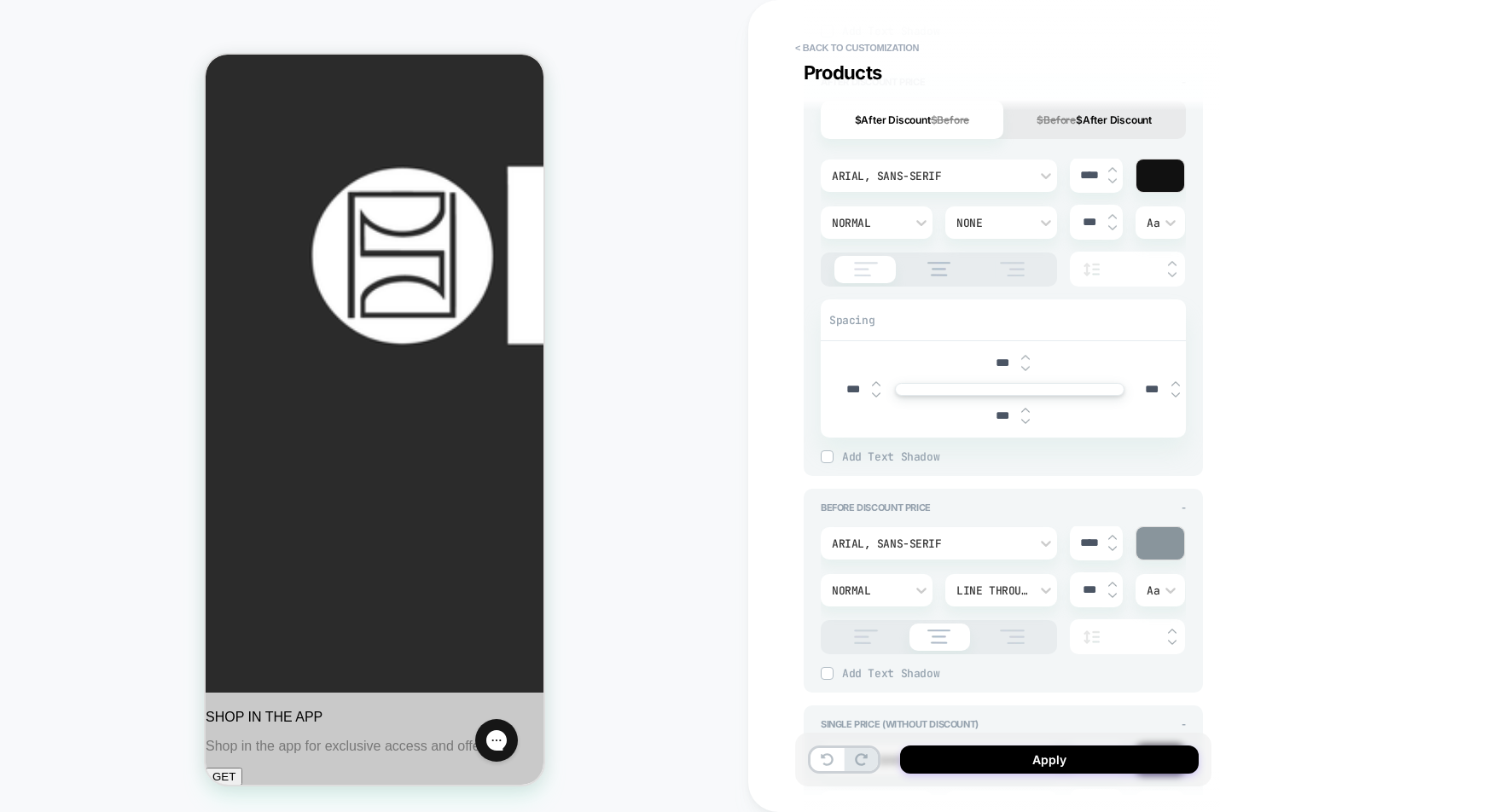
click at [857, 630] on img at bounding box center [866, 637] width 43 height 15
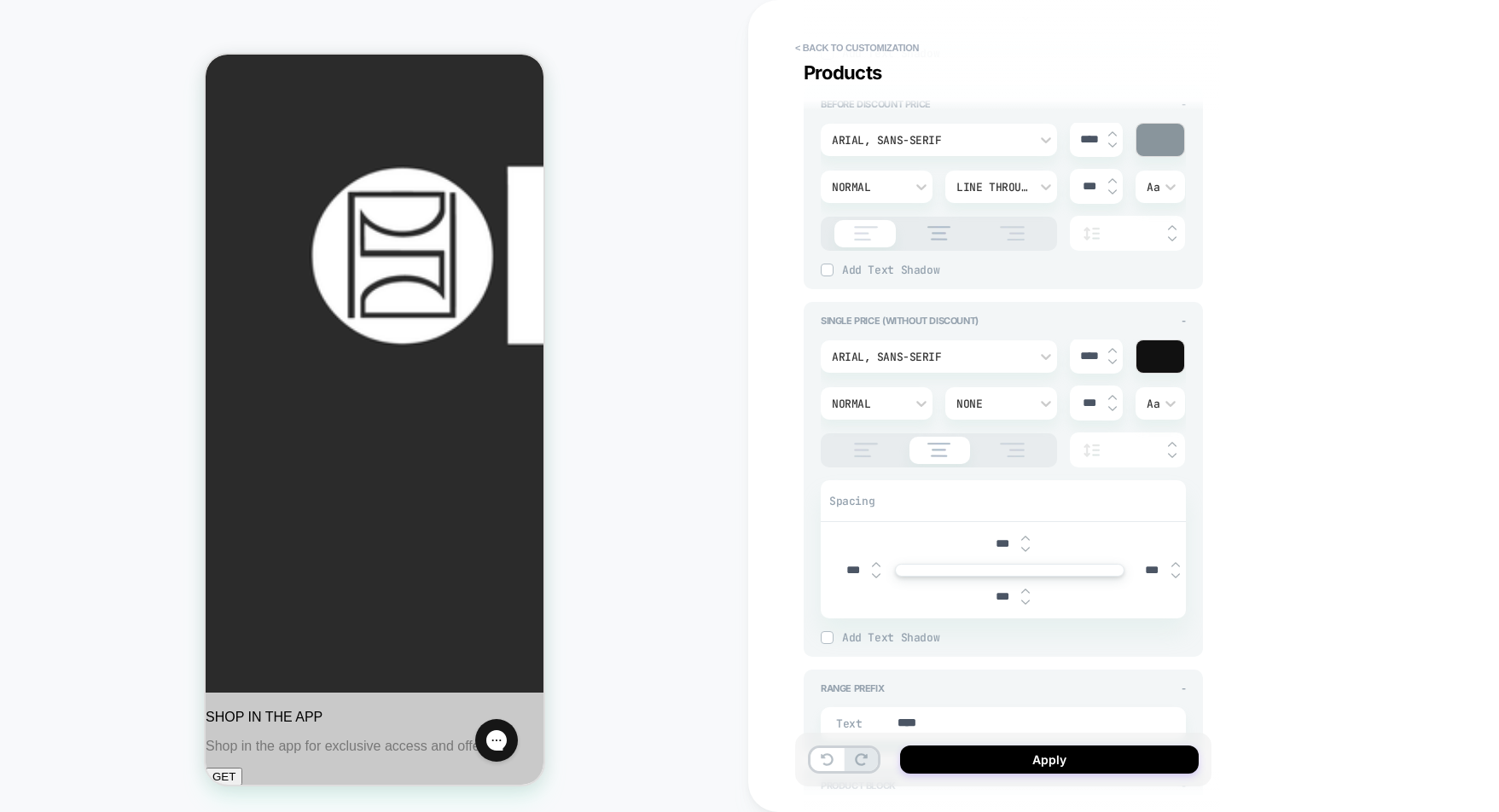
scroll to position [1896, 0]
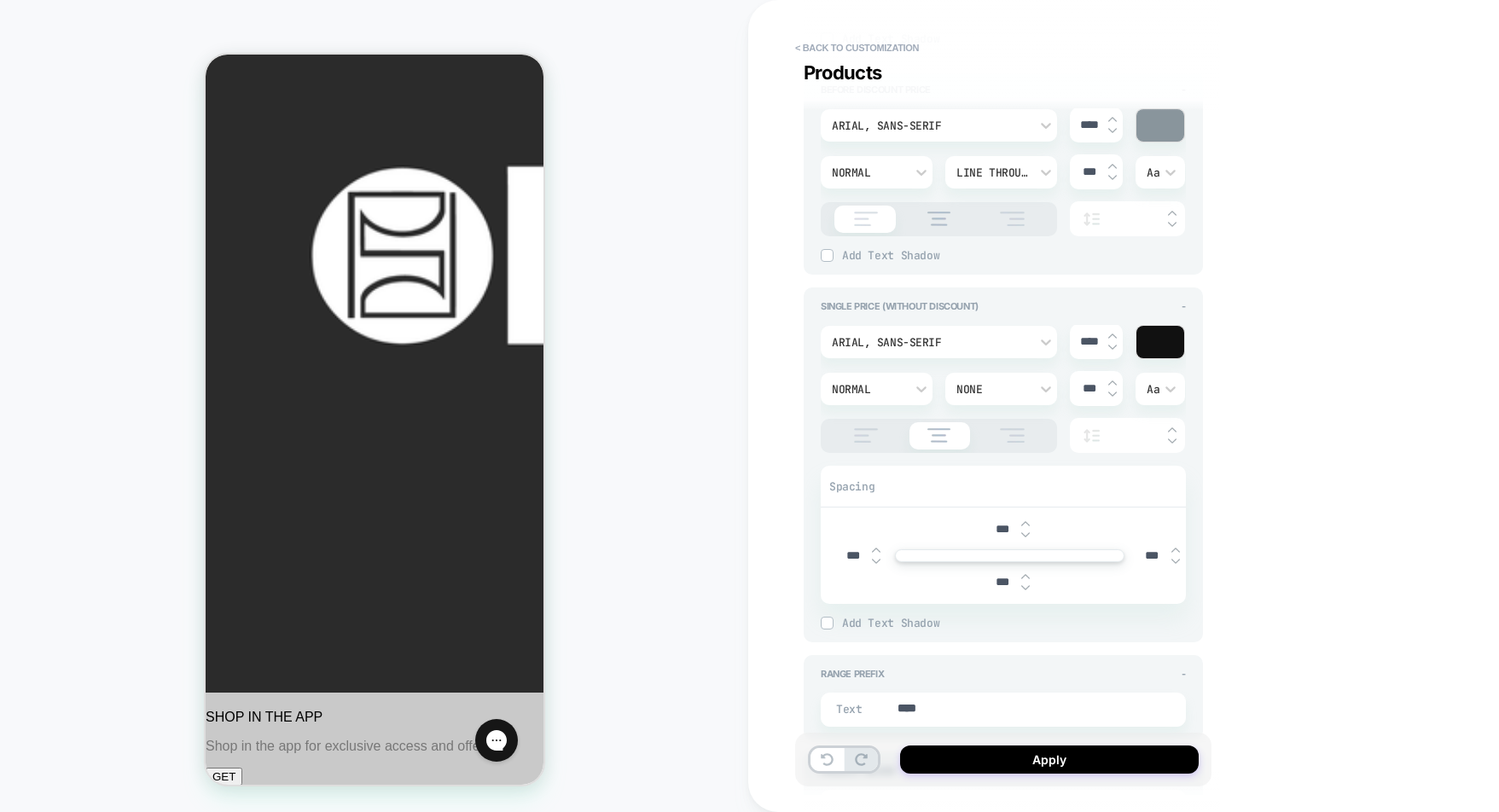
click at [865, 428] on img at bounding box center [866, 435] width 43 height 15
type textarea "*"
click at [954, 764] on button "Apply" at bounding box center [1049, 759] width 299 height 28
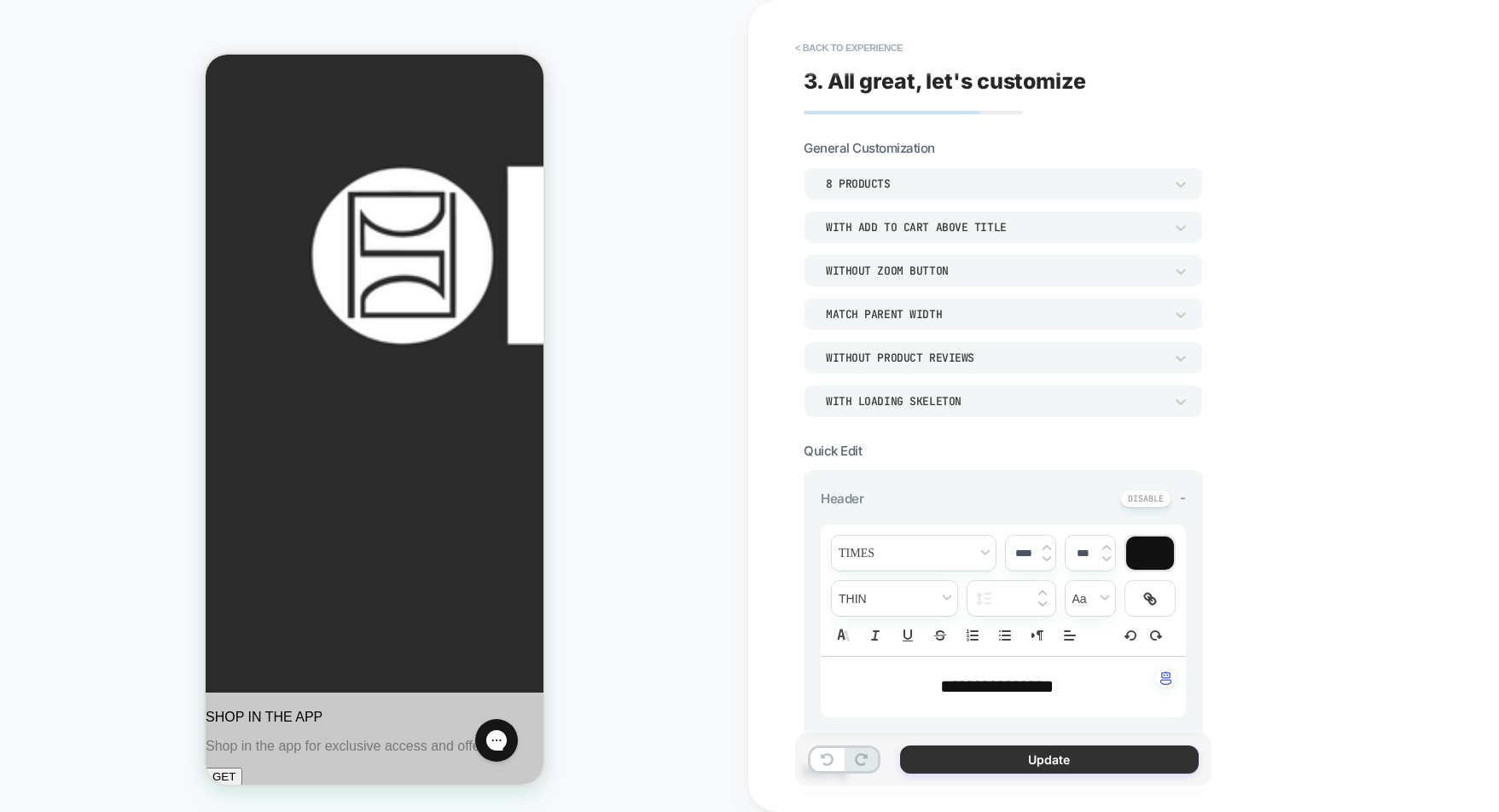
click at [1064, 764] on button "Update" at bounding box center [1049, 759] width 299 height 28
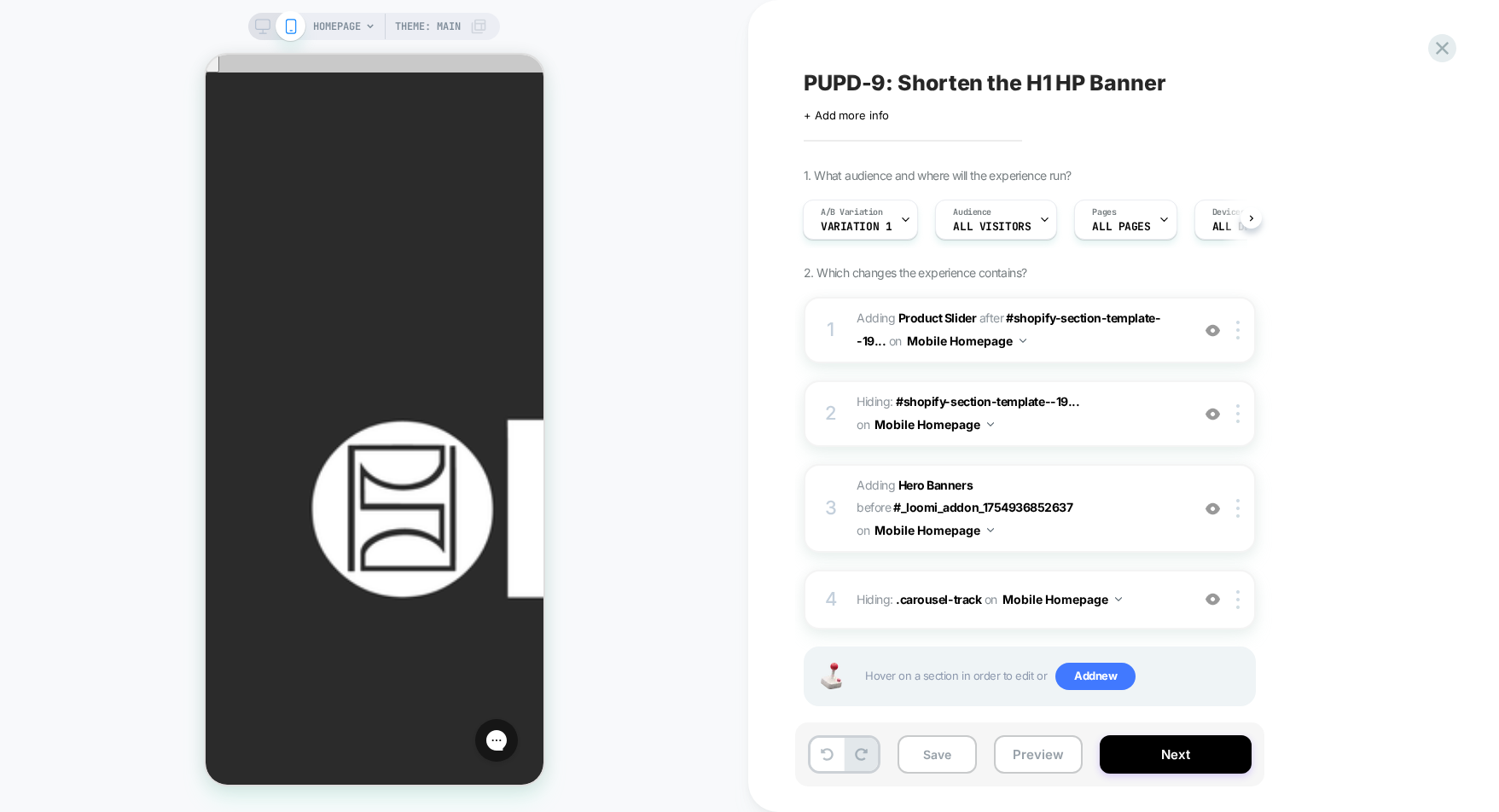
scroll to position [22, 0]
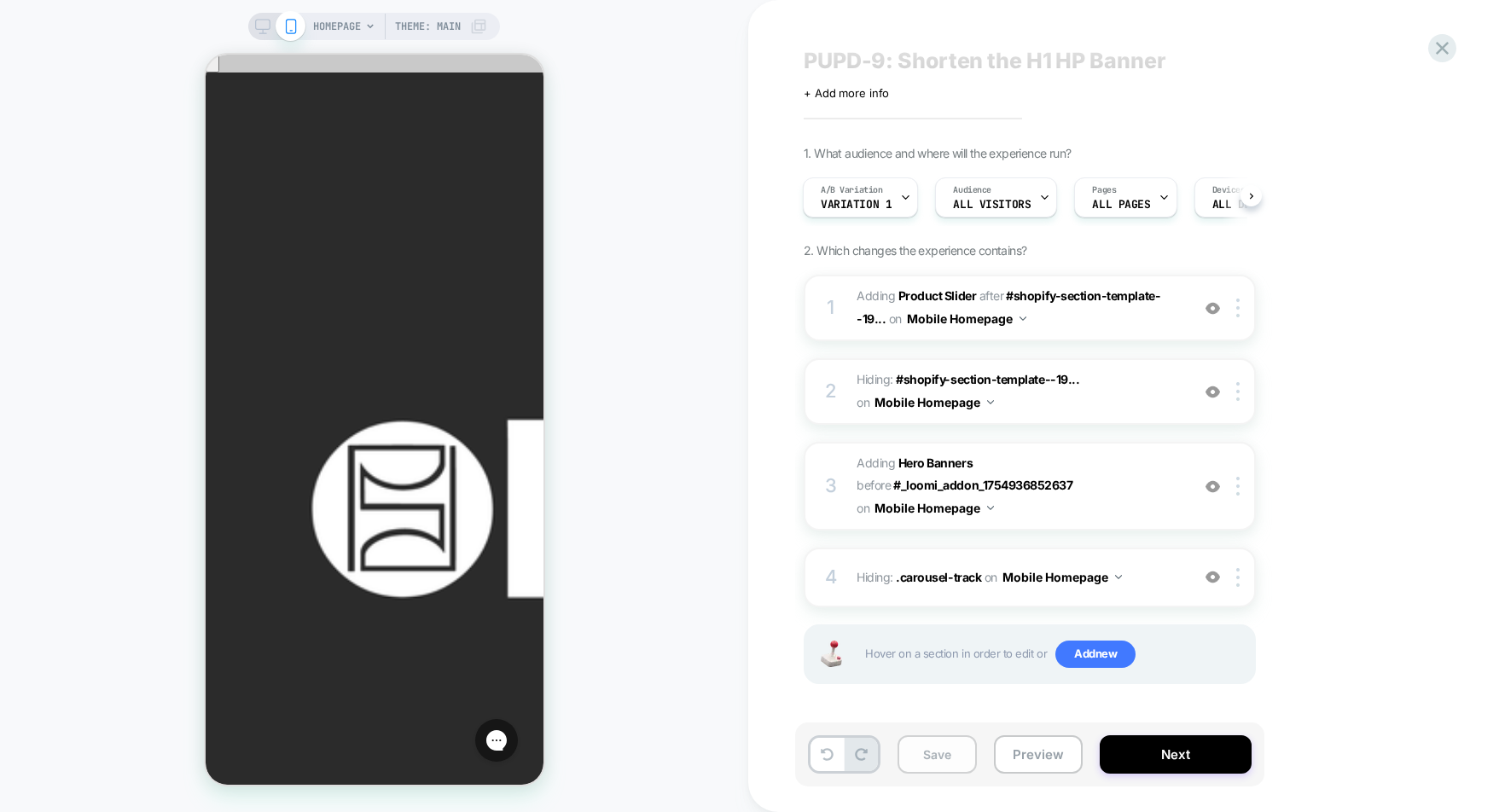
click at [955, 751] on button "Save" at bounding box center [936, 755] width 79 height 38
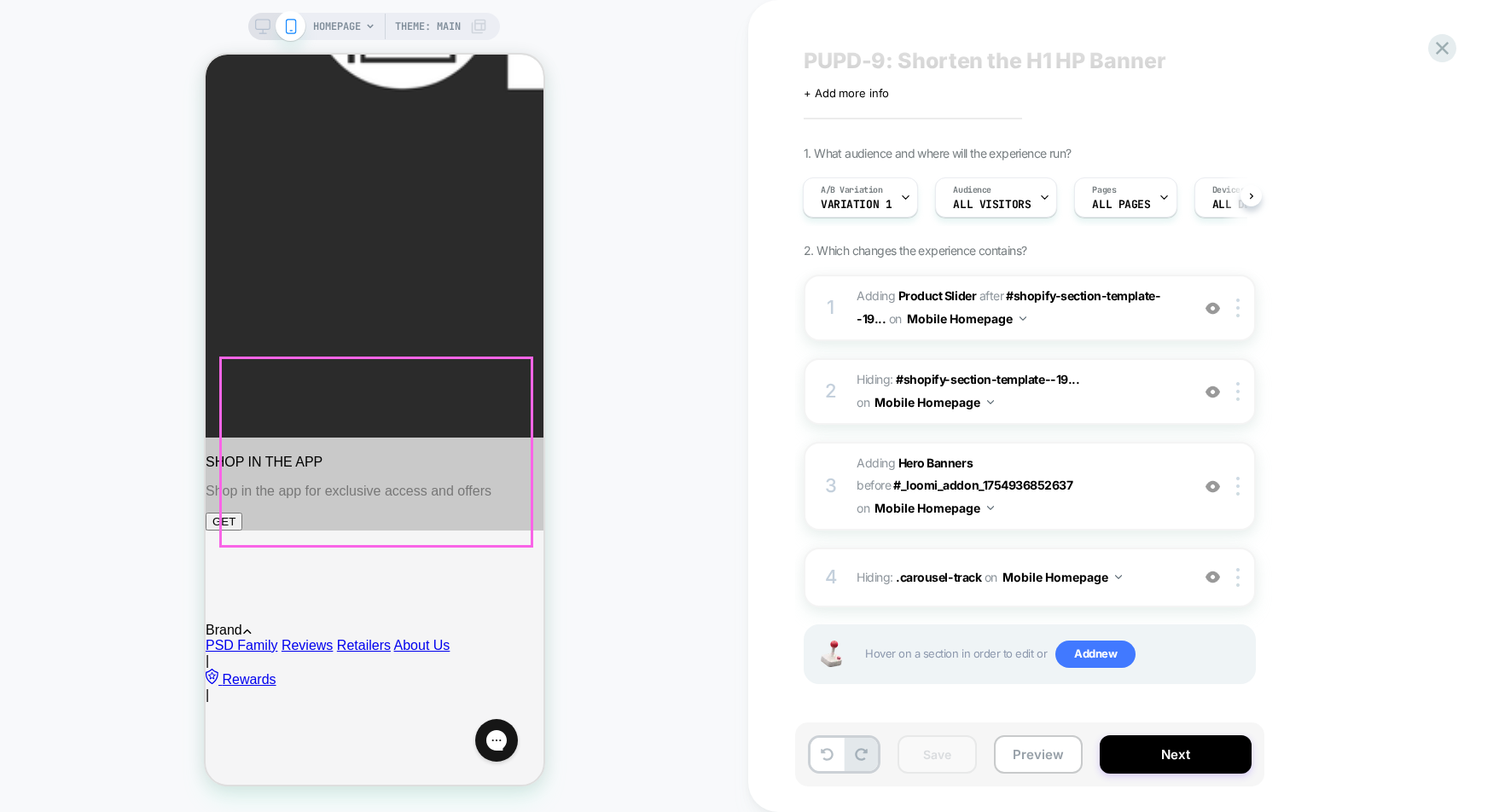
scroll to position [520, 0]
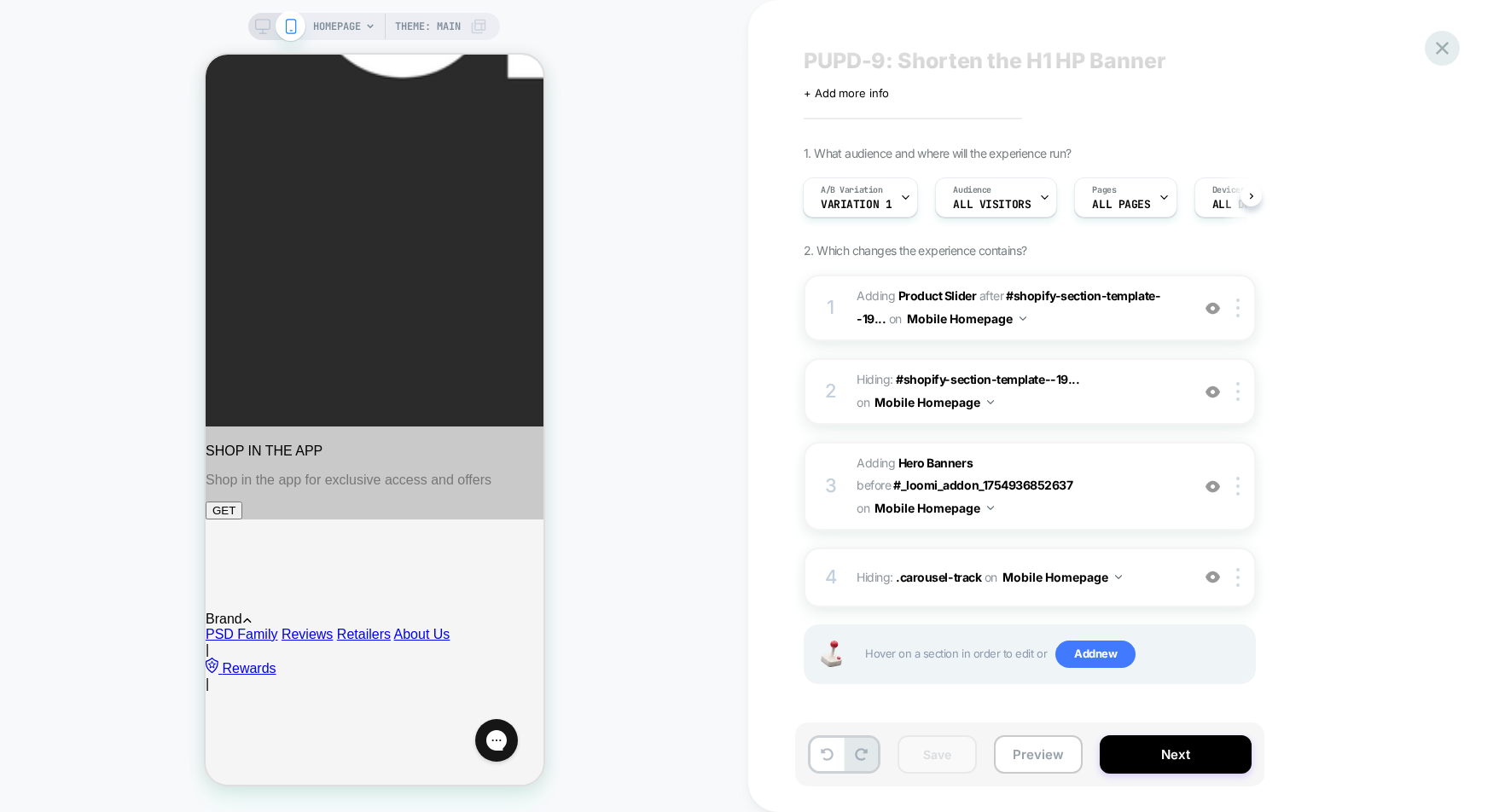
click at [1453, 44] on icon at bounding box center [1442, 47] width 23 height 23
